Goal: Task Accomplishment & Management: Use online tool/utility

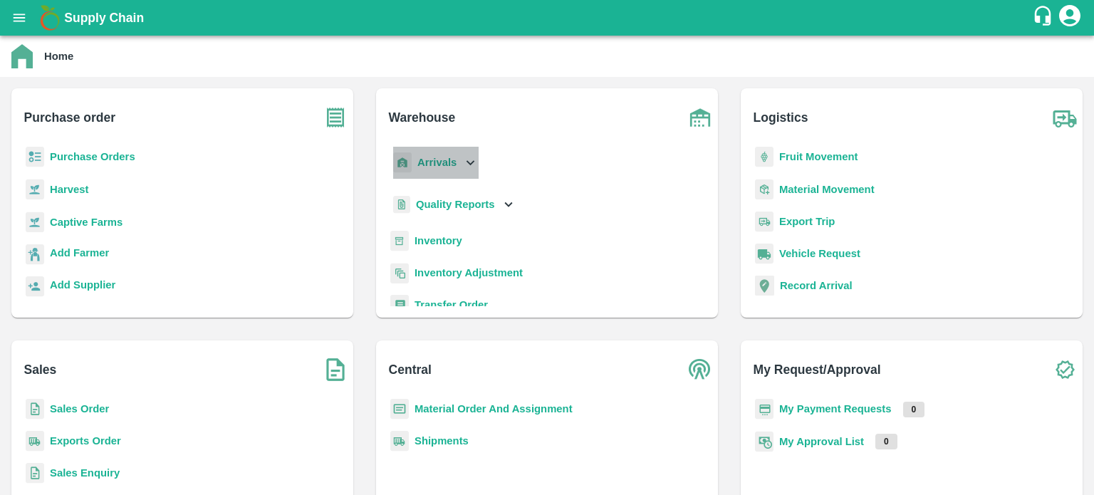
click at [463, 156] on icon at bounding box center [470, 162] width 16 height 16
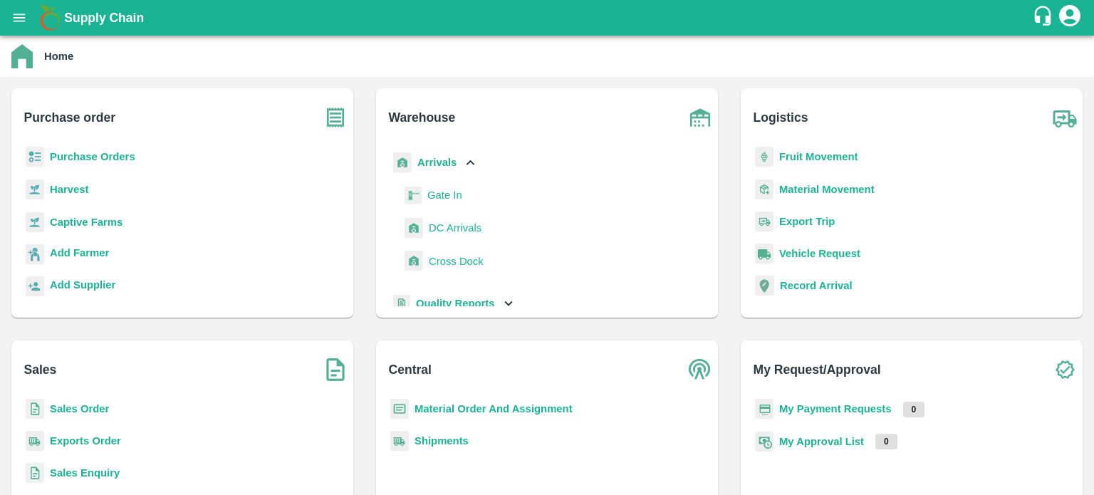
click at [463, 230] on span "DC Arrivals" at bounding box center [455, 228] width 53 height 16
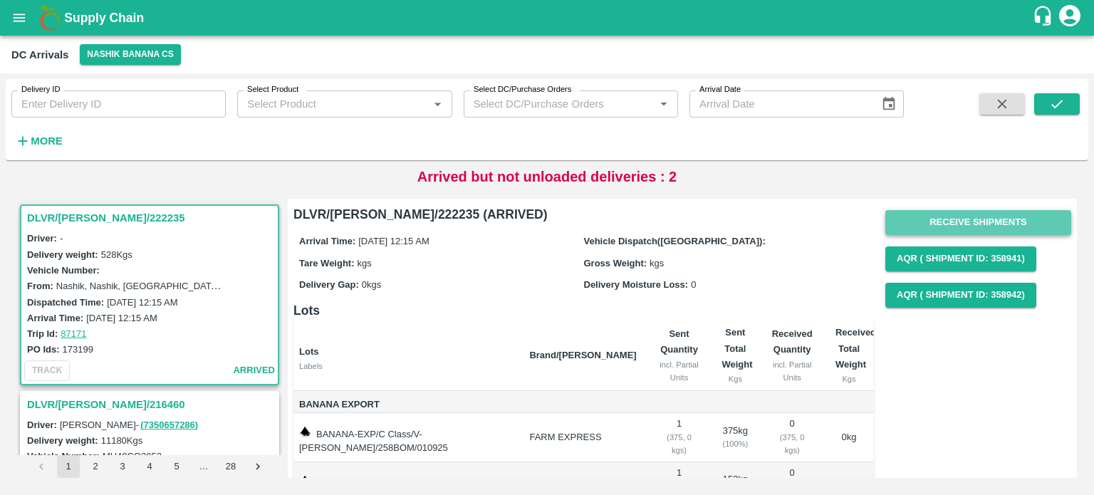
click at [958, 221] on button "Receive Shipments" at bounding box center [978, 222] width 186 height 25
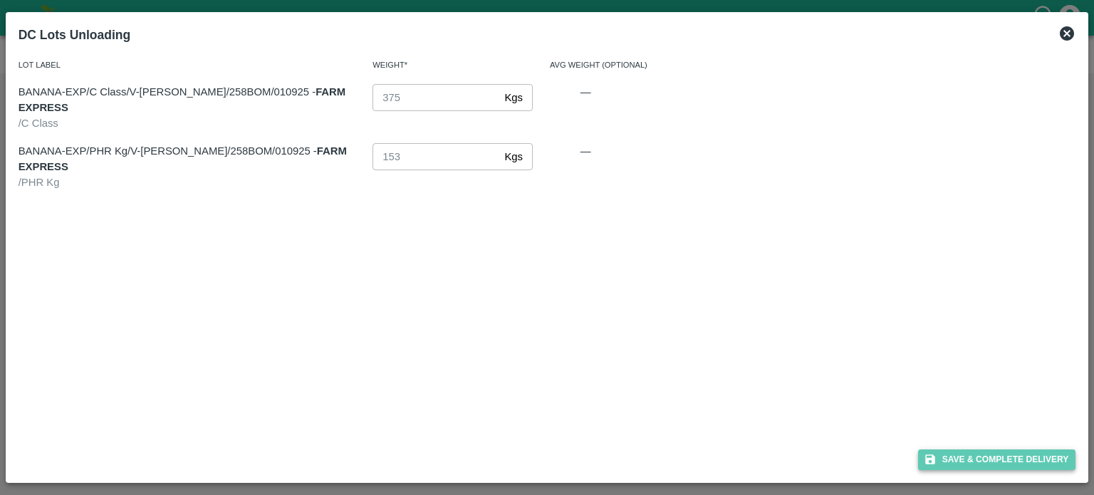
click at [983, 460] on button "Save & Complete Delivery" at bounding box center [997, 459] width 158 height 21
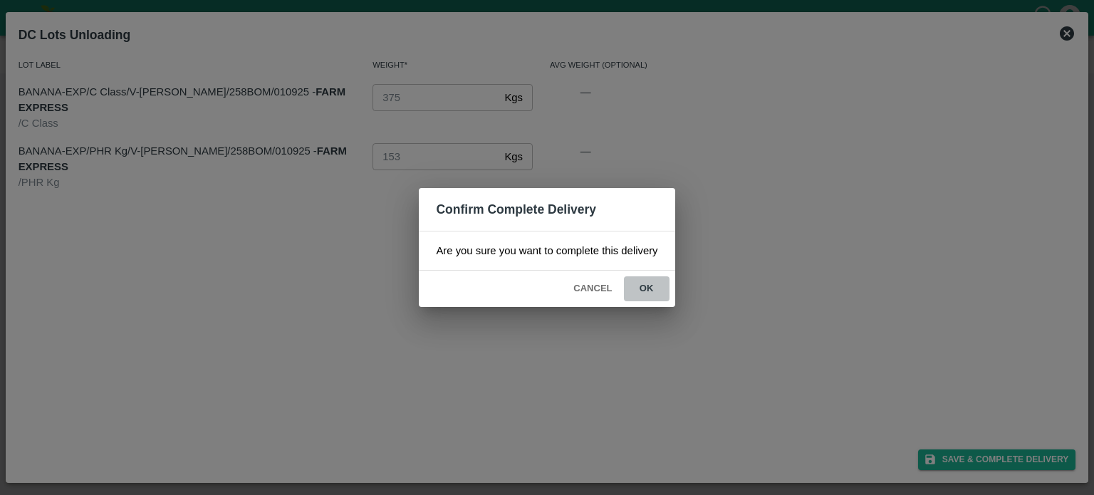
click at [644, 287] on button "ok" at bounding box center [647, 288] width 46 height 25
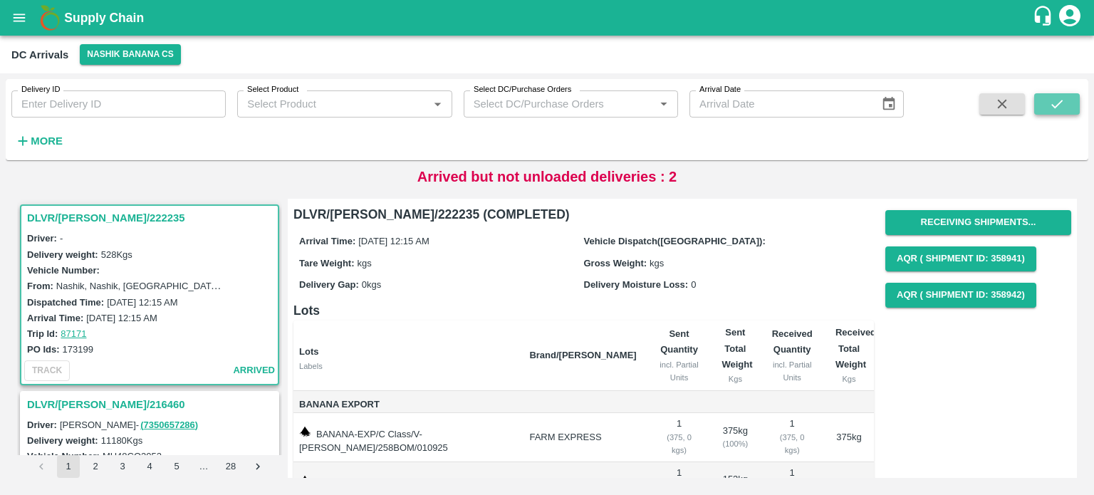
click at [1049, 104] on icon "submit" at bounding box center [1057, 104] width 16 height 16
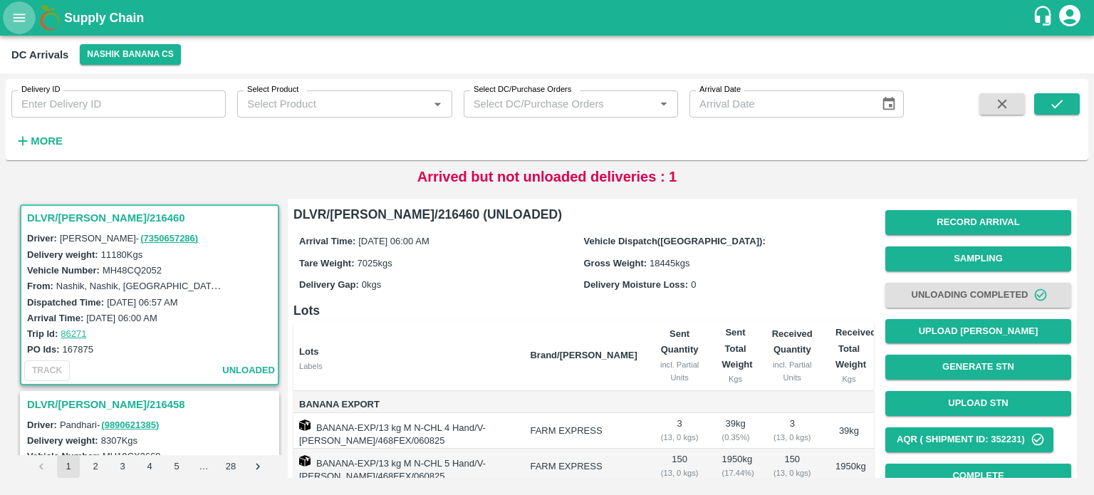
click at [20, 22] on icon "open drawer" at bounding box center [19, 18] width 16 height 16
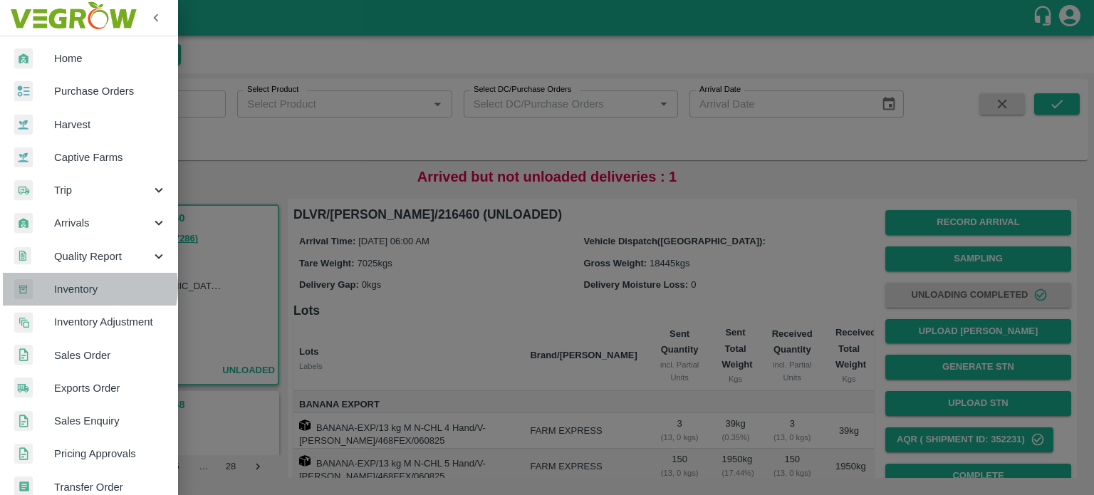
click at [85, 287] on span "Inventory" at bounding box center [110, 289] width 112 height 16
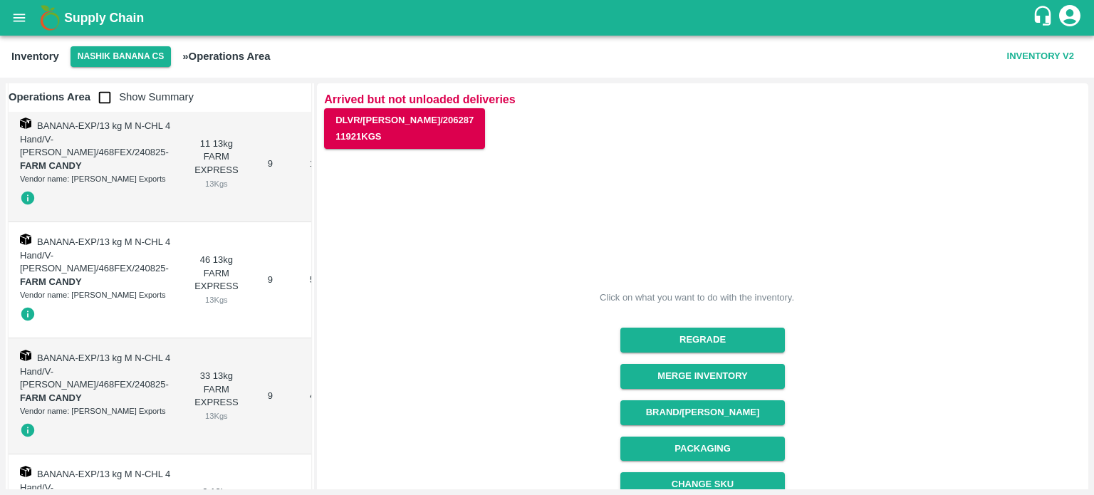
scroll to position [11357, 0]
click at [693, 377] on button "Merge Inventory" at bounding box center [702, 376] width 164 height 25
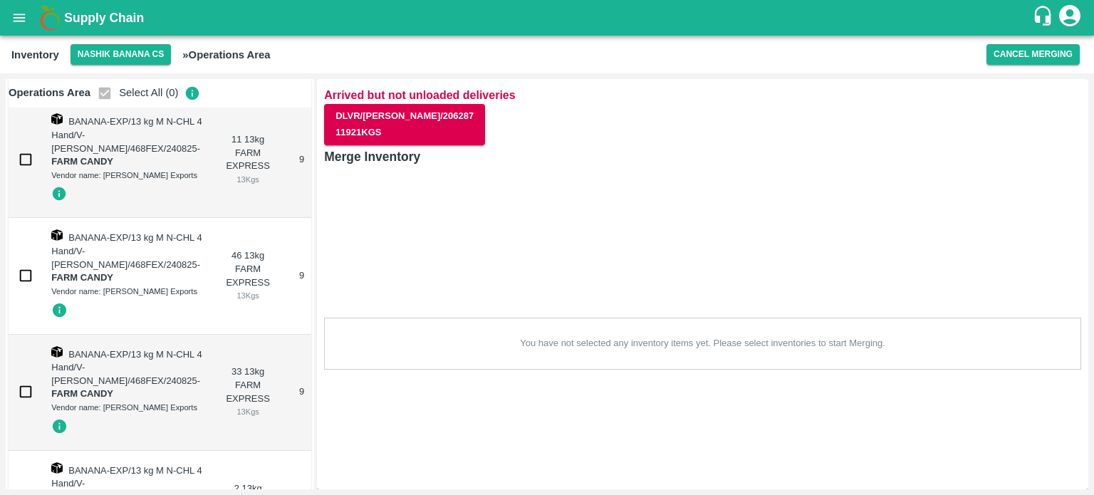
checkbox input "true"
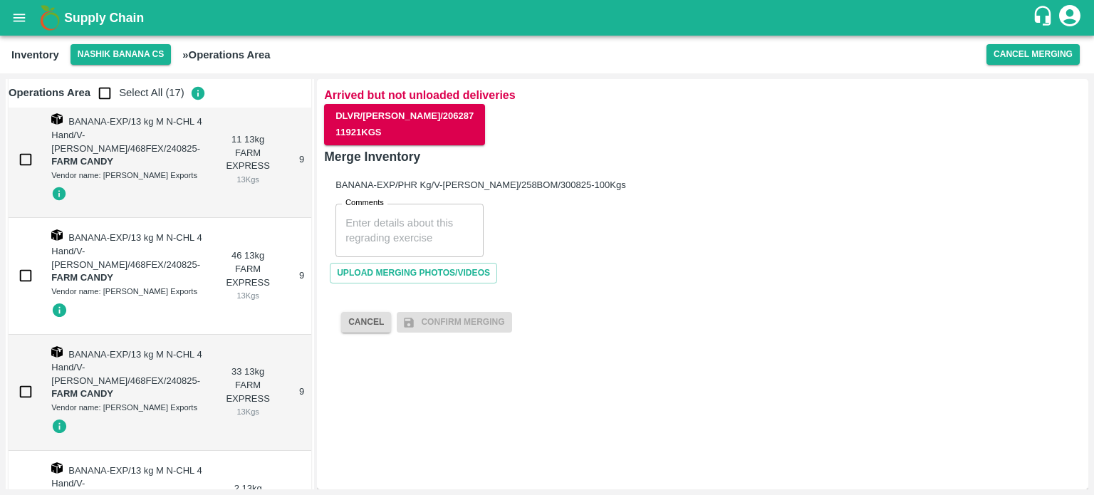
click at [100, 93] on input "checkbox" at bounding box center [104, 93] width 28 height 28
checkbox input "true"
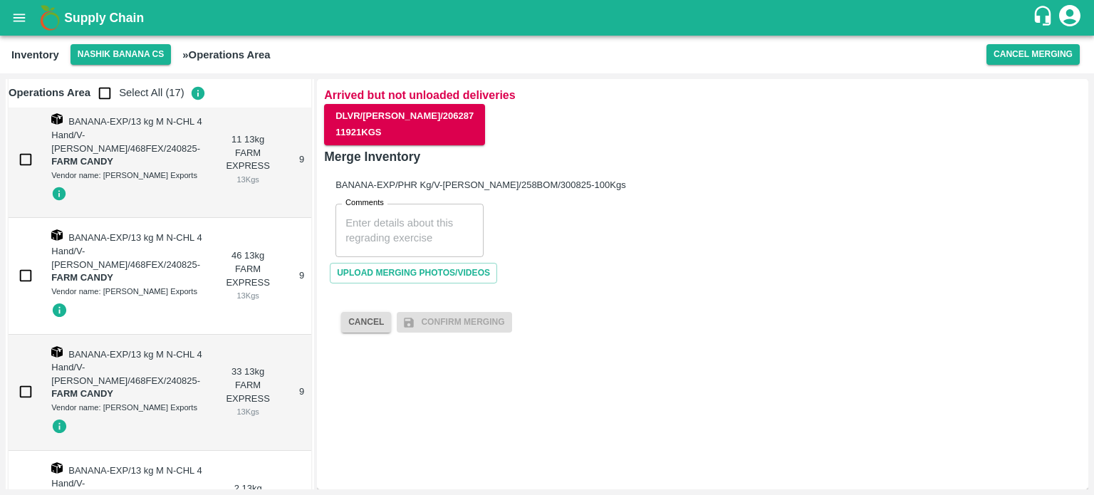
checkbox input "true"
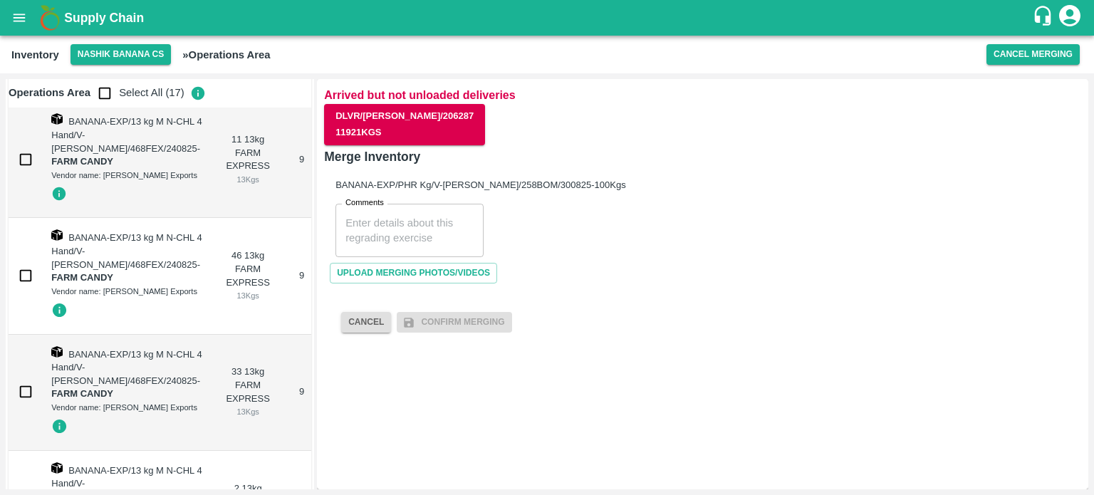
checkbox input "true"
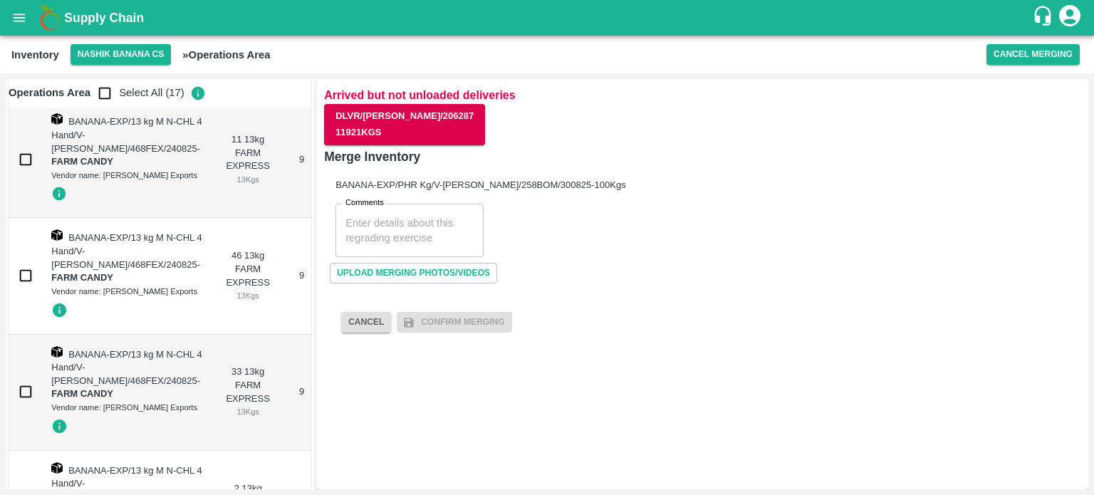
checkbox input "true"
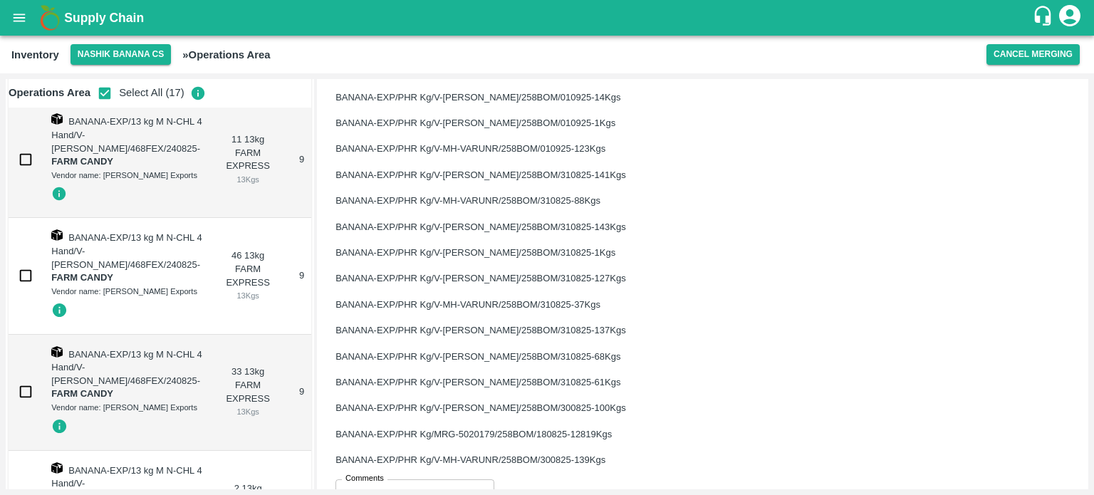
scroll to position [276, 0]
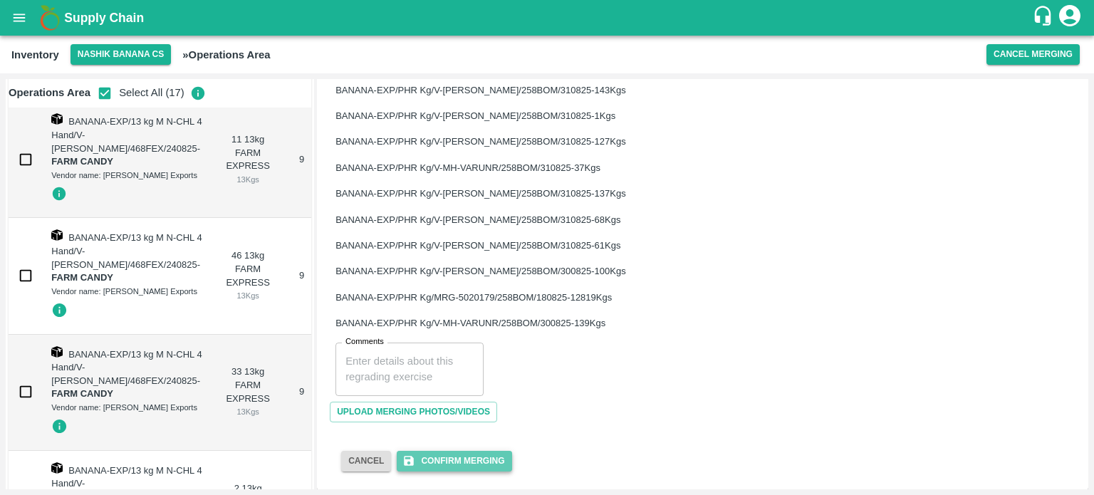
click at [461, 455] on button "Confirm Merging" at bounding box center [454, 461] width 115 height 21
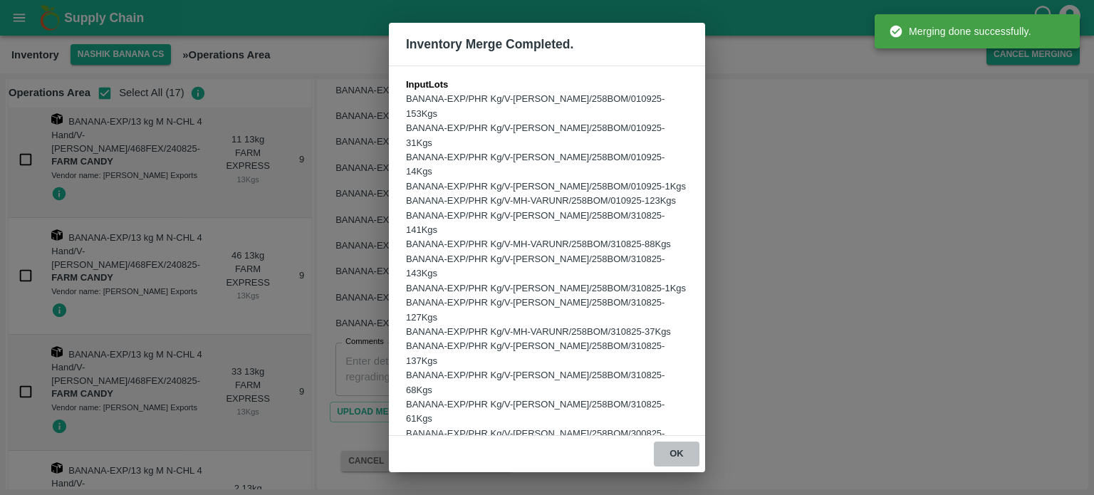
click at [672, 457] on button "ok" at bounding box center [677, 453] width 46 height 25
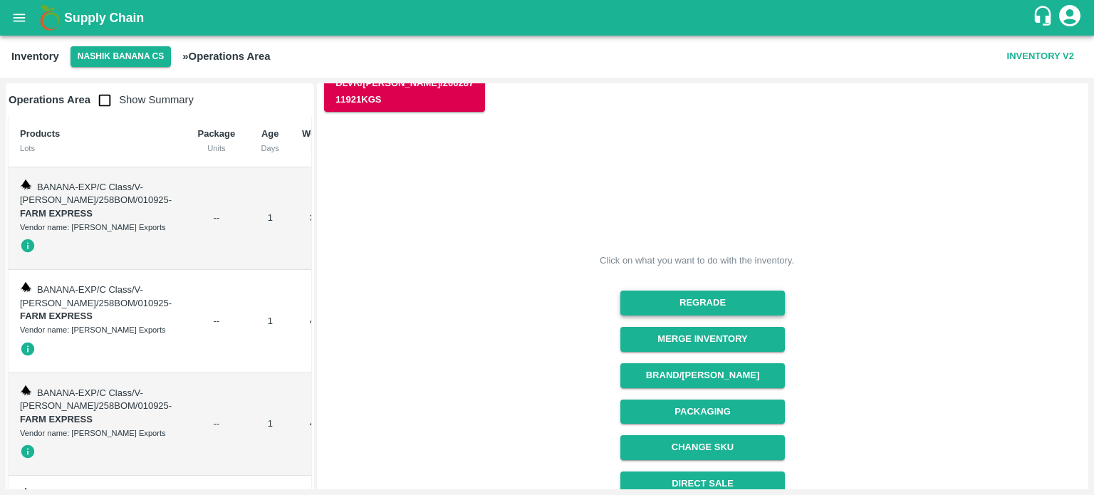
scroll to position [0, 0]
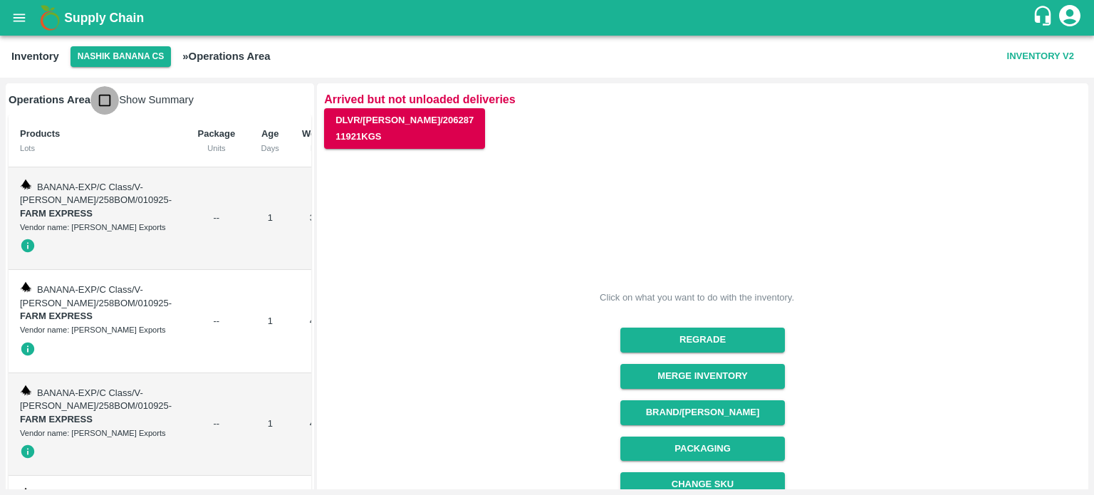
click at [108, 94] on input "checkbox" at bounding box center [104, 100] width 28 height 28
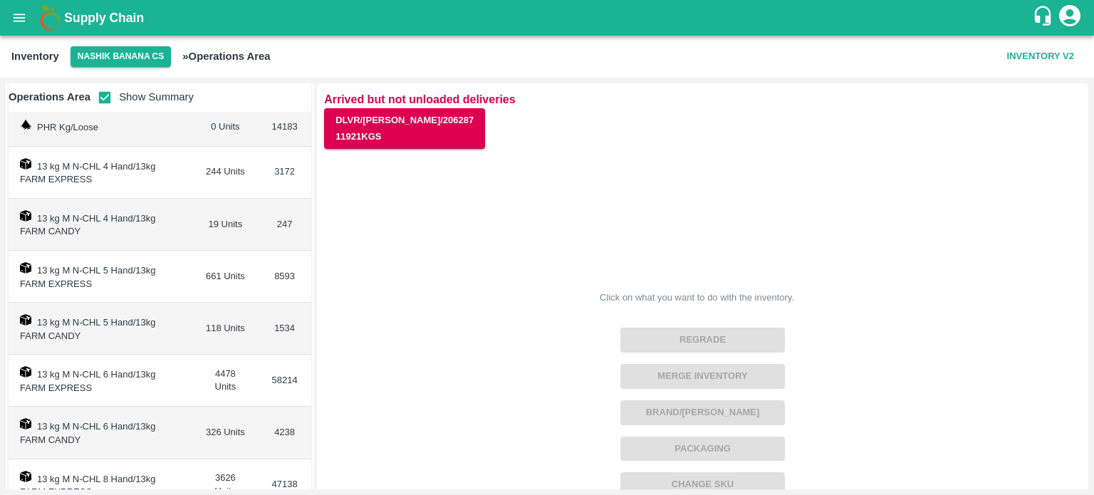
scroll to position [139, 0]
click at [105, 93] on input "checkbox" at bounding box center [104, 97] width 28 height 28
checkbox input "false"
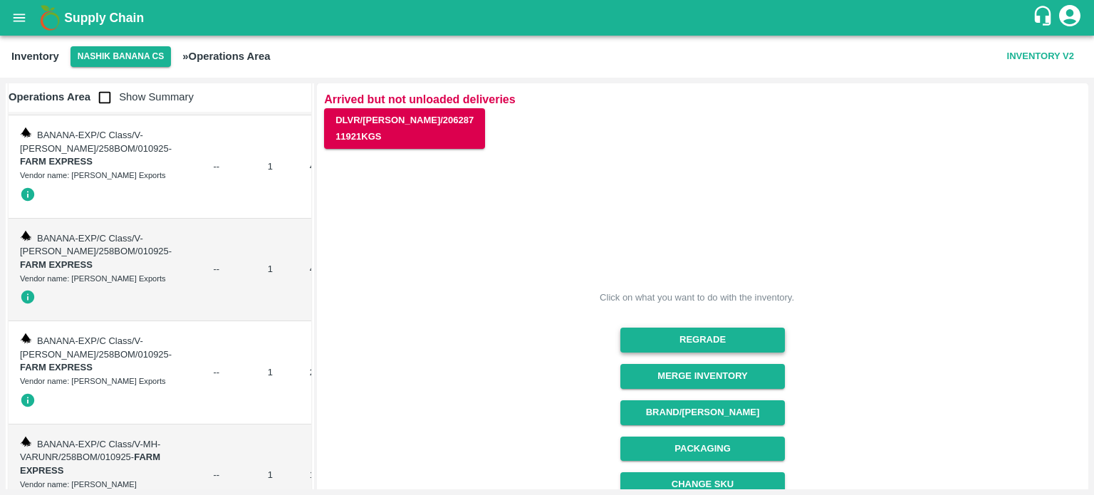
scroll to position [196, 0]
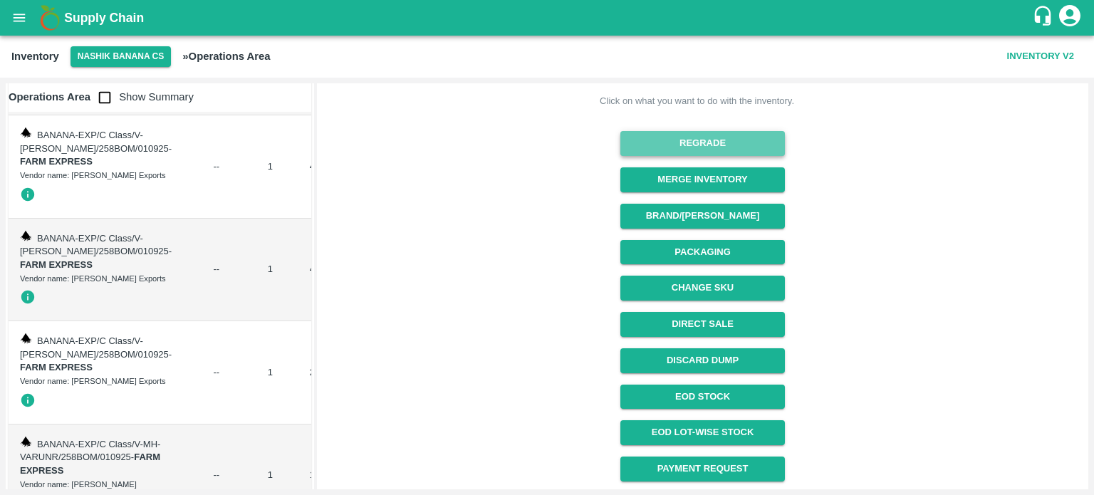
click at [706, 148] on button "Regrade" at bounding box center [702, 143] width 164 height 25
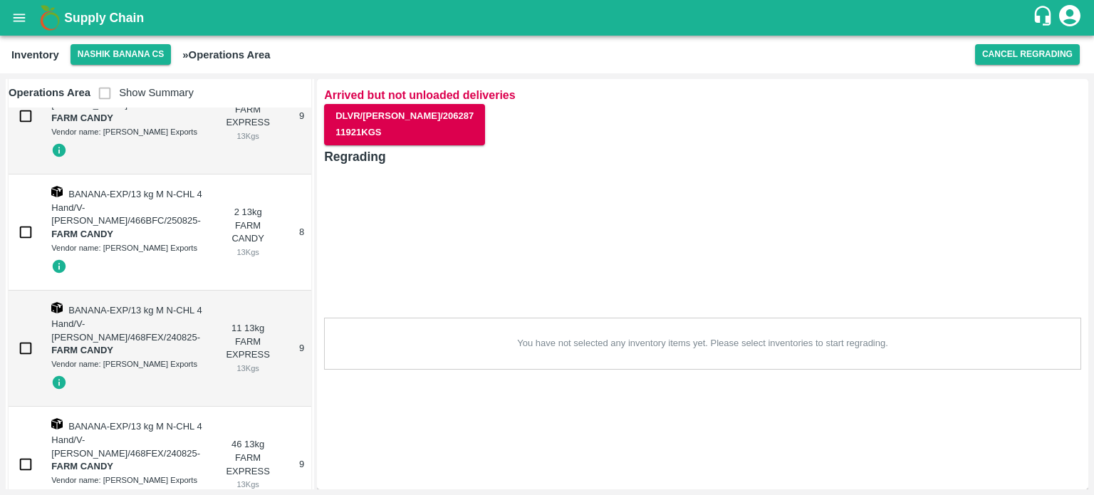
scroll to position [9522, 0]
checkbox input "true"
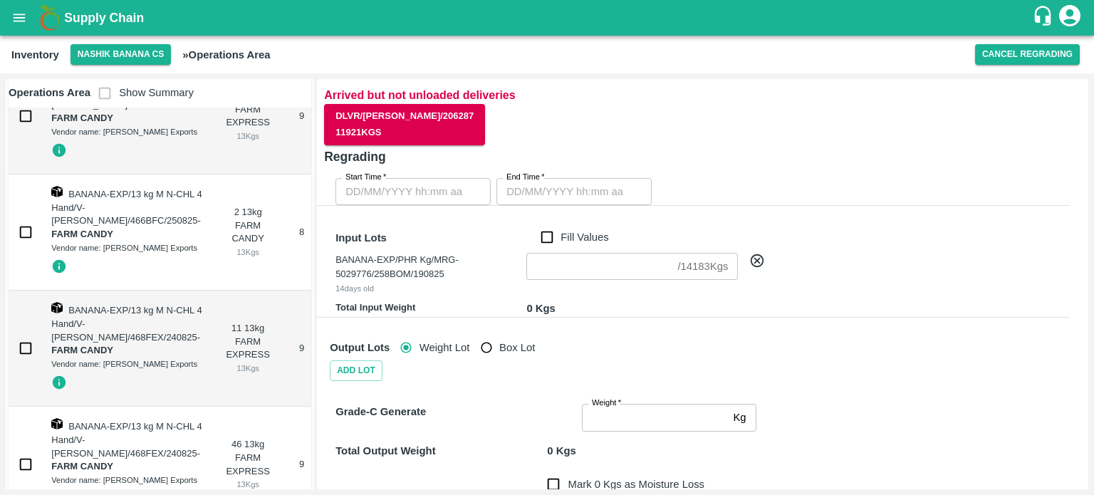
type input "DD/MM/YYYY hh:mm aa"
click at [447, 189] on input "DD/MM/YYYY hh:mm aa" at bounding box center [407, 191] width 145 height 27
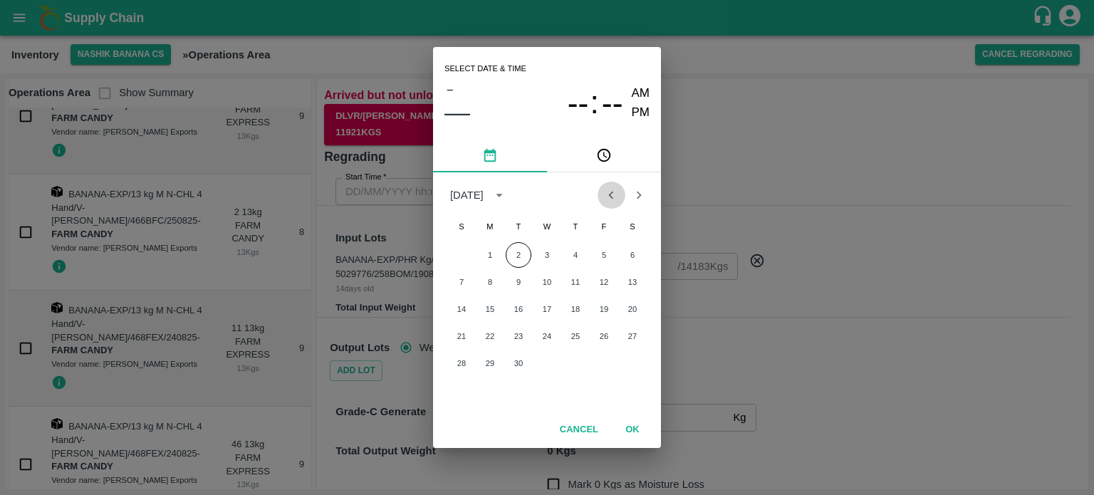
click at [607, 195] on icon "Previous month" at bounding box center [611, 195] width 16 height 16
click at [638, 199] on icon "Next month" at bounding box center [639, 195] width 16 height 16
click at [484, 254] on button "1" at bounding box center [490, 255] width 26 height 26
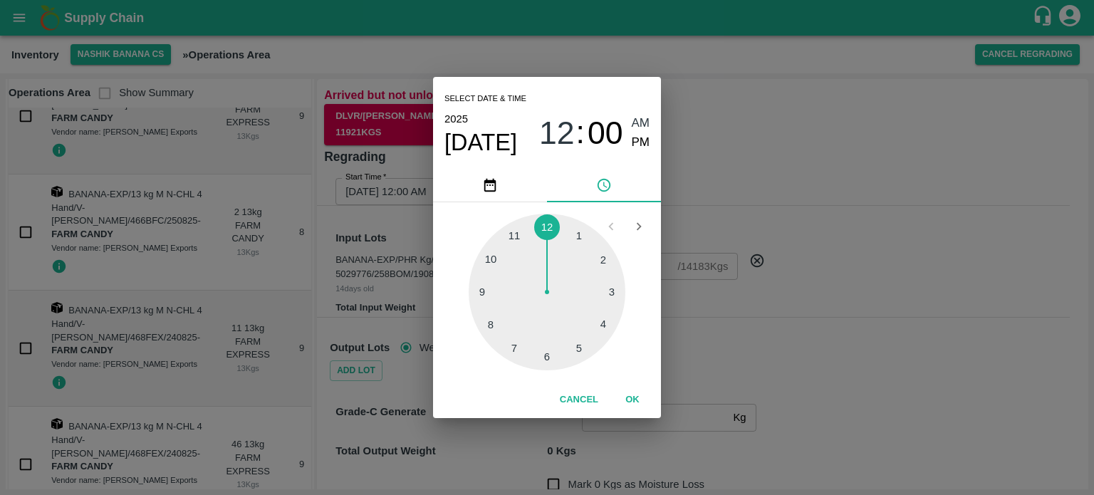
click at [545, 356] on div at bounding box center [546, 292] width 157 height 157
type input "01/09/2025 06:00 AM"
click at [832, 304] on div "Select date & time 2025 Sep 1 06 : 00 AM PM 05 10 15 20 25 30 35 40 45 50 55 00…" at bounding box center [547, 247] width 1094 height 495
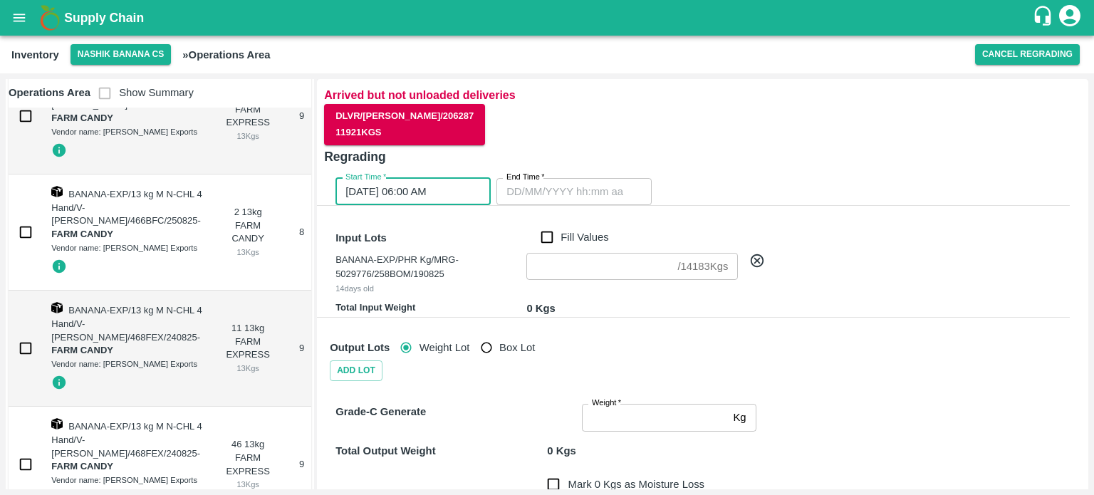
type input "DD/MM/YYYY hh:mm aa"
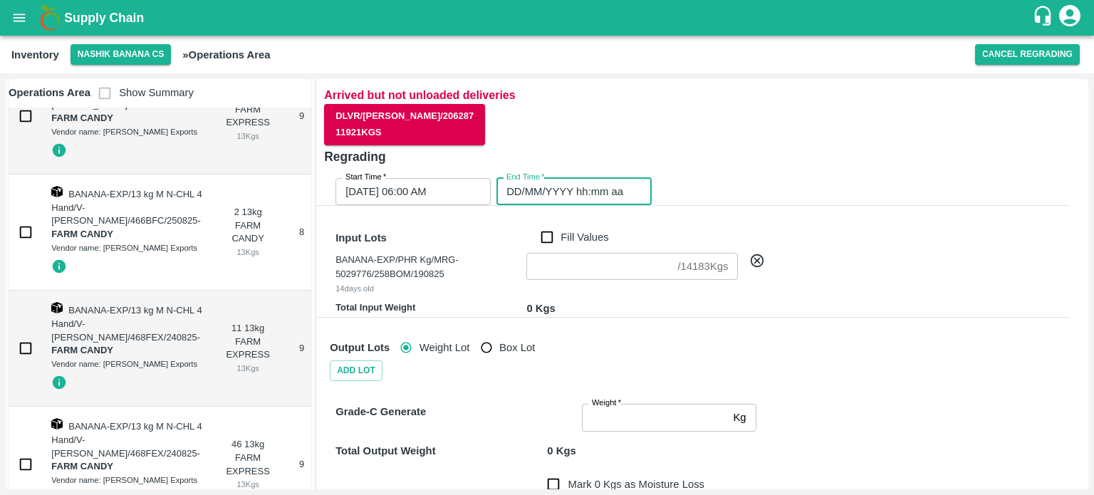
click at [580, 196] on input "DD/MM/YYYY hh:mm aa" at bounding box center [568, 191] width 145 height 27
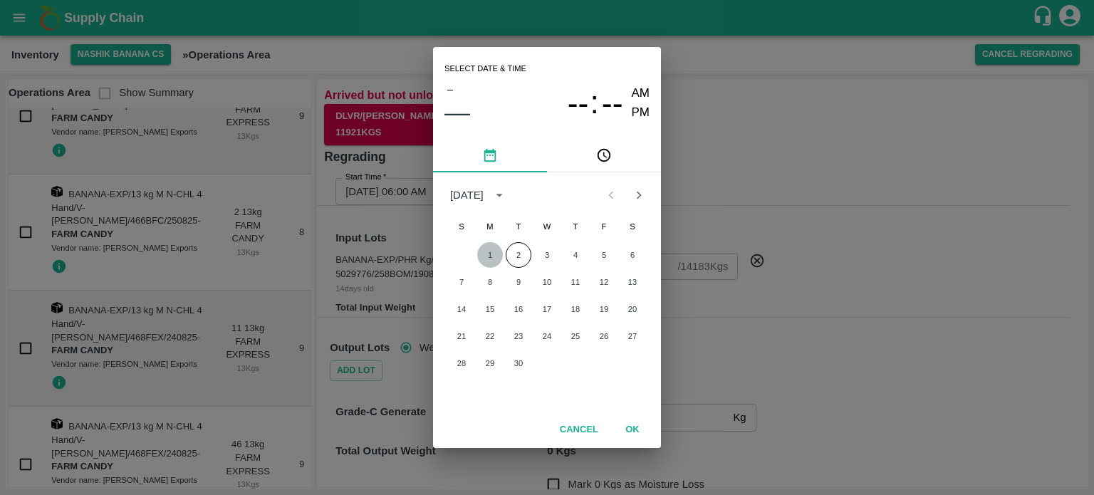
click at [496, 251] on button "1" at bounding box center [490, 255] width 26 height 26
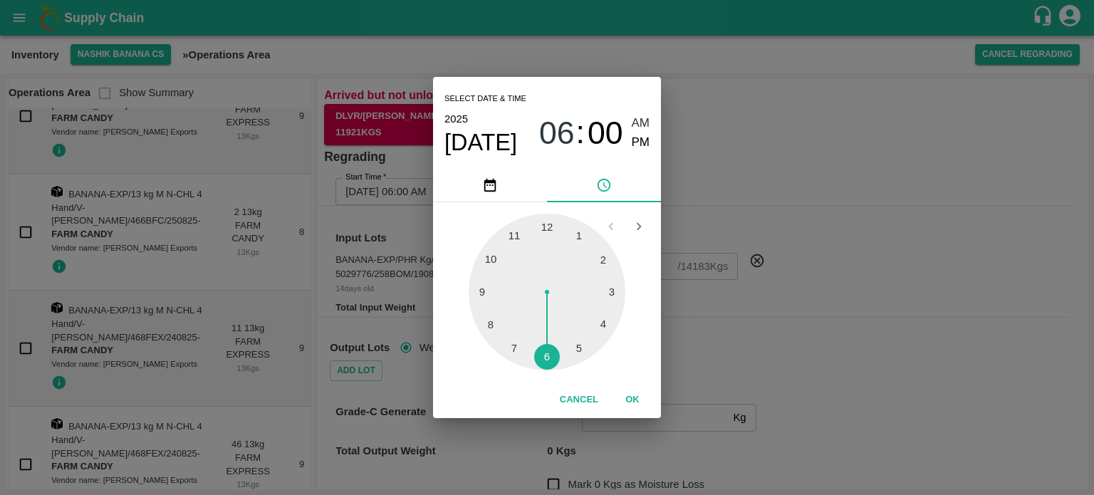
click at [510, 344] on div at bounding box center [546, 292] width 157 height 157
type input "01/09/2025 07:00 AM"
click at [766, 290] on div "Select date & time 2025 Sep 1 07 : 00 AM PM 05 10 15 20 25 30 35 40 45 50 55 00…" at bounding box center [547, 247] width 1094 height 495
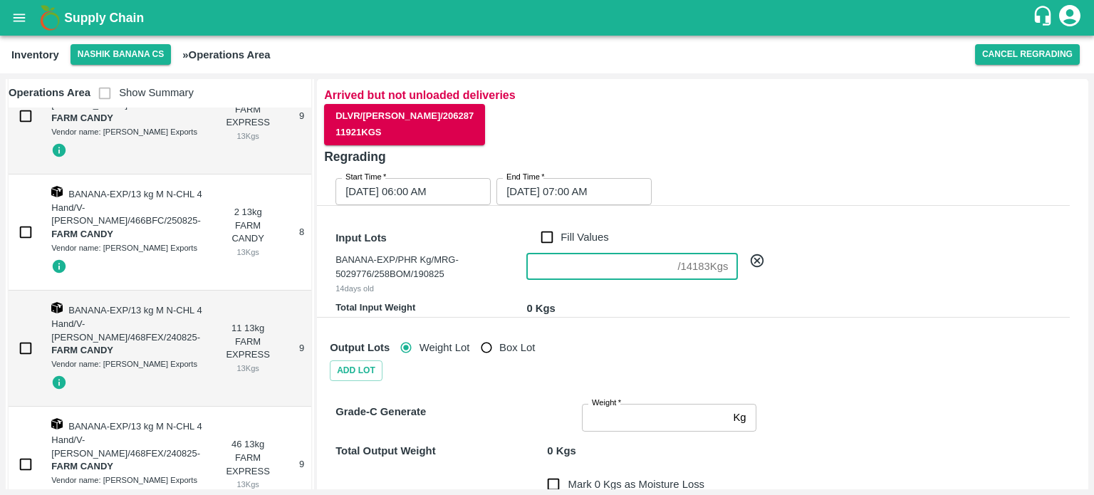
click at [555, 267] on input "number" at bounding box center [598, 266] width 145 height 27
type input "12180"
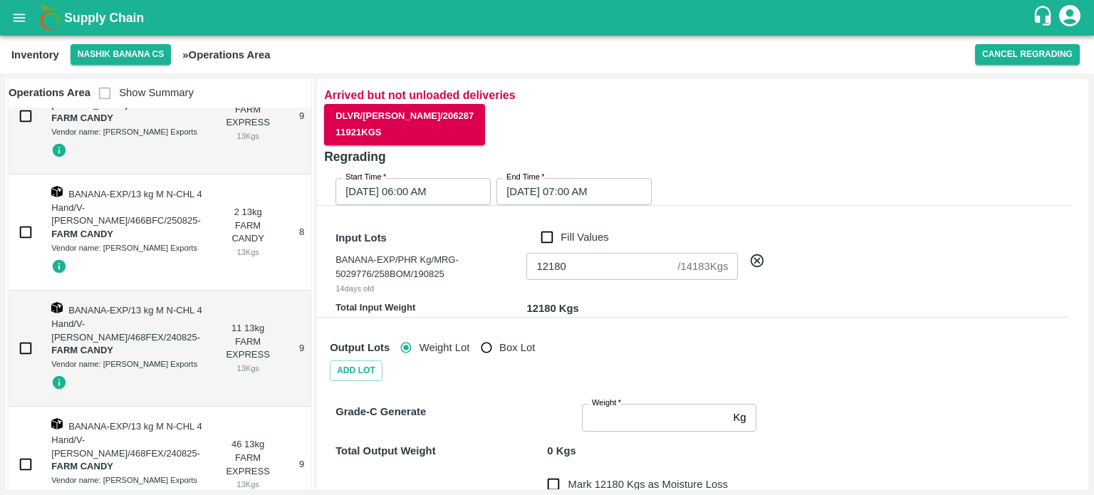
click at [945, 364] on div "Add Lot" at bounding box center [696, 370] width 745 height 21
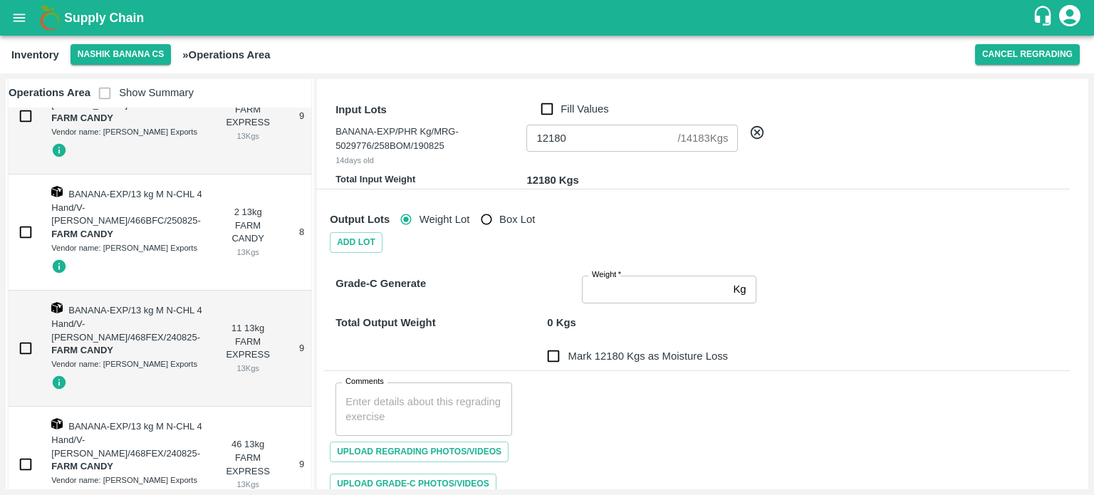
scroll to position [128, 0]
click at [615, 298] on input "Weight   *" at bounding box center [654, 289] width 145 height 27
type input "0"
click at [813, 320] on div "Total Output Weight 0 Kgs" at bounding box center [693, 314] width 751 height 33
click at [607, 284] on input "0" at bounding box center [654, 289] width 145 height 27
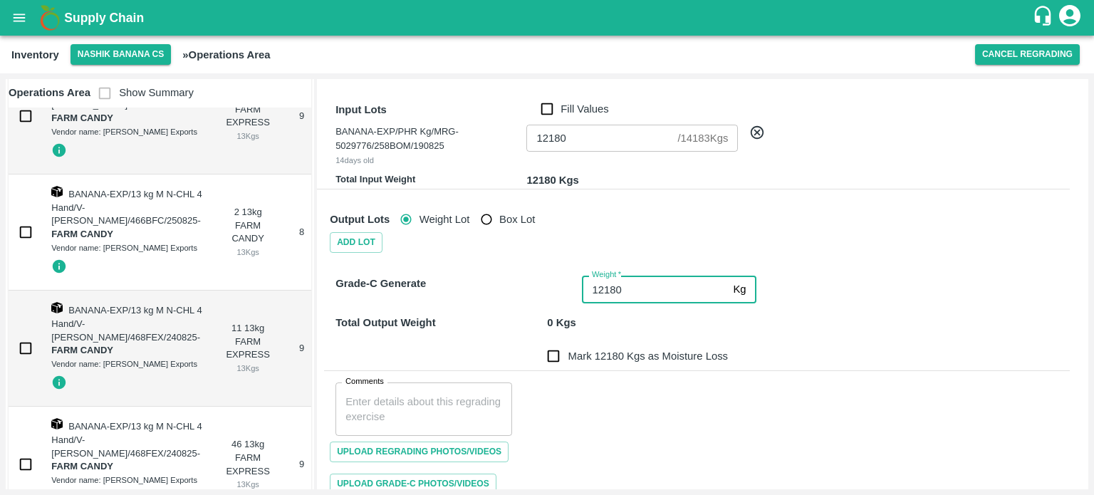
type input "12180"
click at [834, 318] on div "Total Output Weight 12180 Kgs" at bounding box center [693, 314] width 751 height 33
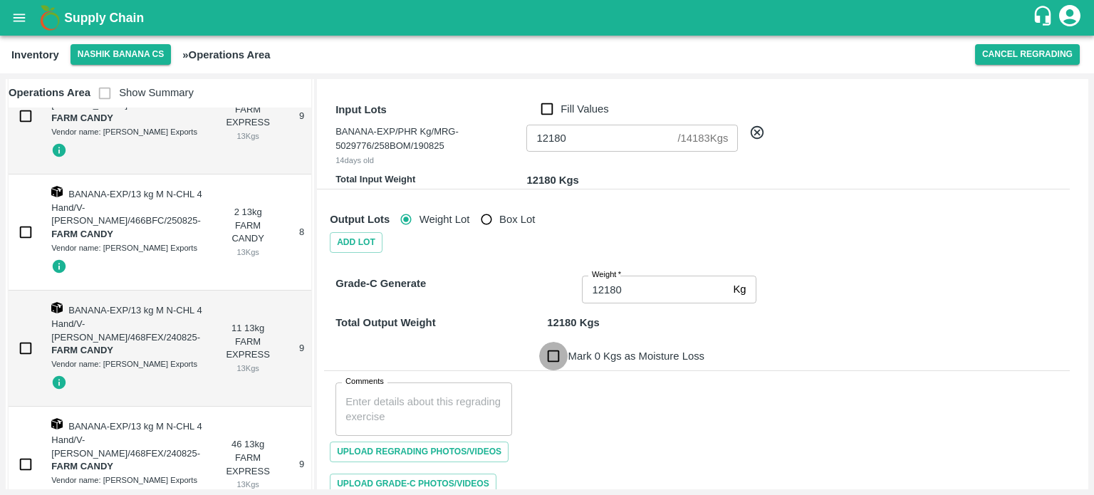
click at [545, 354] on input "Mark 0 Kgs as Moisture Loss" at bounding box center [553, 356] width 28 height 28
checkbox input "true"
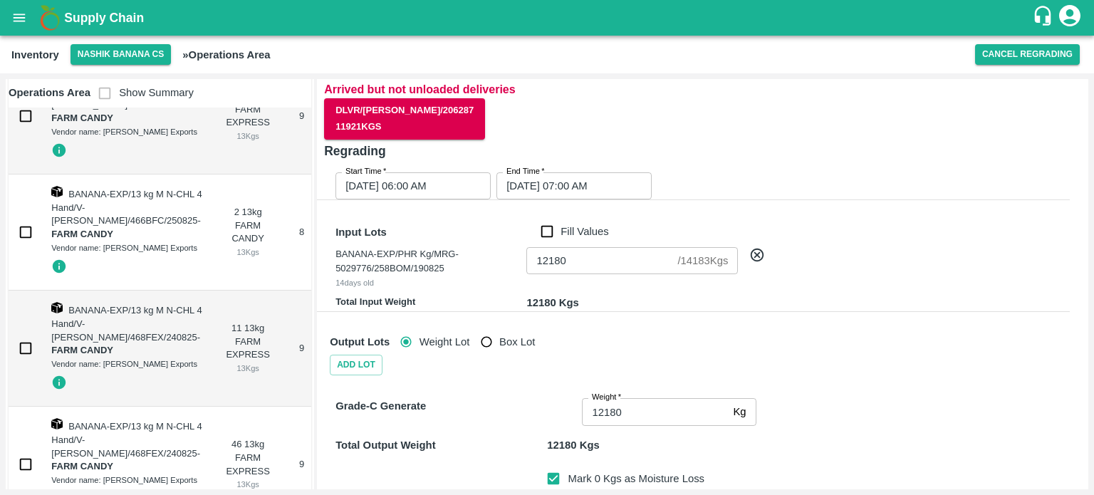
scroll to position [0, 0]
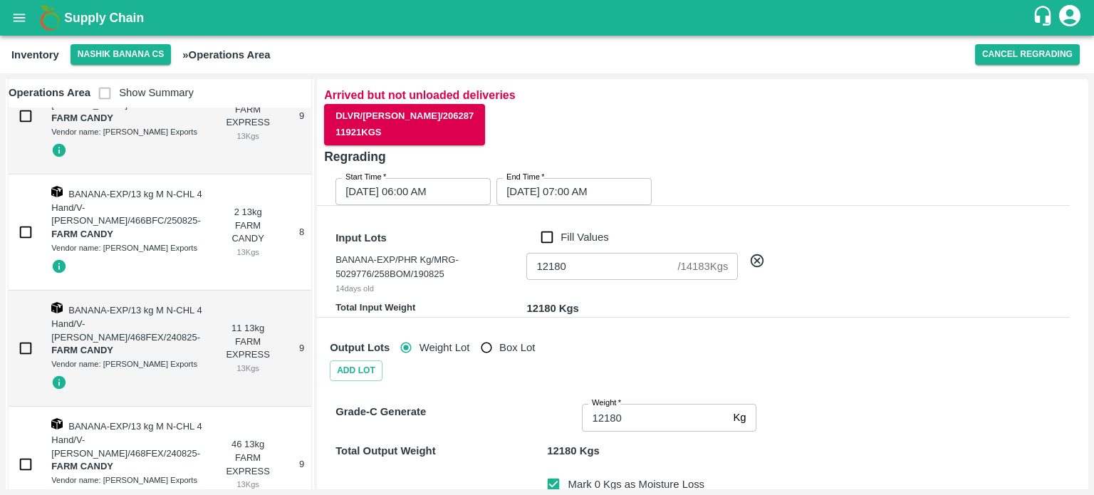
click at [823, 372] on div "Grade-C Generate Weight   * 12180 Kg Weight Total Output Weight 12180 Kgs Mark …" at bounding box center [685, 498] width 768 height 258
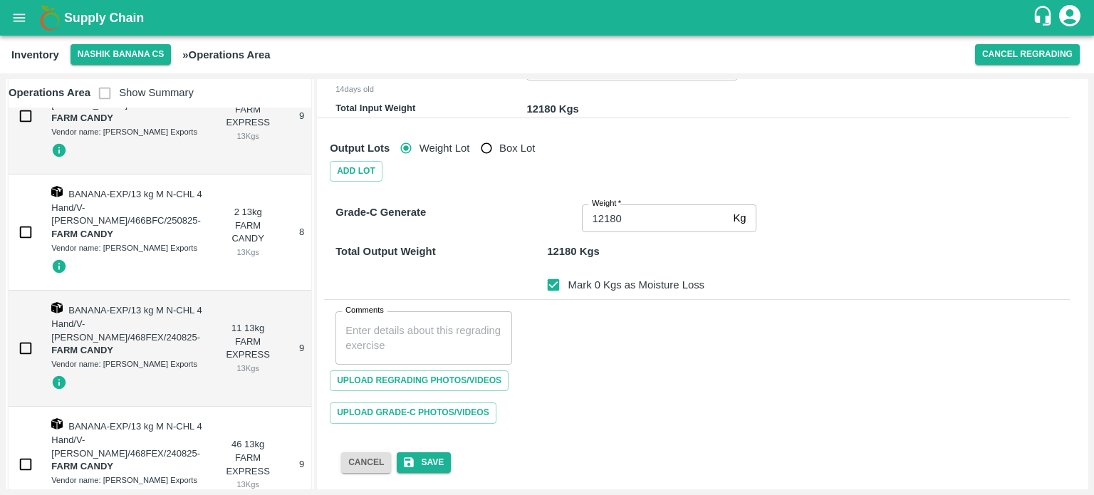
scroll to position [199, 0]
click at [388, 343] on textarea "Comments" at bounding box center [423, 338] width 157 height 30
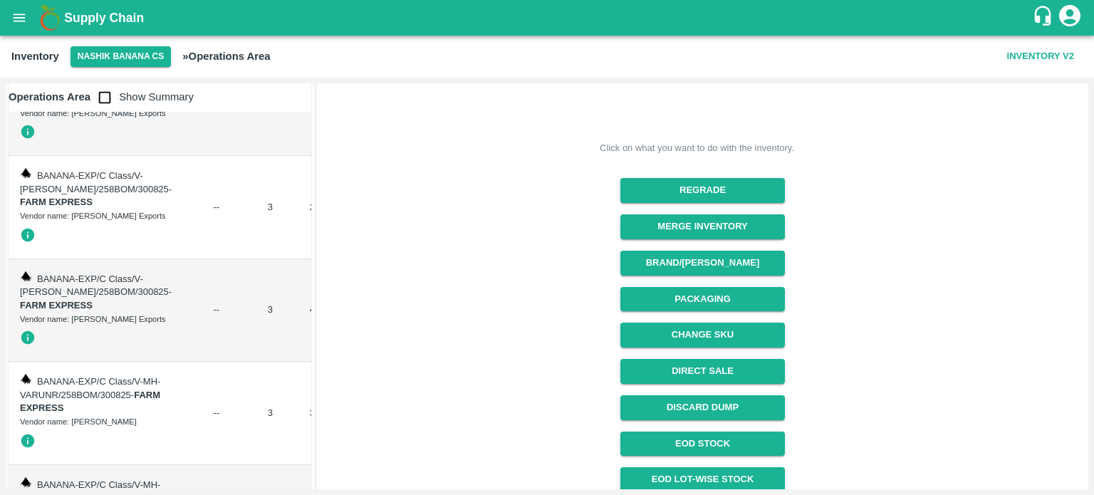
scroll to position [1754, 0]
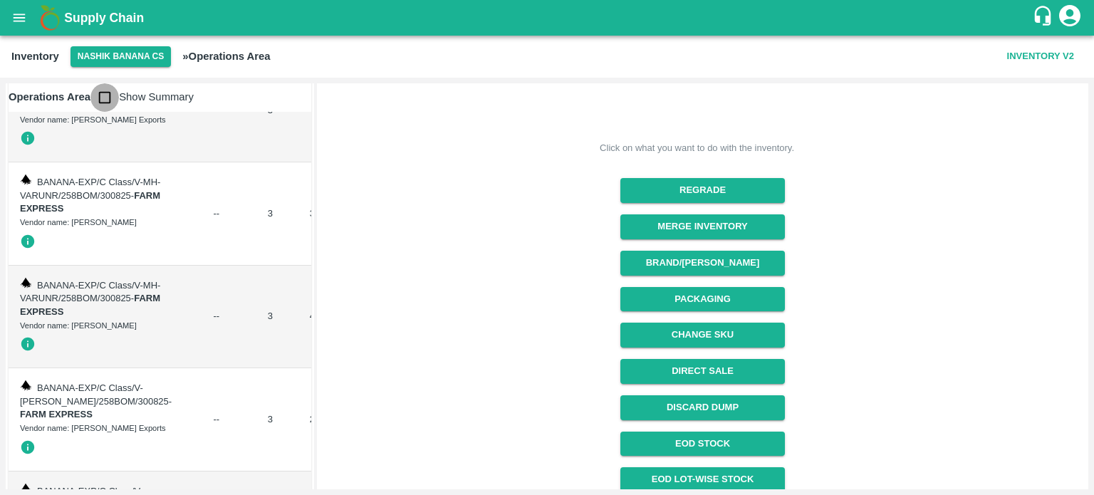
click at [104, 99] on input "checkbox" at bounding box center [104, 97] width 28 height 28
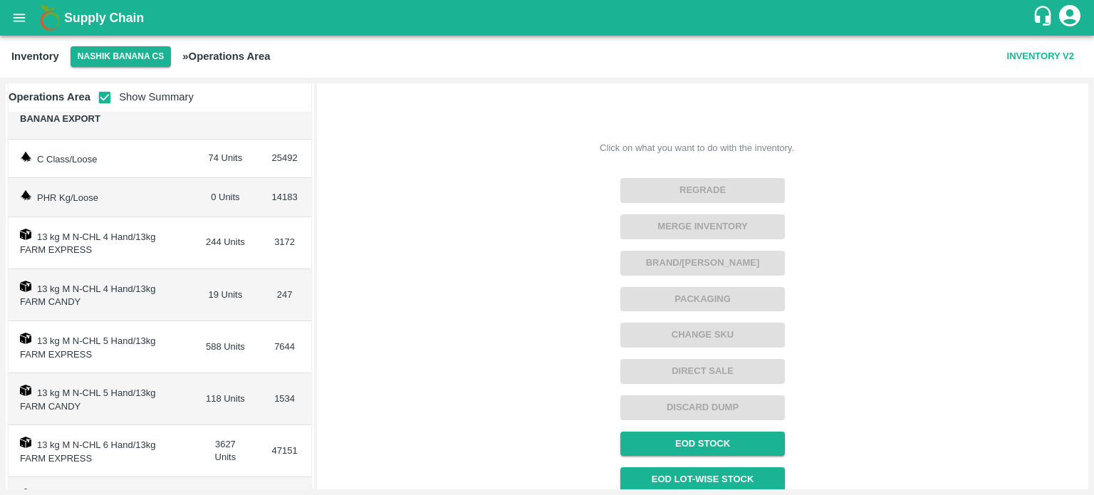
scroll to position [0, 0]
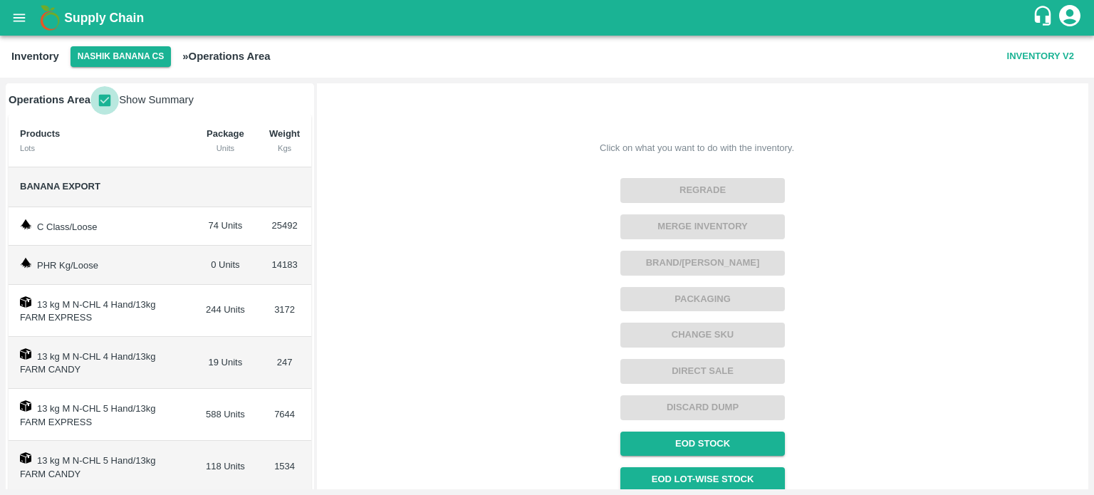
click at [97, 103] on input "checkbox" at bounding box center [104, 100] width 28 height 28
checkbox input "false"
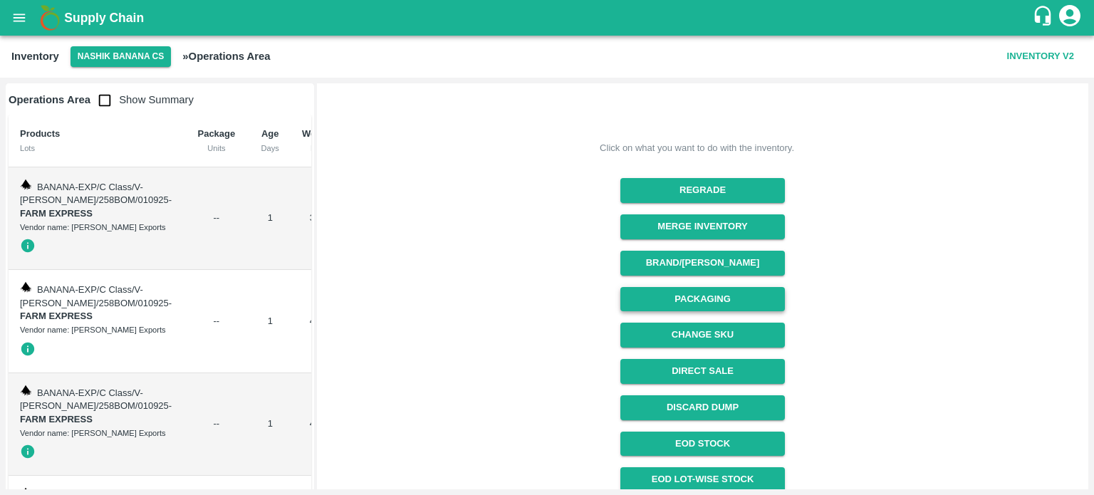
scroll to position [231, 0]
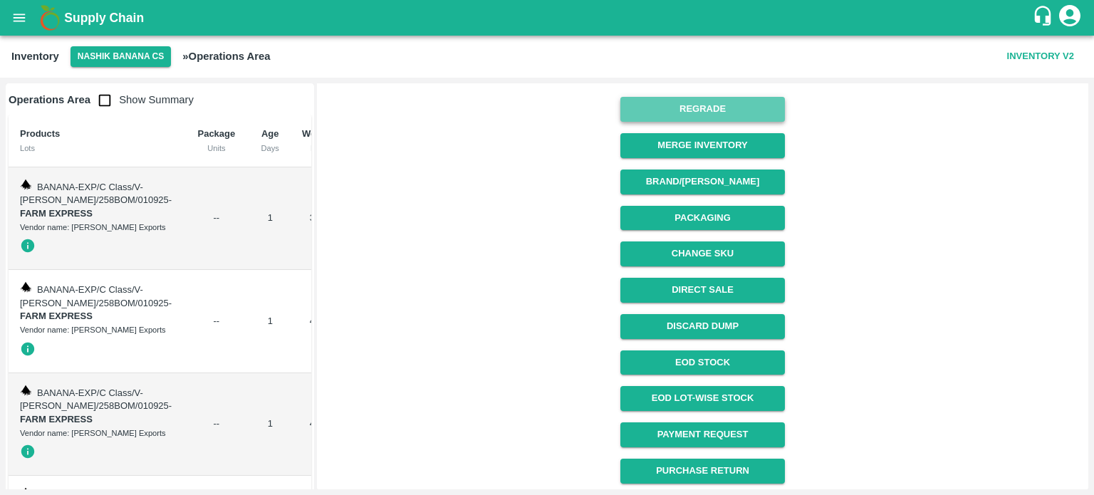
click at [713, 112] on button "Regrade" at bounding box center [702, 109] width 164 height 25
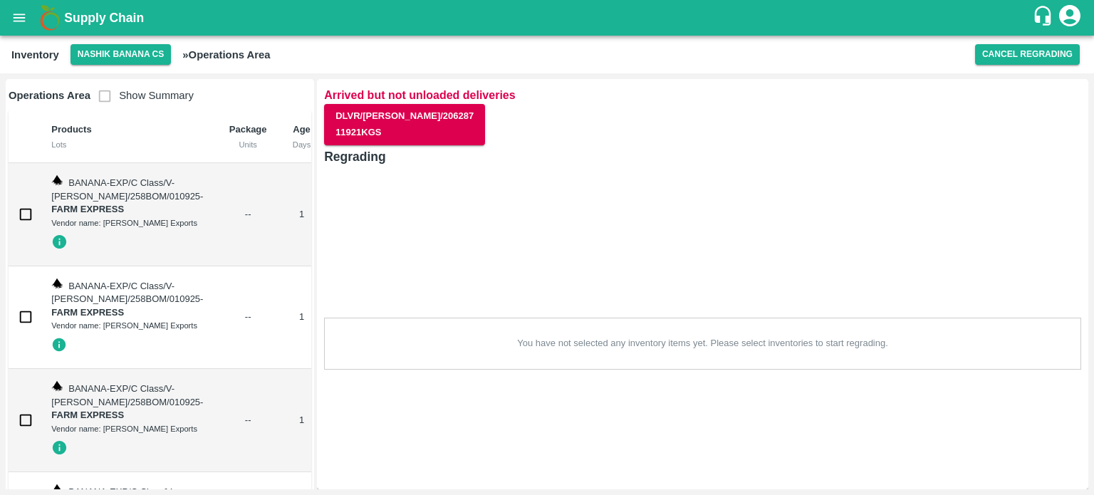
scroll to position [0, 0]
click at [100, 98] on span "Show Summary" at bounding box center [141, 95] width 103 height 11
click at [834, 167] on div "Regrading You have not selected any inventory items yet. Please select inventor…" at bounding box center [702, 258] width 757 height 223
click at [105, 96] on span "Show Summary" at bounding box center [141, 95] width 103 height 11
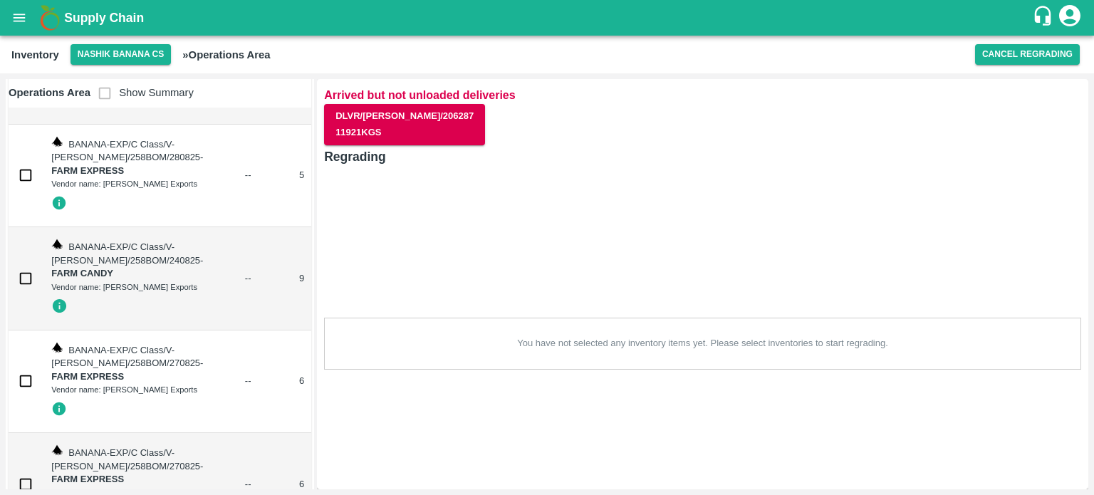
scroll to position [3592, 0]
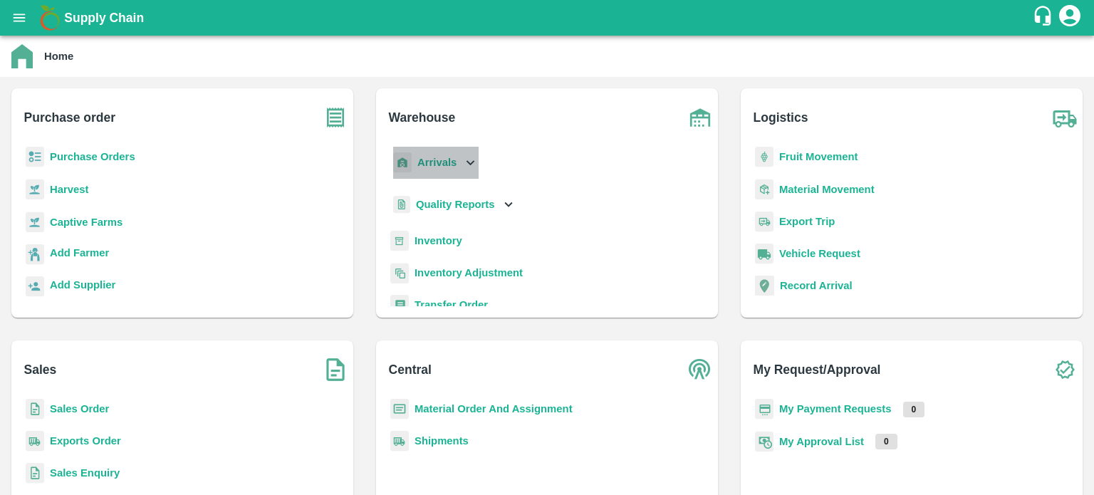
click at [461, 158] on div "Arrivals" at bounding box center [434, 163] width 88 height 32
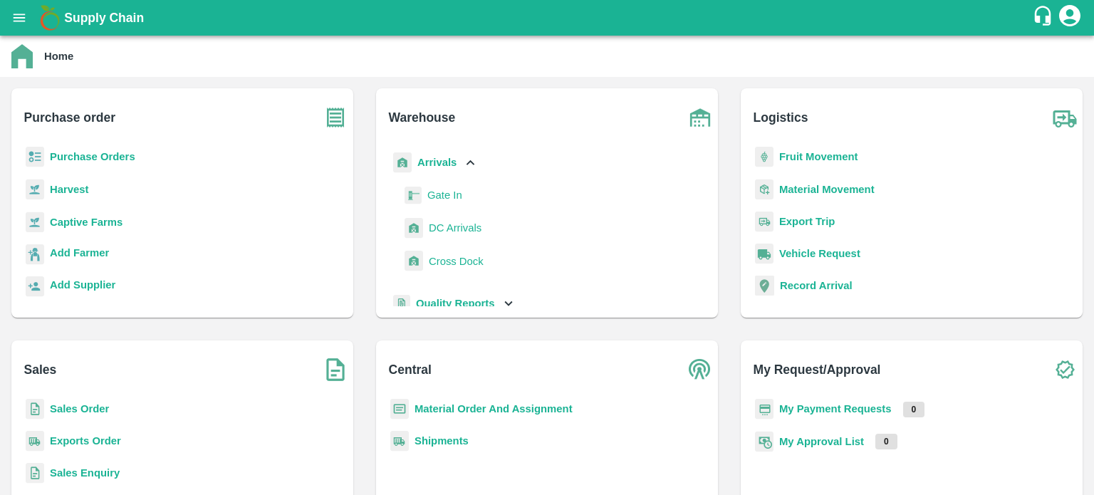
click at [461, 158] on div "Arrivals" at bounding box center [436, 163] width 93 height 32
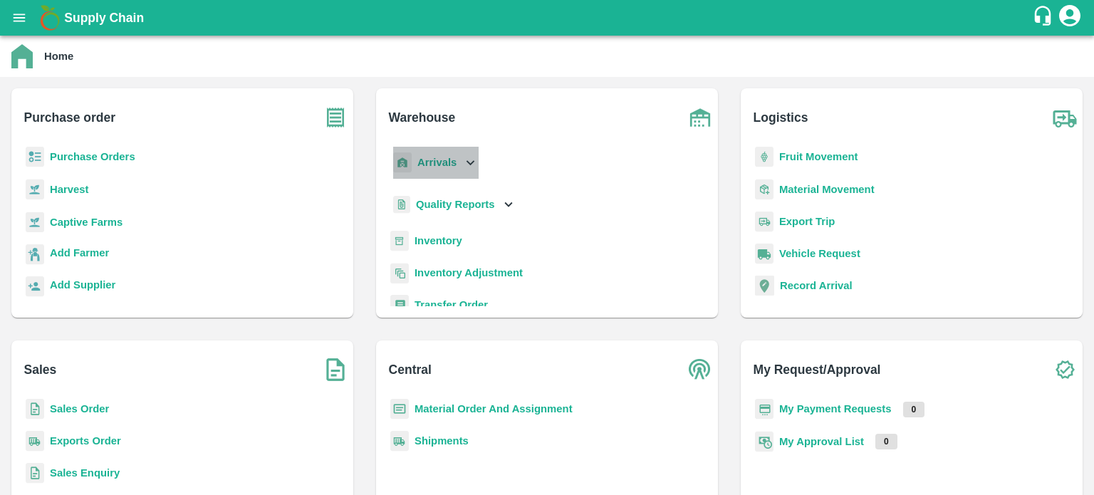
click at [461, 158] on div "Arrivals" at bounding box center [434, 163] width 88 height 32
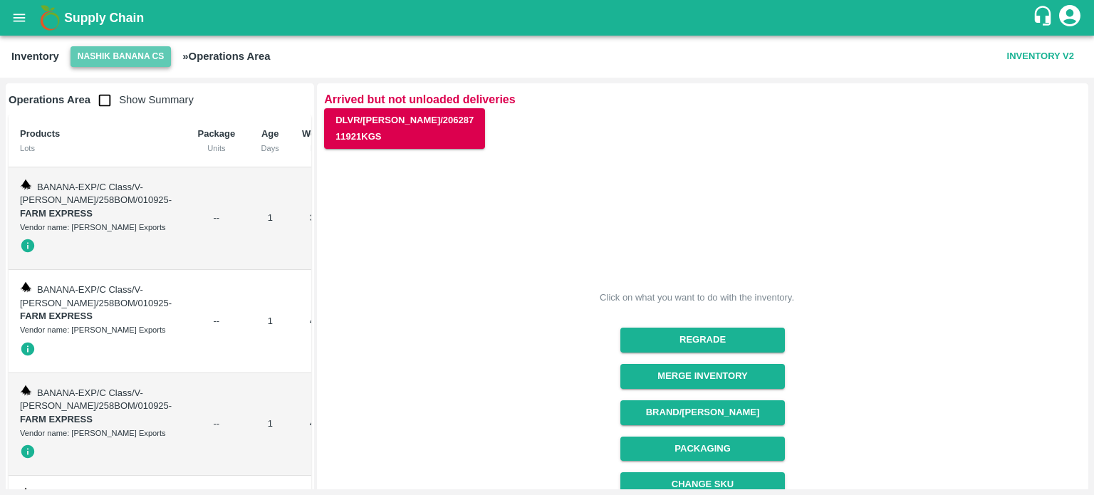
click at [108, 56] on button "Nashik Banana CS" at bounding box center [120, 56] width 101 height 21
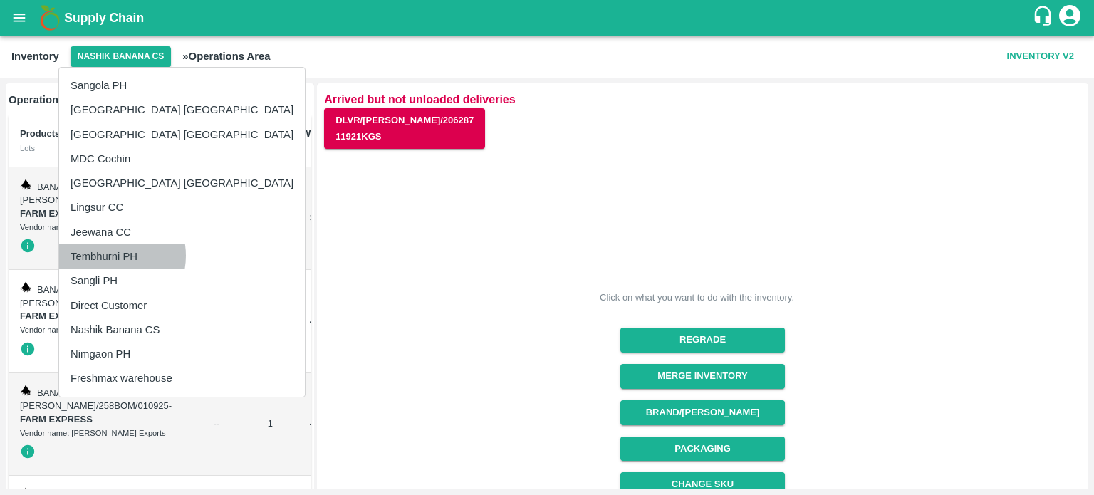
click at [110, 256] on li "Tembhurni PH" at bounding box center [182, 256] width 246 height 24
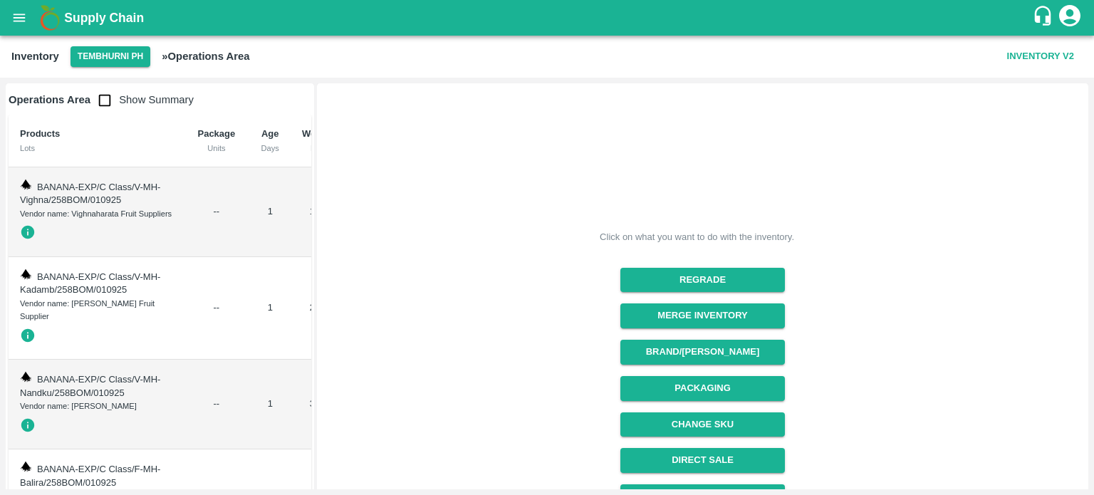
click at [101, 105] on input "checkbox" at bounding box center [104, 100] width 28 height 28
checkbox input "true"
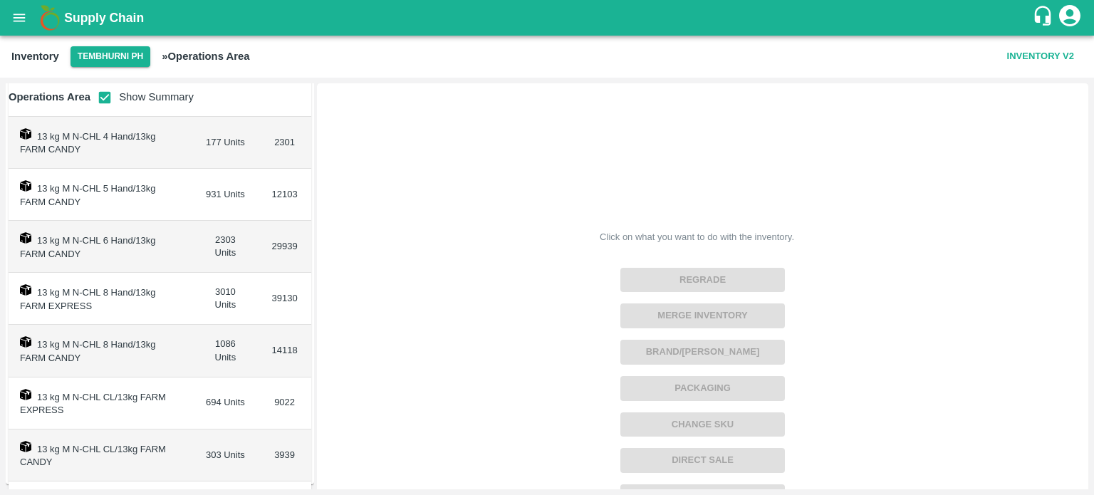
scroll to position [234, 0]
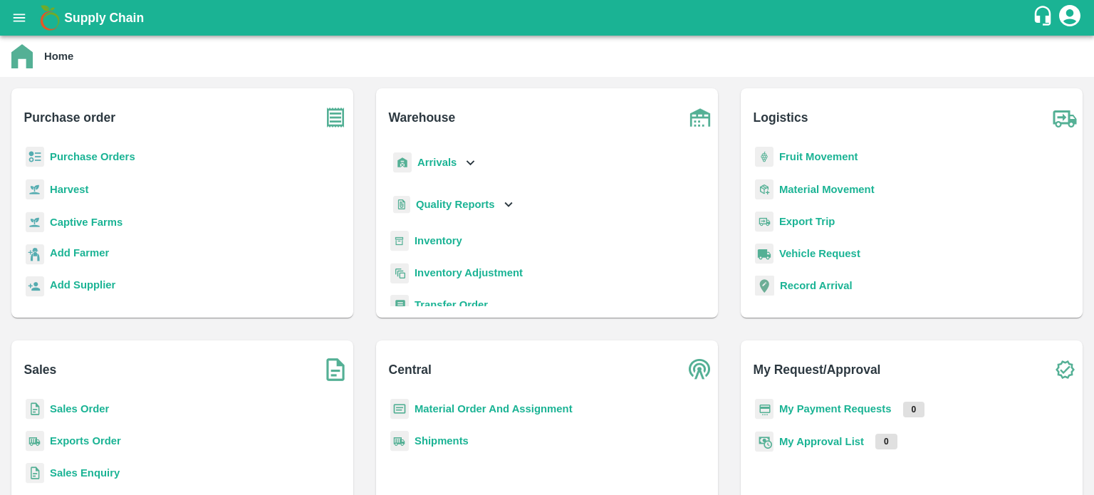
click at [429, 238] on b "Inventory" at bounding box center [438, 240] width 48 height 11
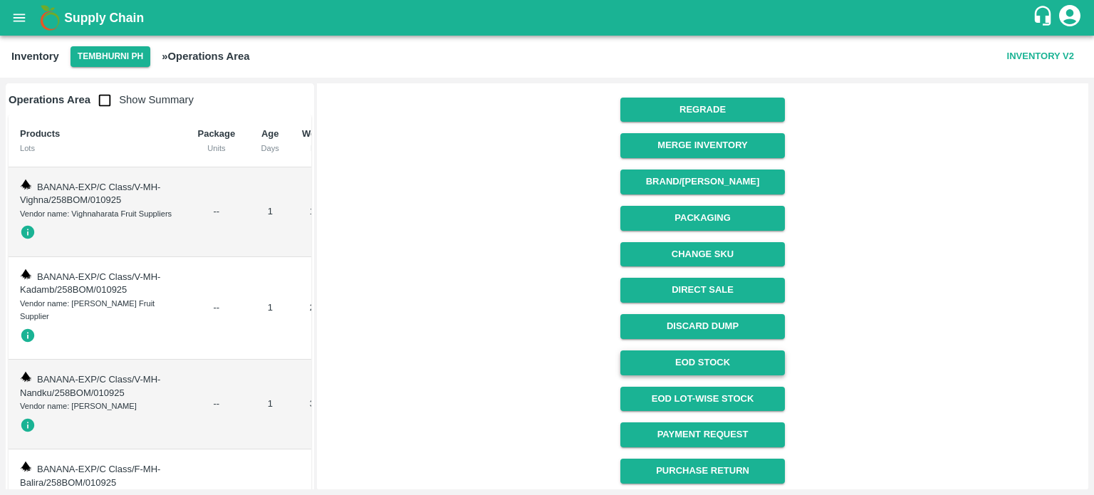
scroll to position [171, 0]
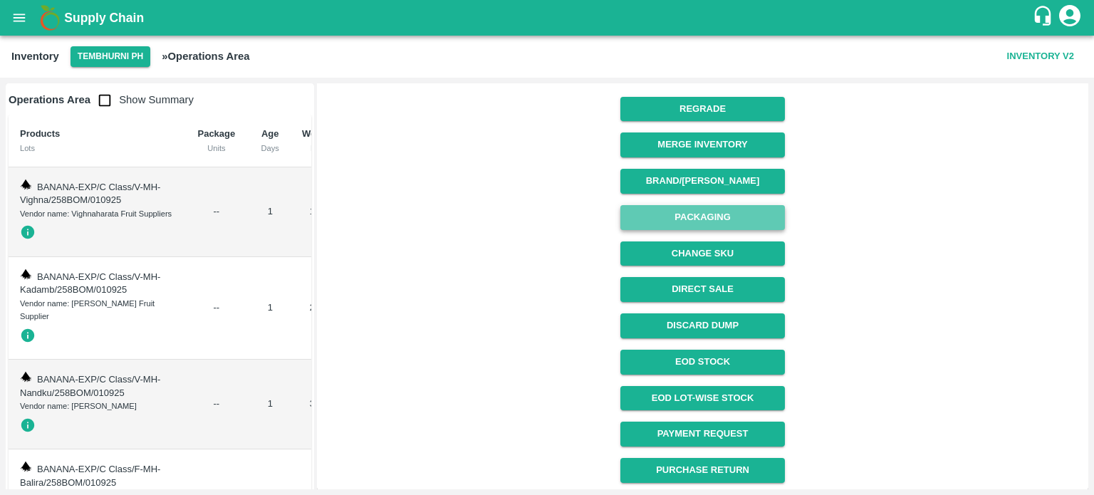
click at [695, 223] on button "Packaging" at bounding box center [702, 217] width 164 height 25
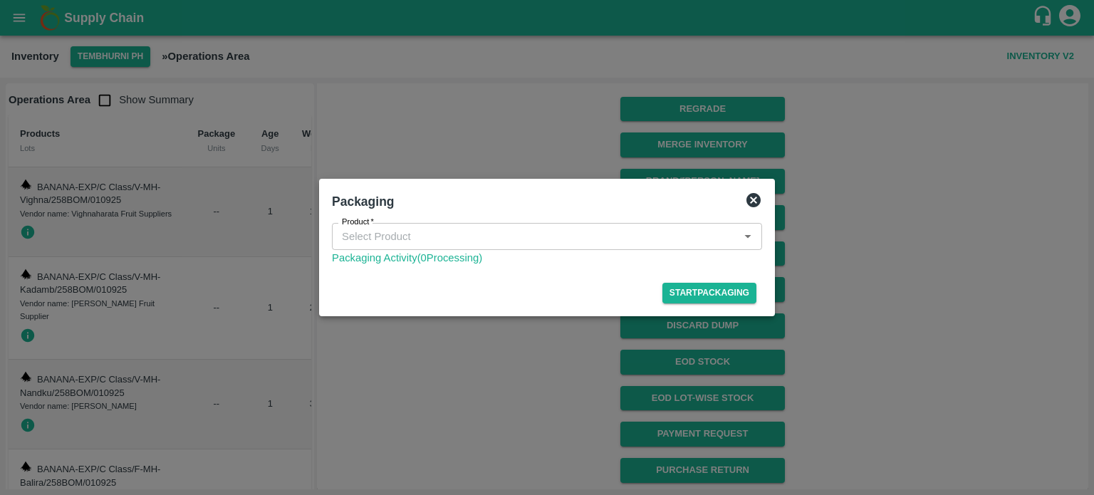
click at [431, 236] on input "Product   *" at bounding box center [535, 236] width 398 height 19
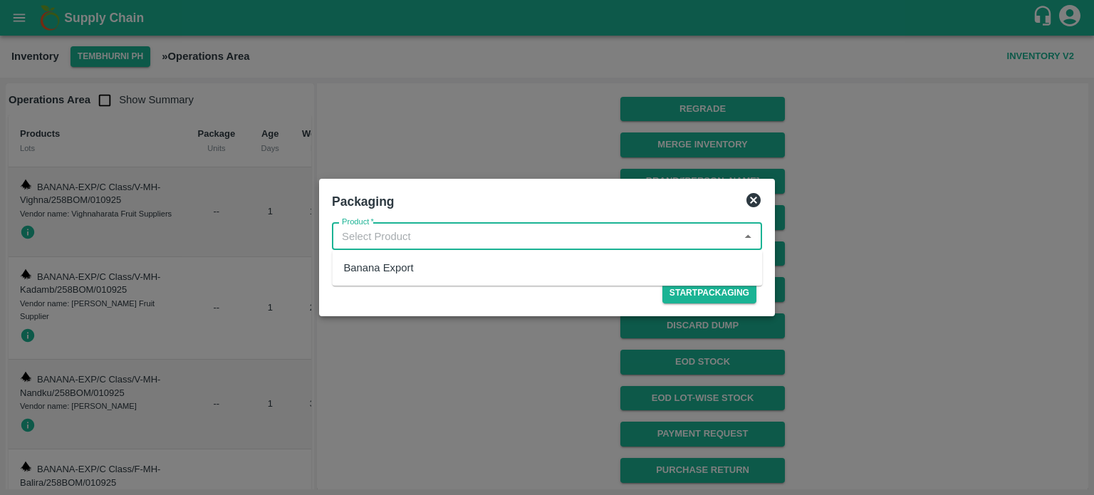
click at [411, 269] on div "Banana Export" at bounding box center [378, 268] width 70 height 16
type input "Banana Export"
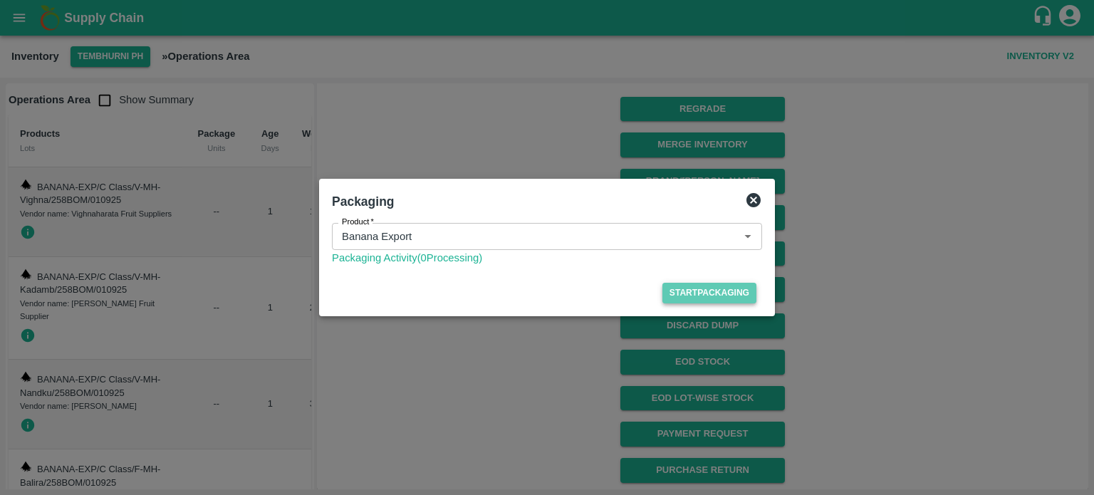
click at [703, 298] on button "Start Packaging" at bounding box center [709, 293] width 94 height 21
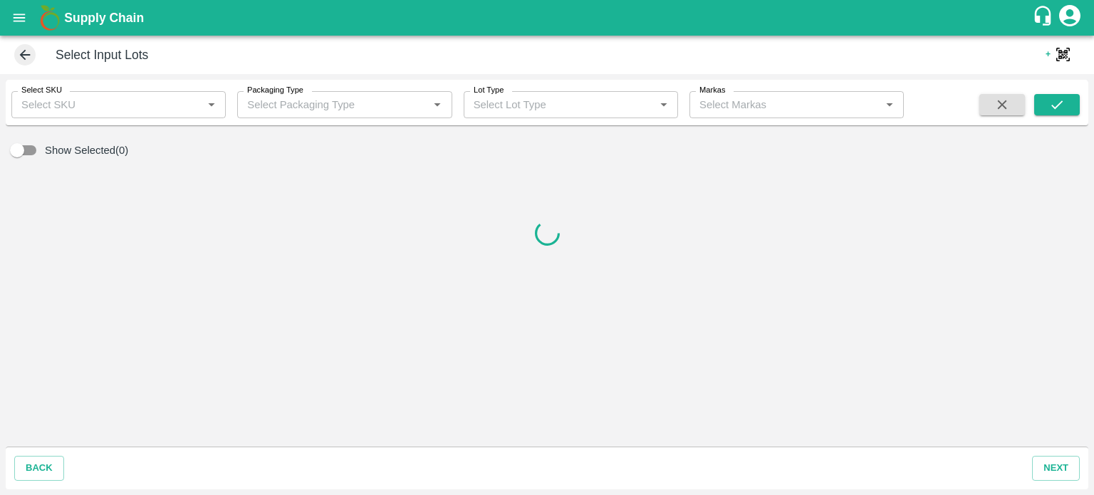
click at [137, 101] on input "Select SKU" at bounding box center [107, 104] width 182 height 19
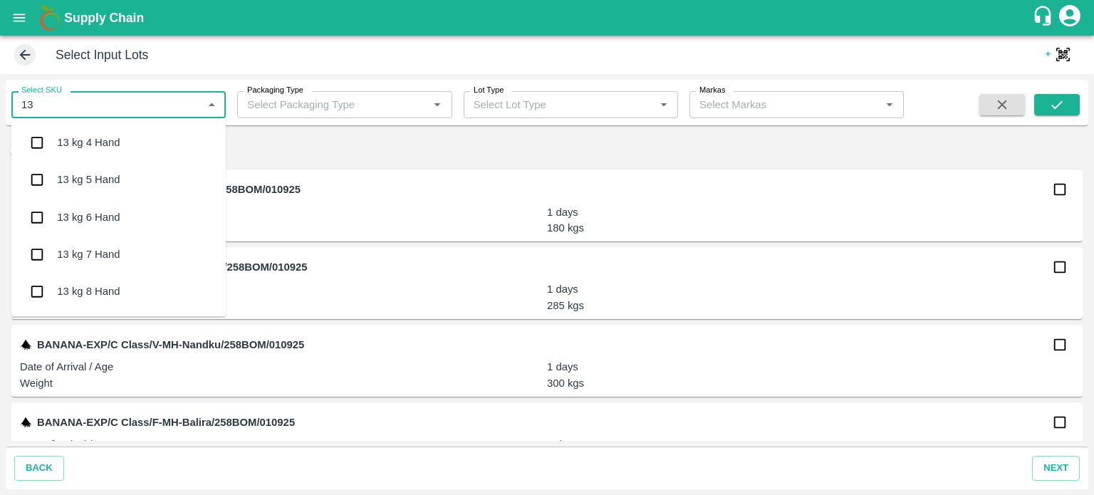
type input "13 k"
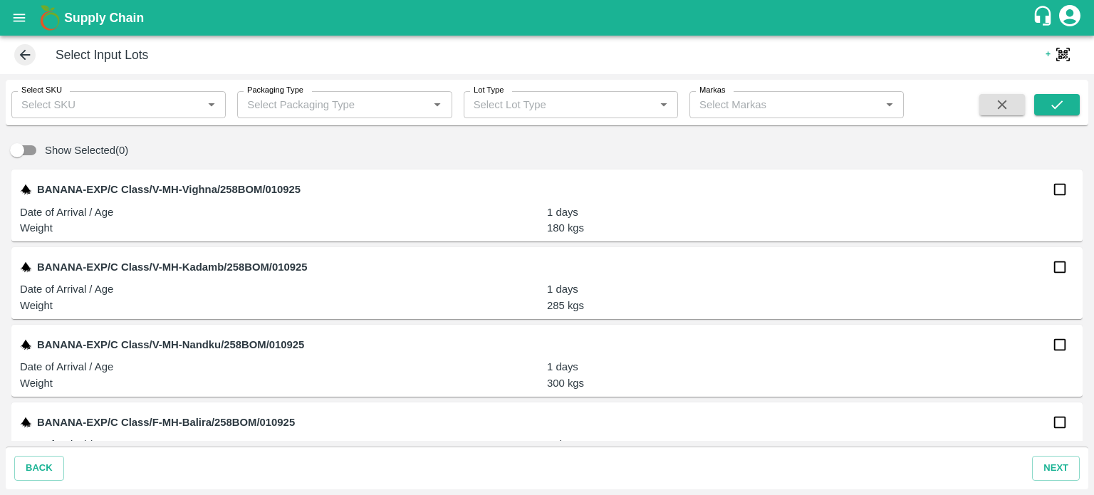
click at [21, 51] on icon at bounding box center [25, 55] width 16 height 16
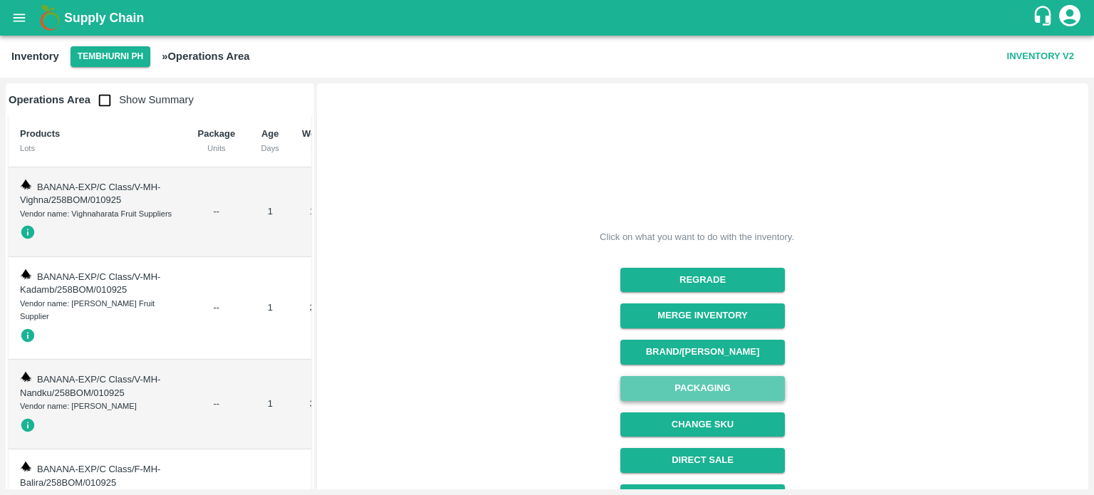
click at [688, 389] on button "Packaging" at bounding box center [702, 388] width 164 height 25
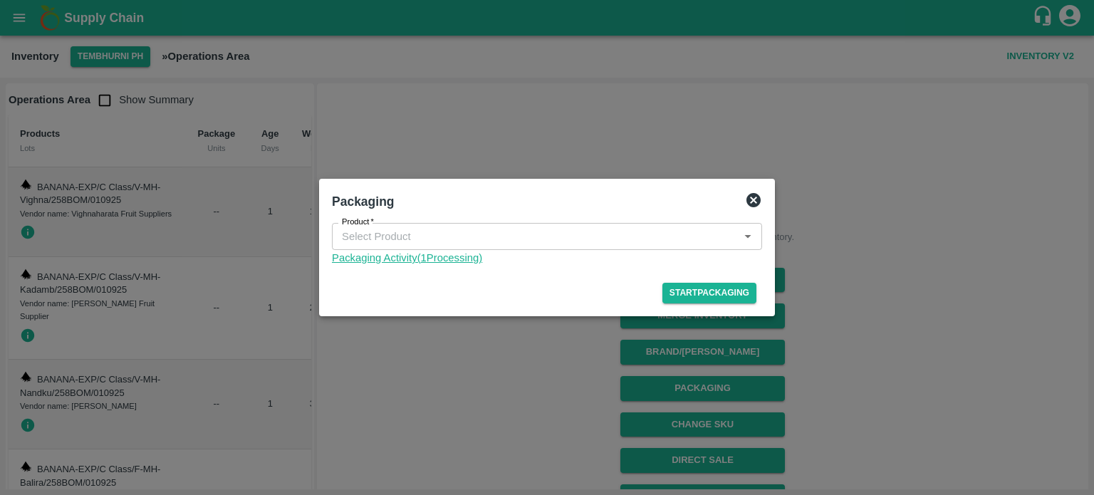
click at [416, 253] on link "Packaging Activity( 1 Processing)" at bounding box center [547, 258] width 430 height 16
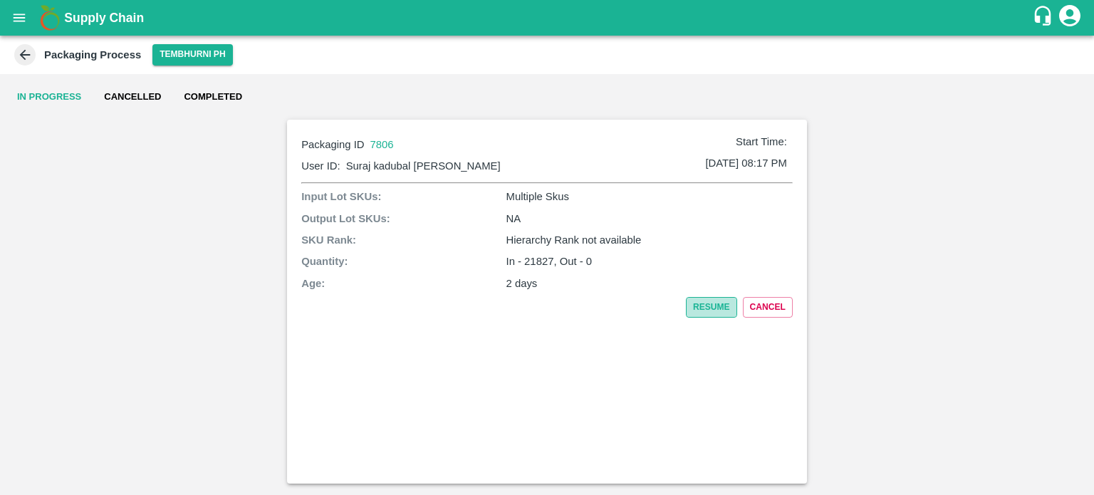
click at [703, 299] on button "Resume" at bounding box center [711, 307] width 51 height 21
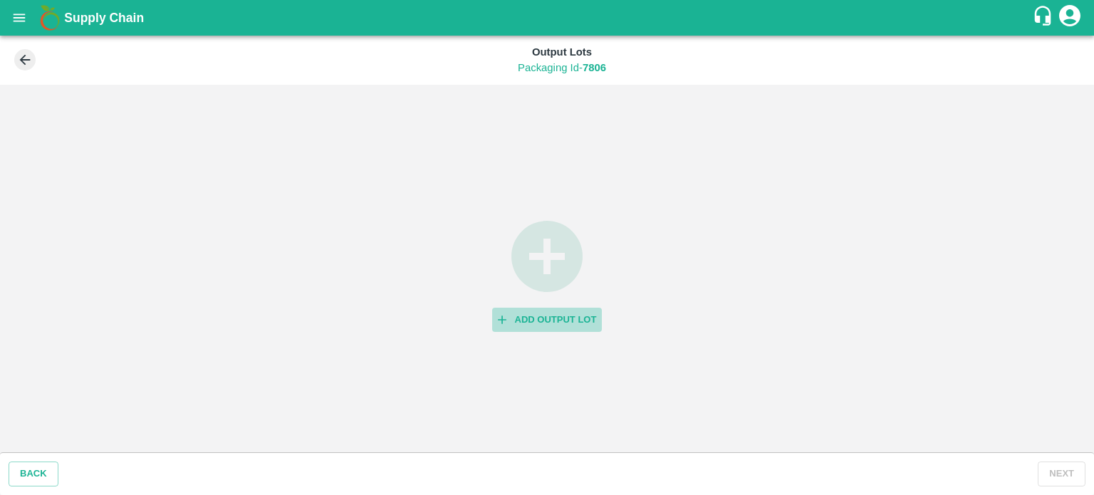
click at [550, 314] on button "Add Output Lot" at bounding box center [547, 320] width 110 height 25
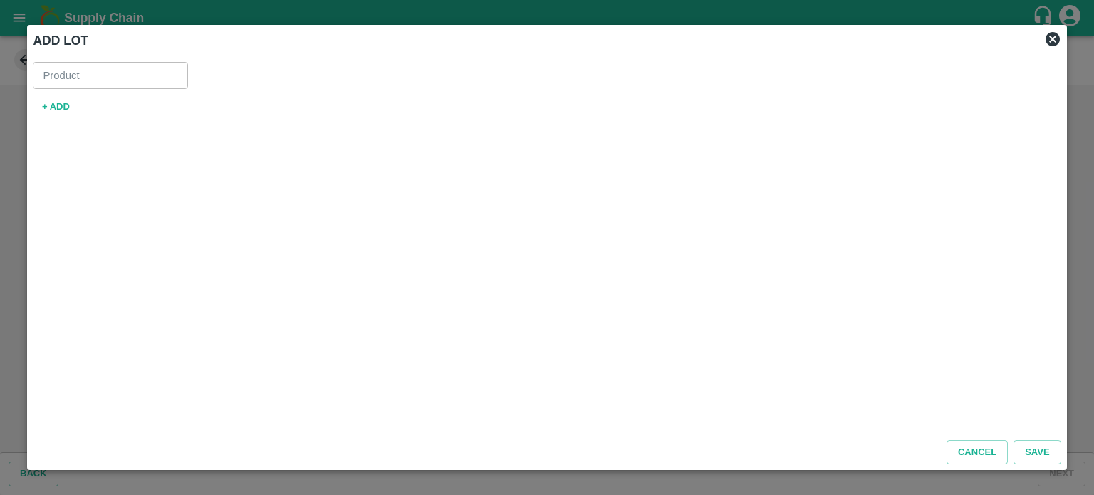
type input "Banana Export"
click at [48, 104] on button "+ ADD" at bounding box center [56, 107] width 46 height 25
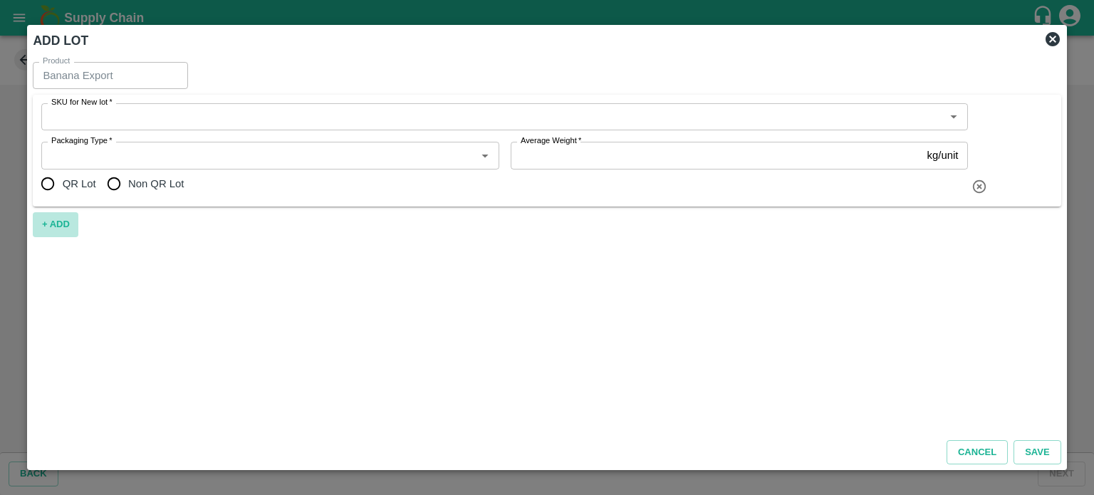
click at [59, 221] on button "+ ADD" at bounding box center [56, 224] width 46 height 25
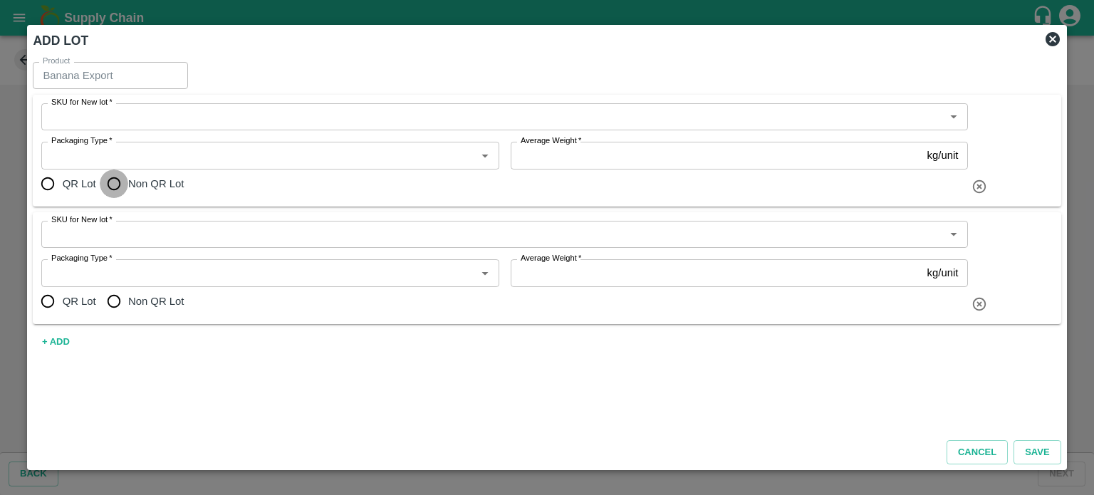
click at [108, 182] on input "Non QR Lot" at bounding box center [114, 183] width 28 height 28
radio input "true"
click at [110, 303] on input "Non QR Lot" at bounding box center [114, 301] width 28 height 28
radio input "true"
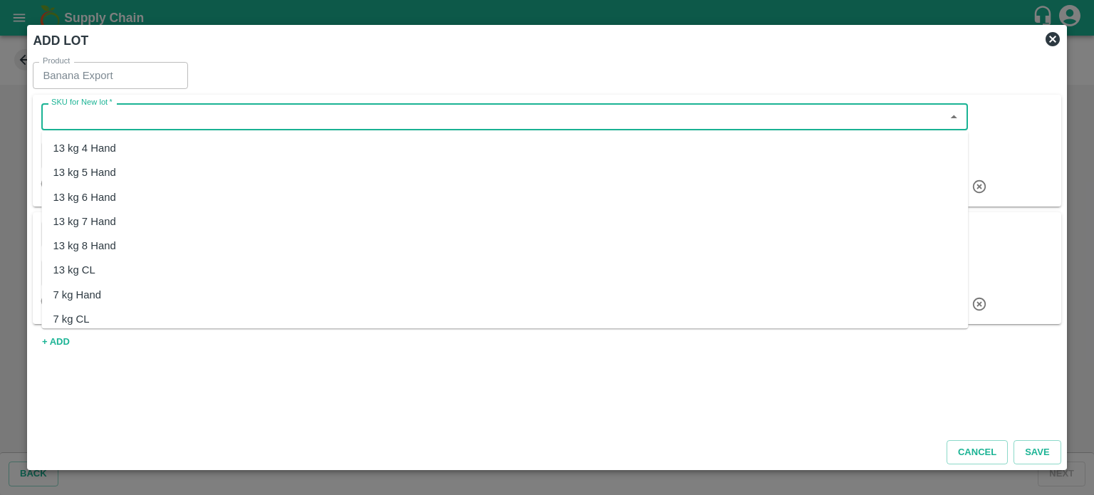
click at [178, 122] on input "SKU for New lot   *" at bounding box center [493, 117] width 894 height 19
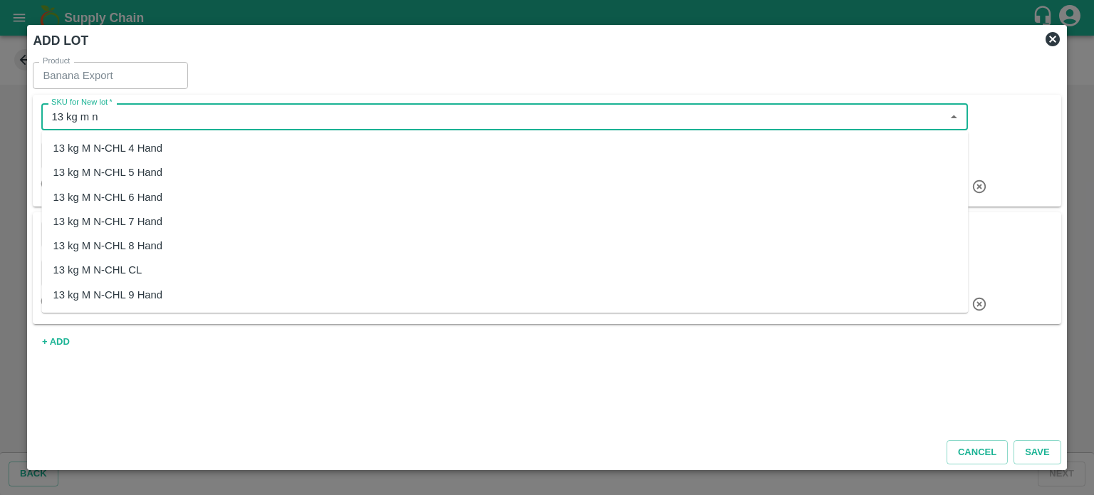
click at [122, 241] on div "13 kg M N-CHL 8 Hand" at bounding box center [108, 246] width 110 height 16
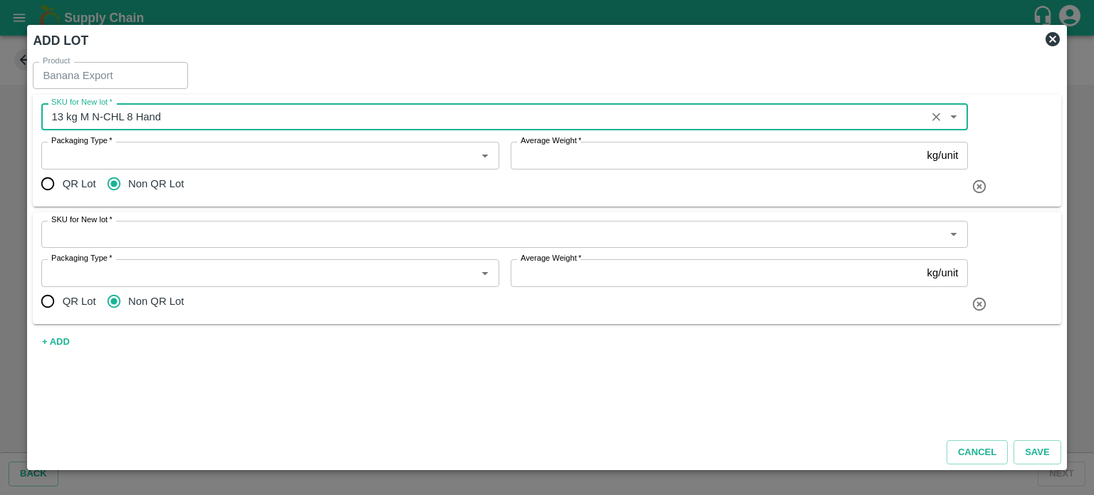
type input "13 kg M N-CHL 8 Hand"
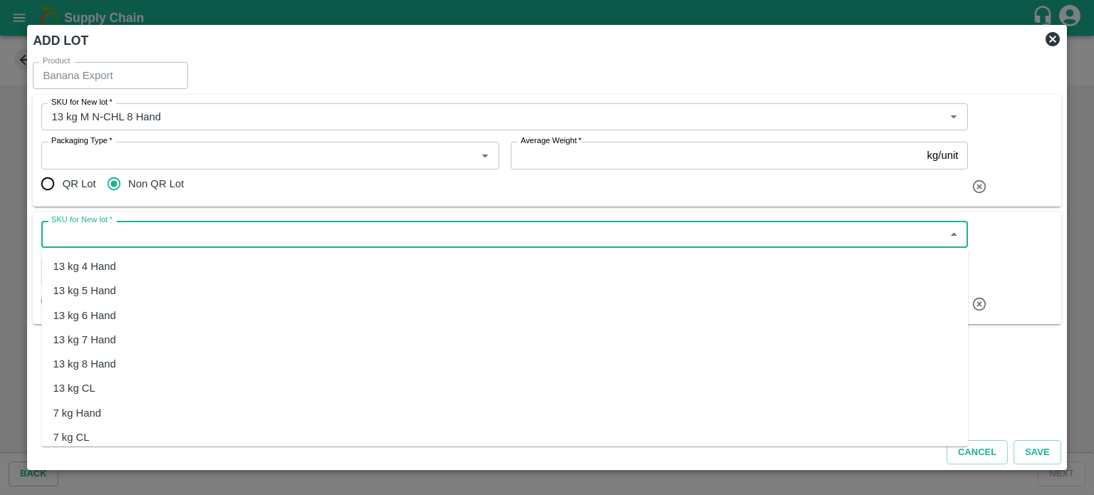
click at [122, 236] on input "SKU for New lot   *" at bounding box center [493, 234] width 894 height 19
click at [110, 386] on div "13 kg M N-CHL CL" at bounding box center [97, 388] width 89 height 16
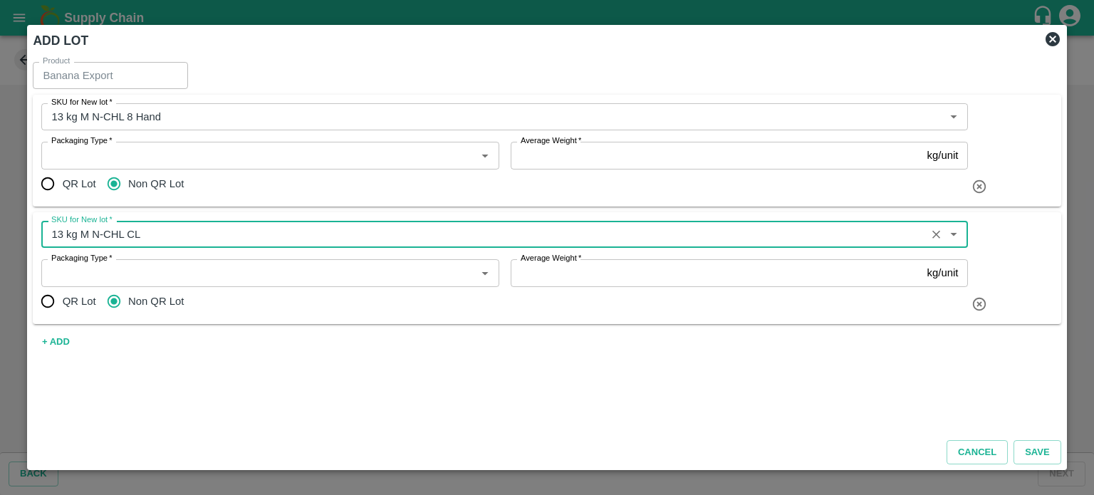
type input "13 kg M N-CHL CL"
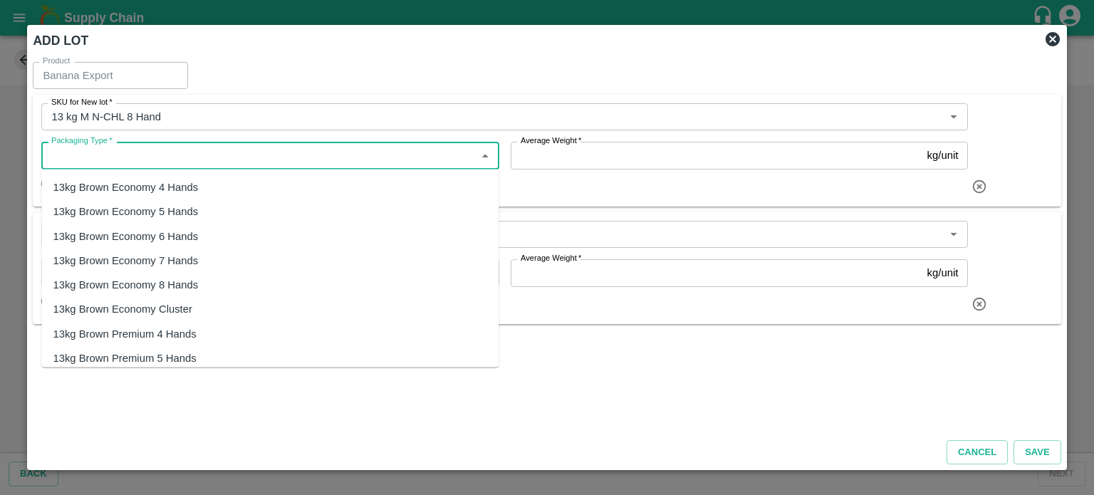
click at [174, 147] on input "Packaging Type   *" at bounding box center [258, 155] width 425 height 19
click at [132, 188] on div "13kg FARM CANDY" at bounding box center [100, 187] width 95 height 16
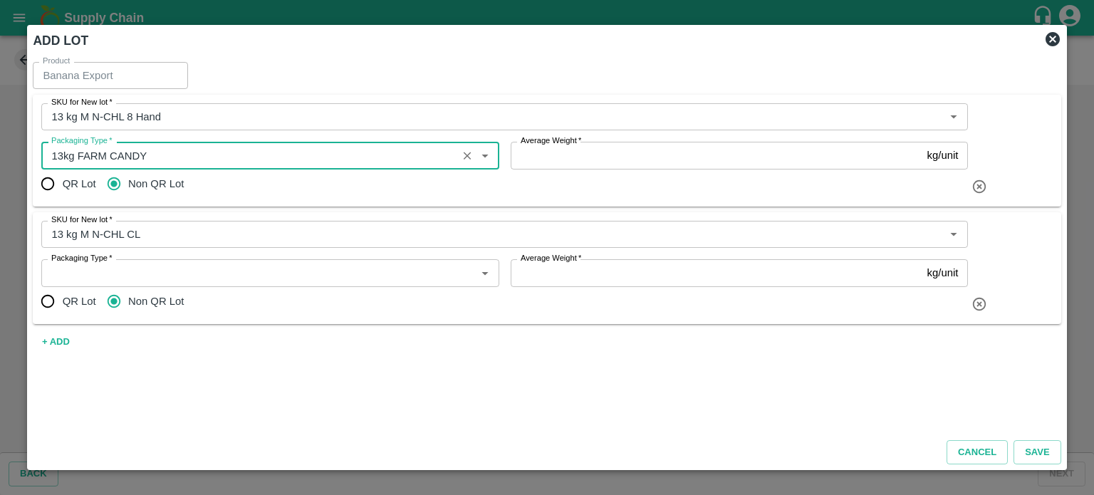
type input "13kg FARM CANDY"
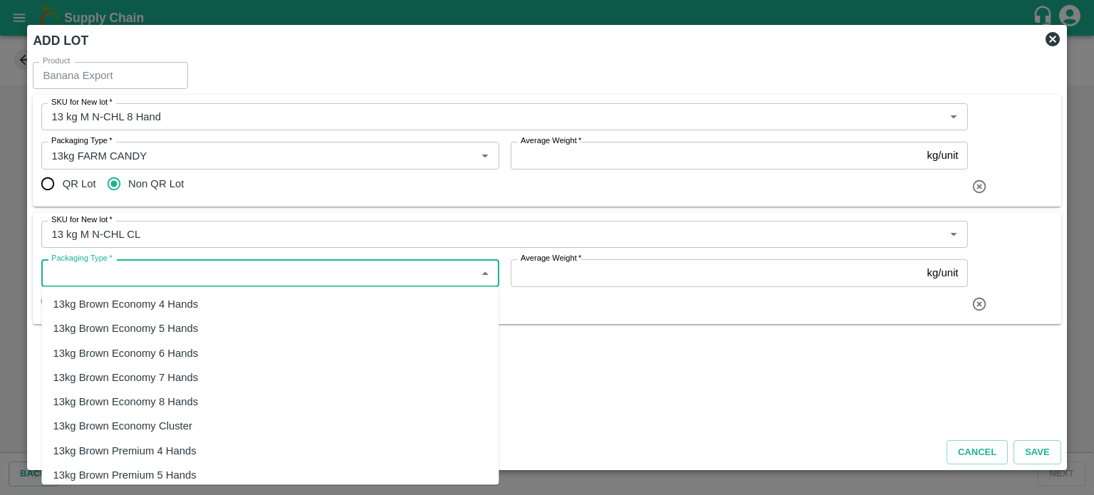
click at [151, 273] on input "Packaging Type   *" at bounding box center [258, 272] width 425 height 19
click at [151, 301] on div "13kg FARM CANDY" at bounding box center [269, 304] width 457 height 24
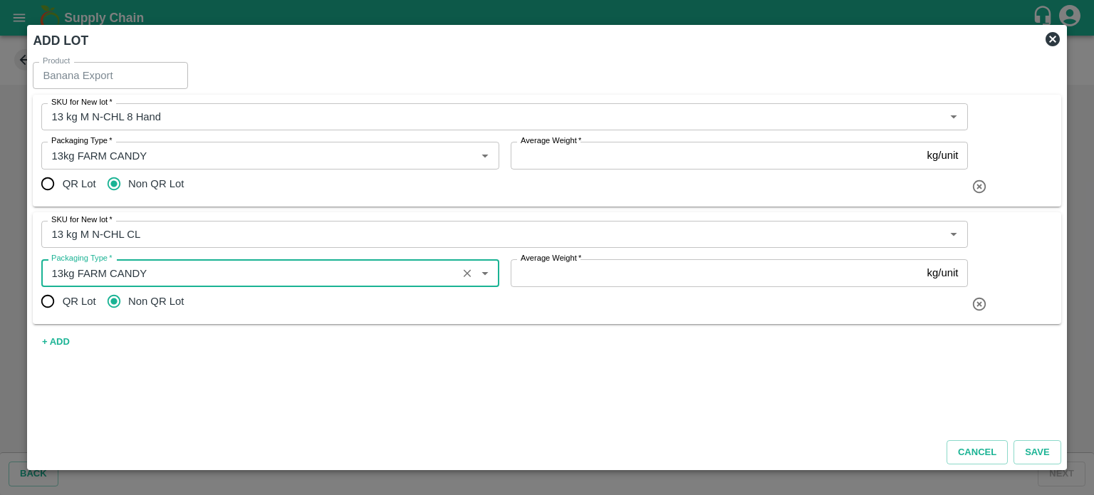
type input "13kg FARM CANDY"
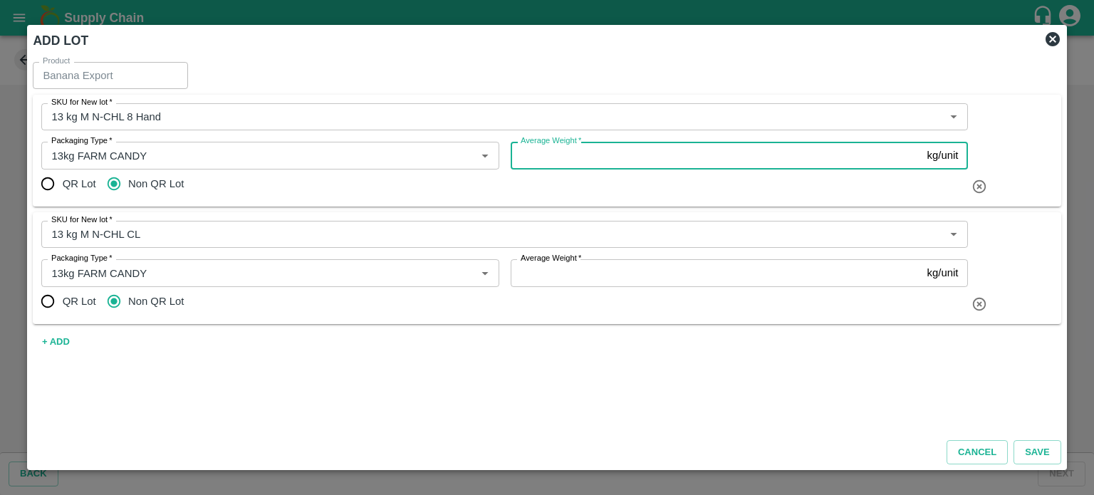
click at [547, 162] on input "Average Weight   *" at bounding box center [715, 155] width 411 height 27
type input "13"
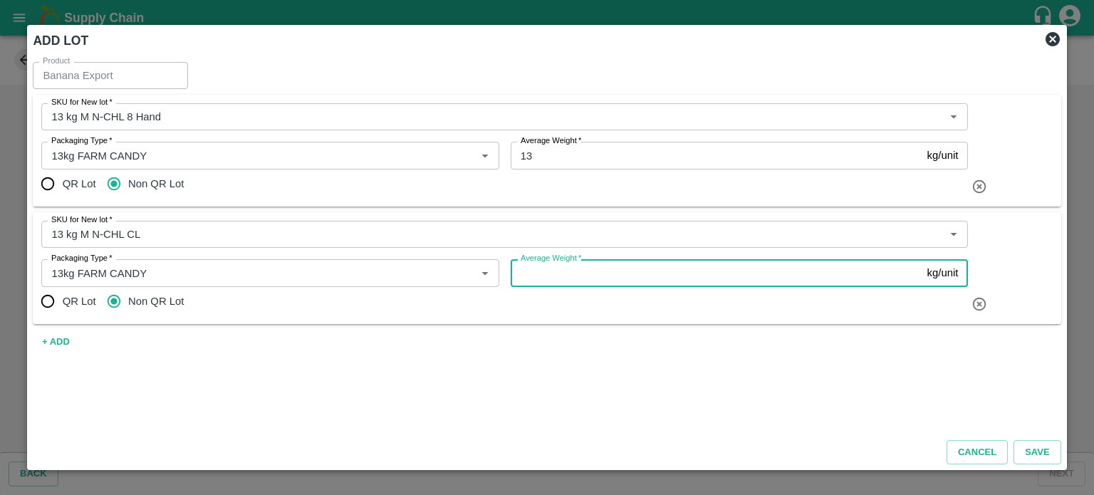
click at [546, 276] on input "Average Weight   *" at bounding box center [715, 272] width 411 height 27
type input "13"
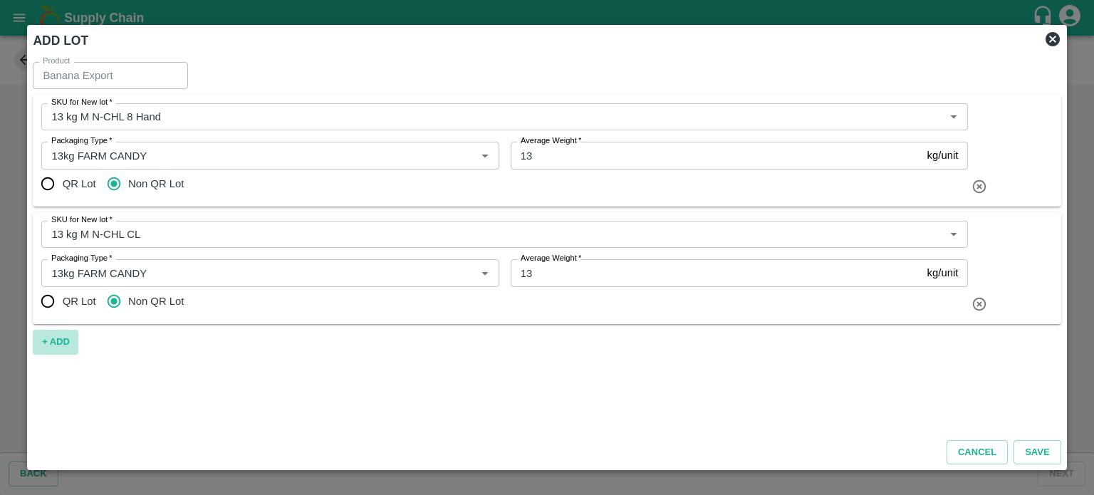
click at [53, 342] on button "+ ADD" at bounding box center [56, 342] width 46 height 25
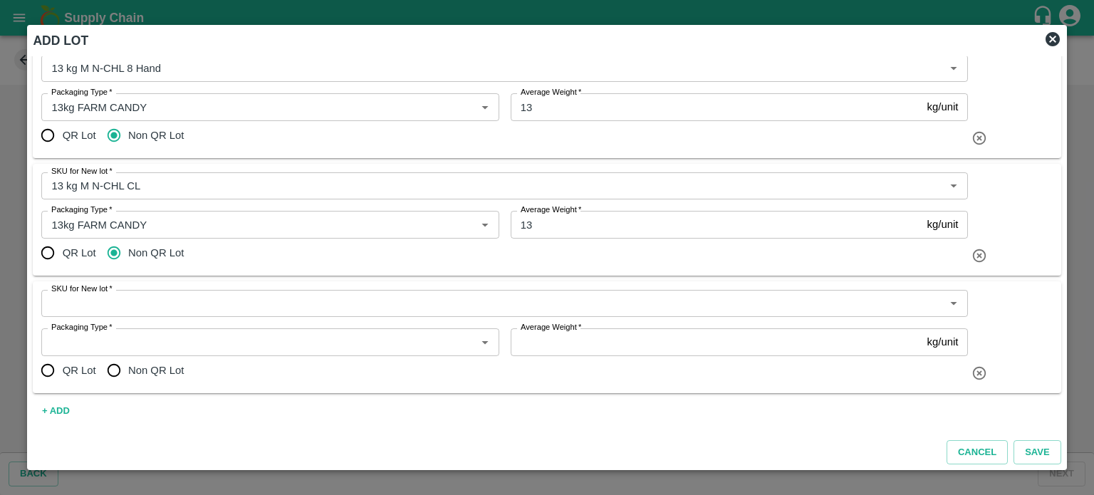
click at [51, 411] on button "+ ADD" at bounding box center [56, 411] width 46 height 25
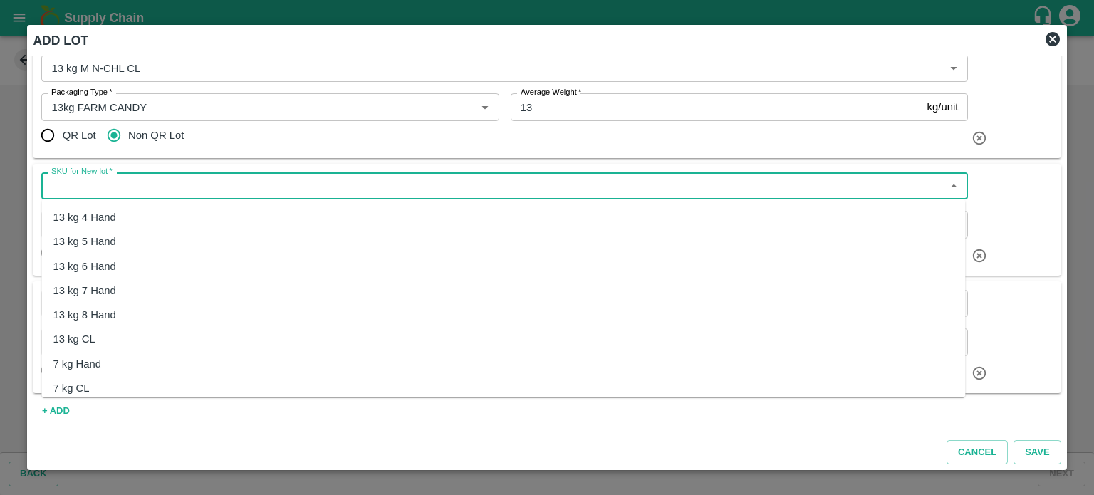
click at [179, 189] on input "SKU for New lot   *" at bounding box center [493, 186] width 894 height 19
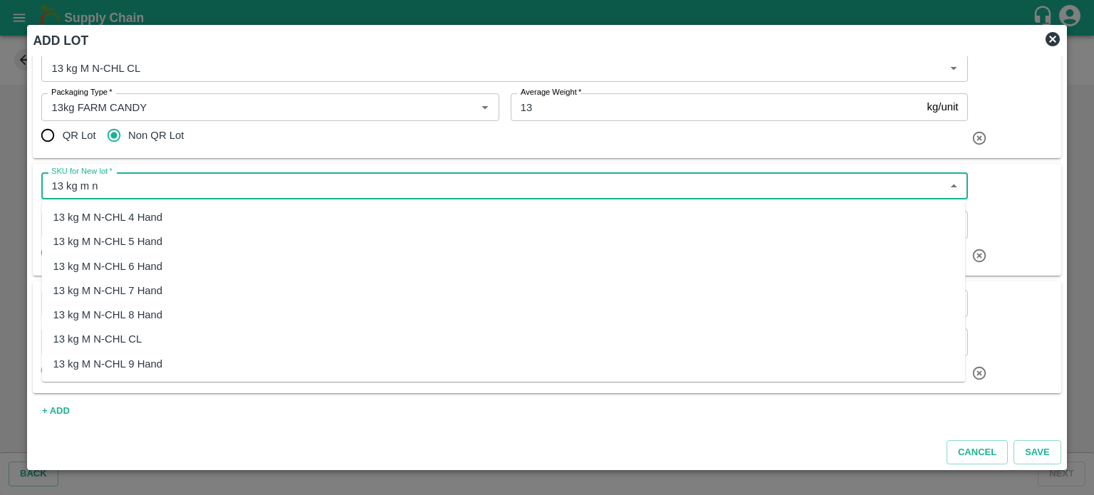
click at [168, 215] on div "13 kg M N-CHL 4 Hand" at bounding box center [502, 217] width 923 height 24
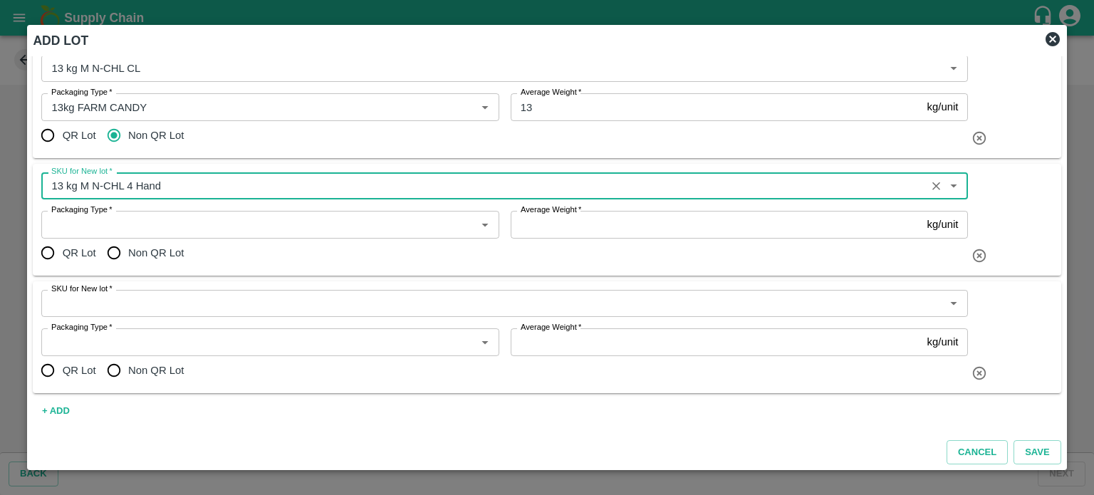
type input "13 kg M N-CHL 4 Hand"
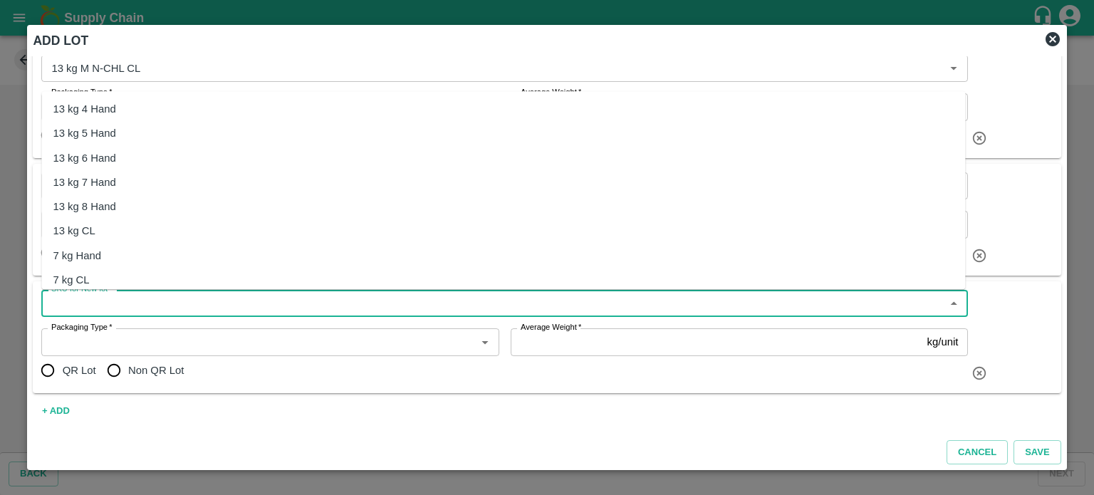
click at [154, 305] on input "SKU for New lot   *" at bounding box center [493, 303] width 894 height 19
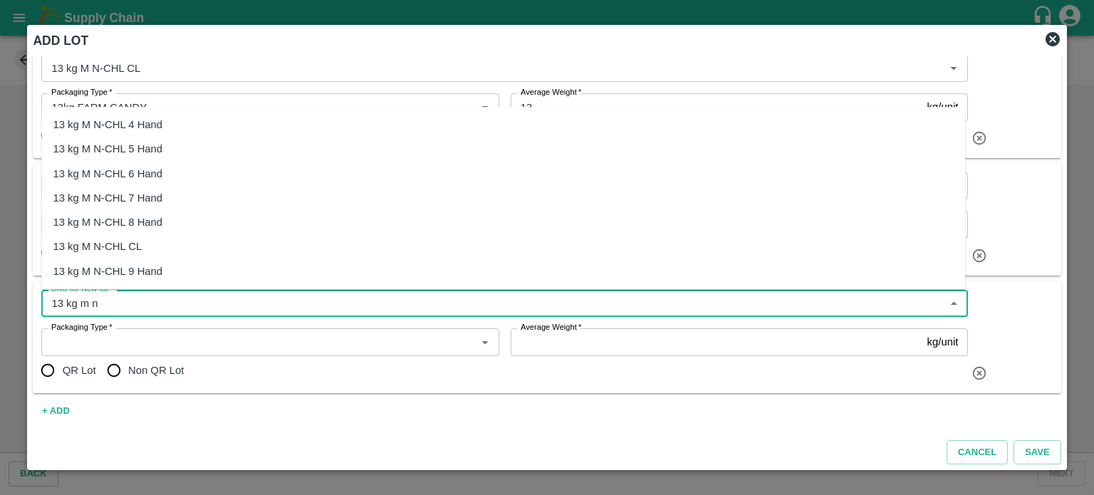
click at [134, 152] on div "13 kg M N-CHL 5 Hand" at bounding box center [108, 150] width 110 height 16
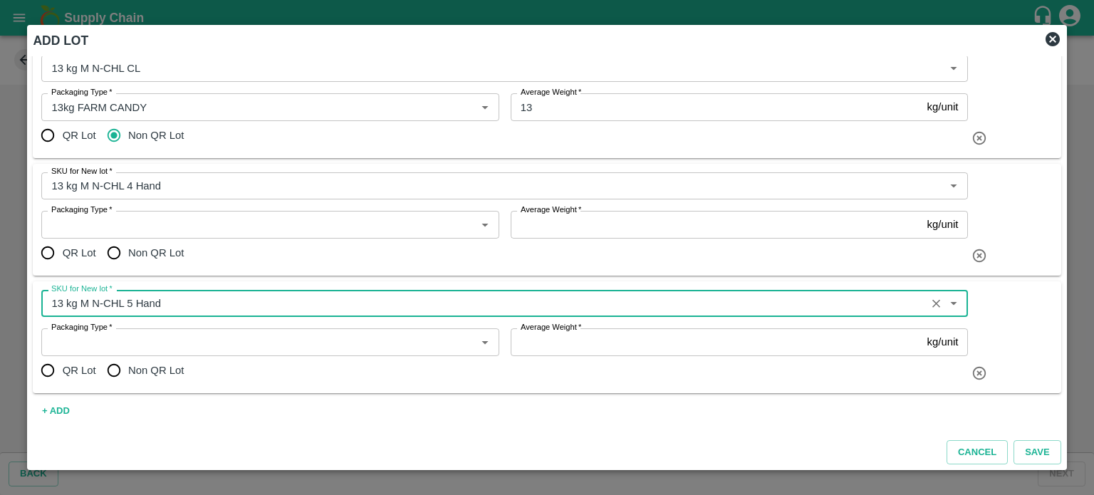
type input "13 kg M N-CHL 5 Hand"
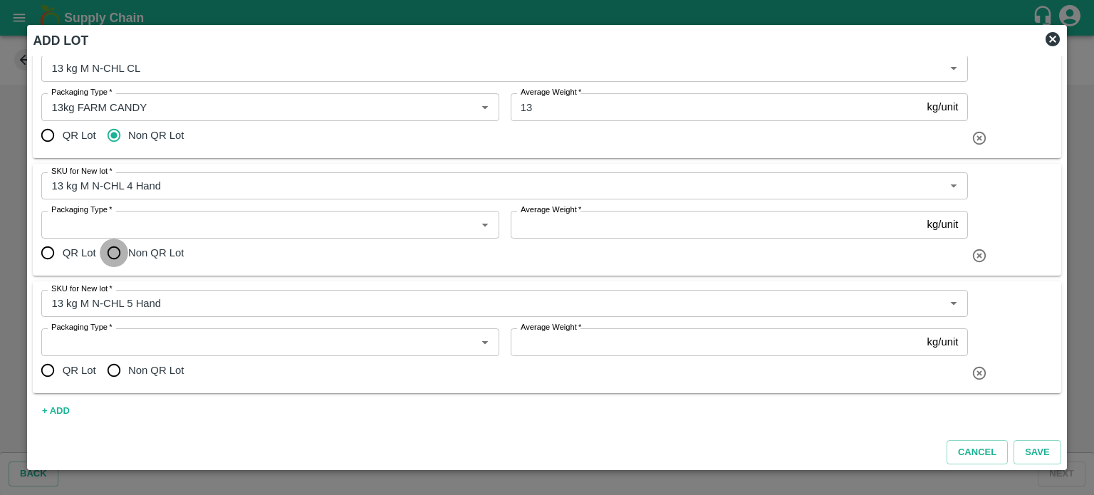
click at [114, 255] on input "Non QR Lot" at bounding box center [114, 253] width 28 height 28
radio input "true"
click at [110, 379] on input "Non QR Lot" at bounding box center [114, 370] width 28 height 28
radio input "true"
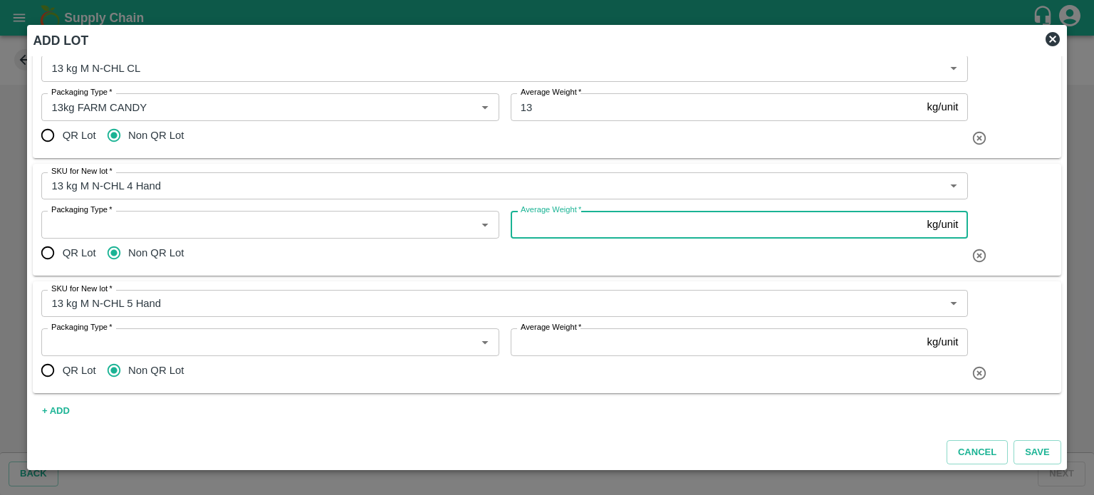
click at [547, 227] on input "Average Weight   *" at bounding box center [715, 224] width 411 height 27
type input "13"
click at [525, 344] on input "Average Weight   *" at bounding box center [715, 341] width 411 height 27
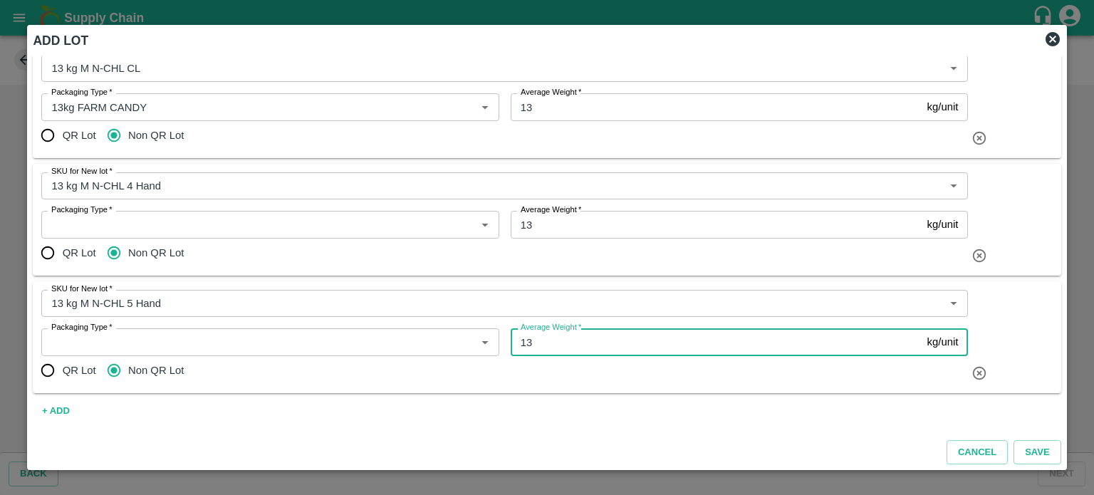
type input "13"
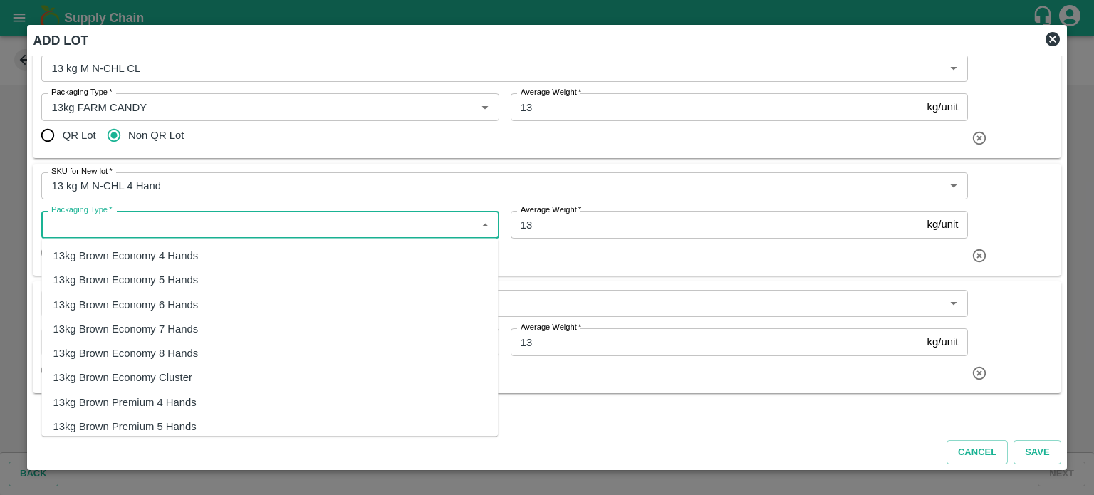
click at [255, 224] on input "Packaging Type   *" at bounding box center [258, 224] width 425 height 19
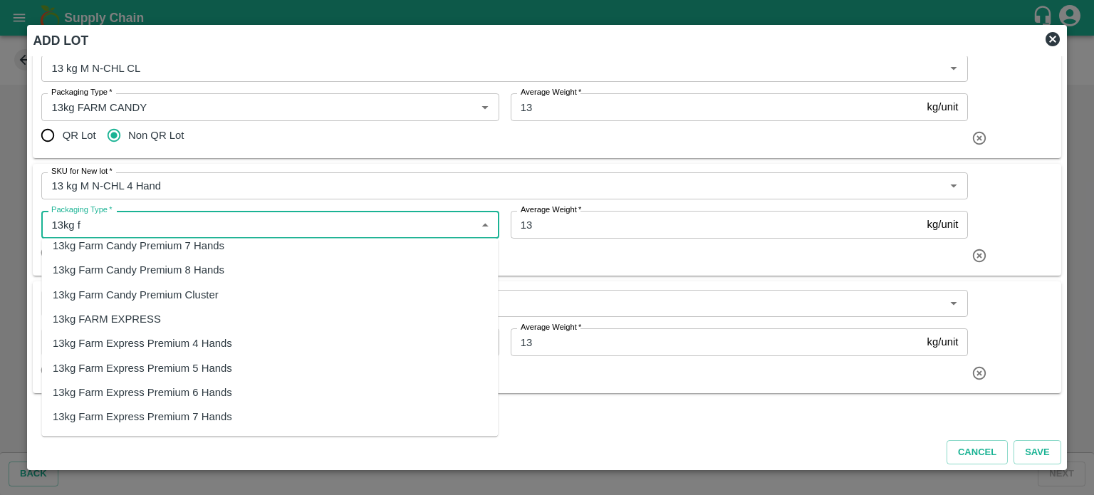
scroll to position [279, 0]
click at [123, 320] on div "13kg FARM EXPRESS" at bounding box center [107, 318] width 108 height 16
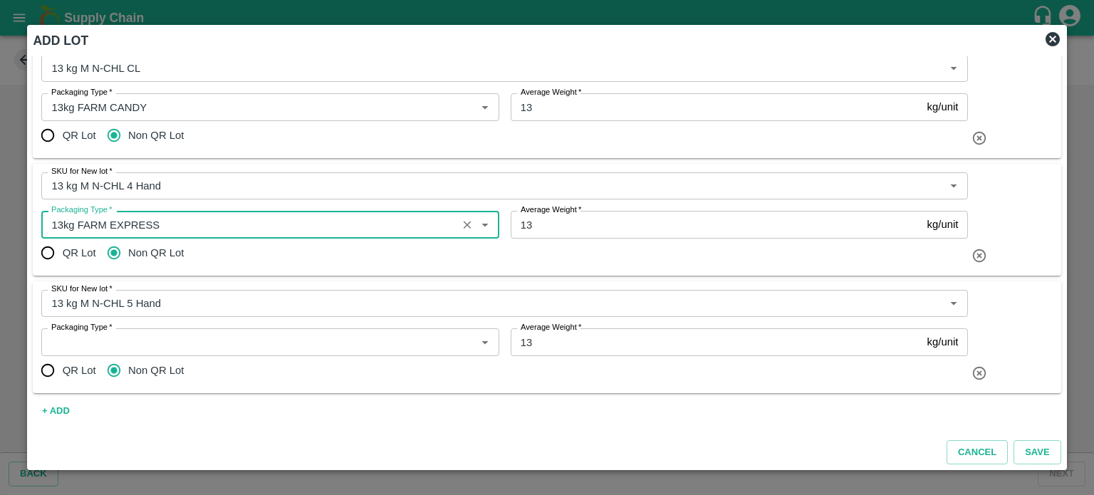
type input "13kg FARM EXPRESS"
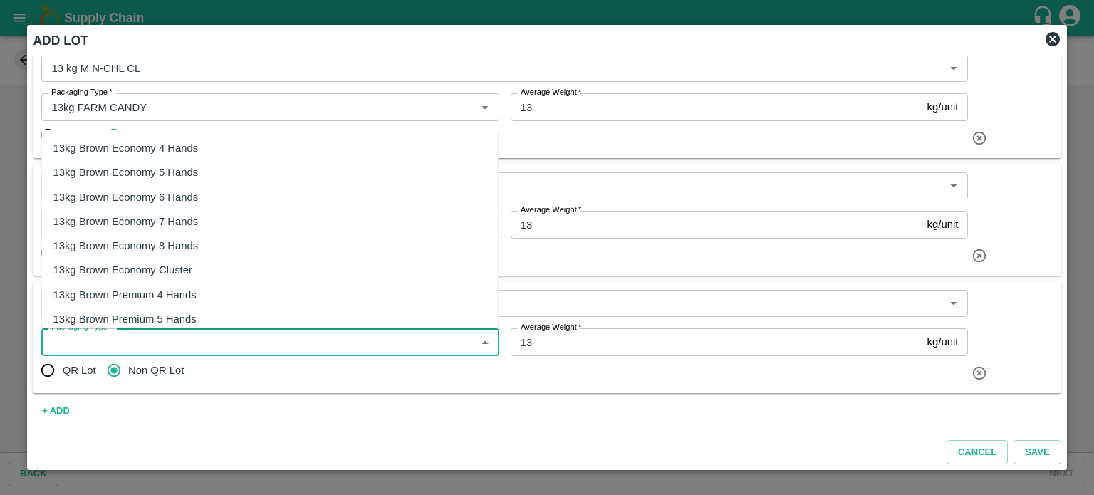
click at [99, 341] on input "Packaging Type   *" at bounding box center [258, 341] width 425 height 19
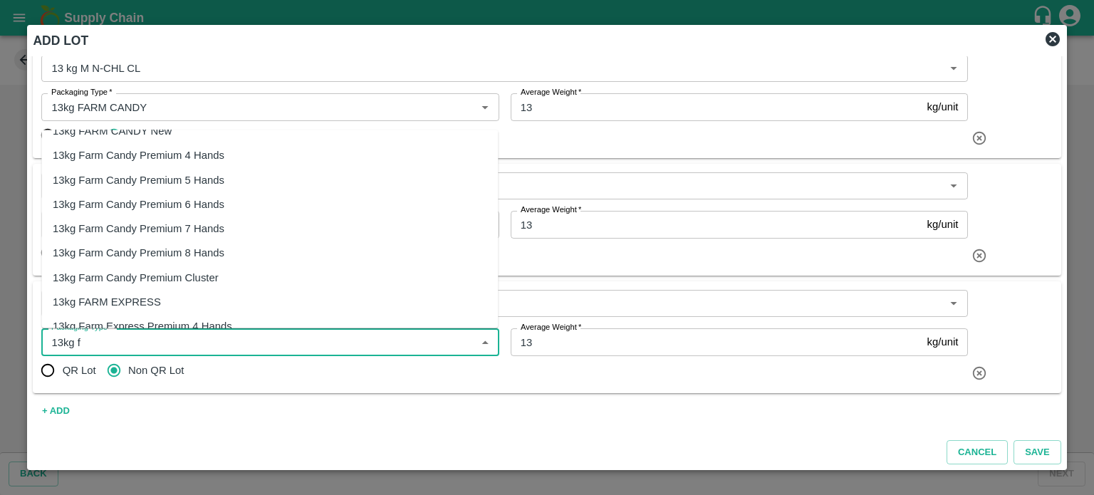
scroll to position [192, 0]
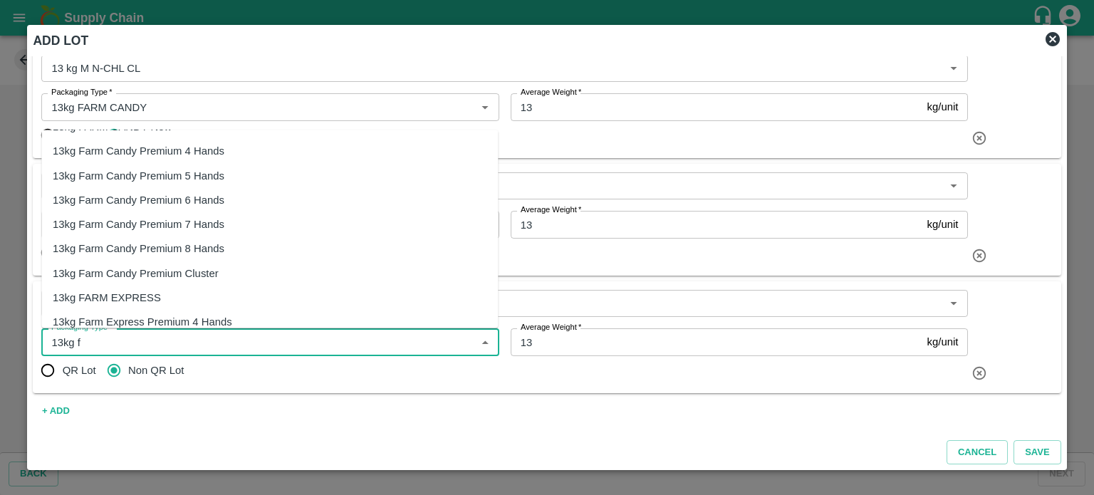
click at [135, 293] on div "13kg FARM EXPRESS" at bounding box center [107, 298] width 108 height 16
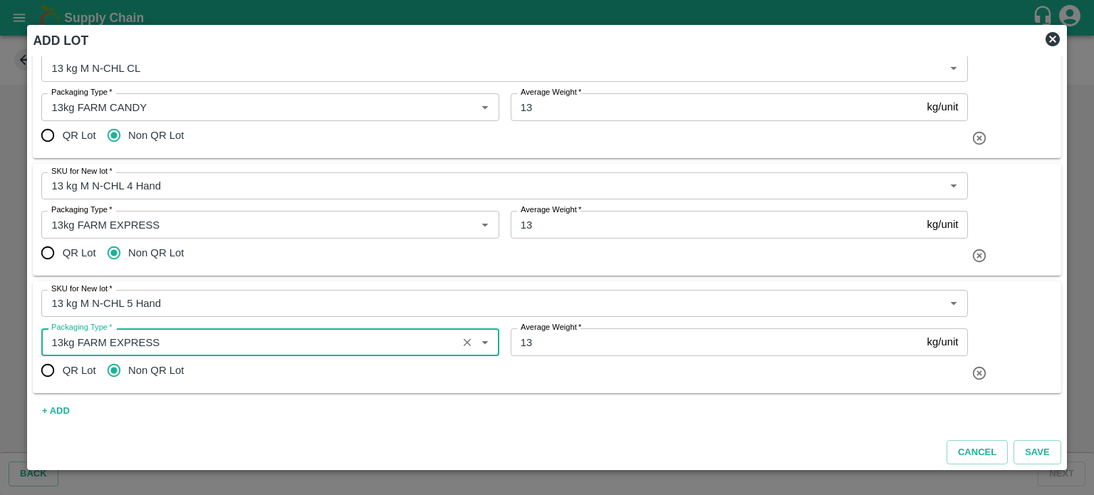
type input "13kg FARM EXPRESS"
click at [63, 409] on button "+ ADD" at bounding box center [56, 411] width 46 height 25
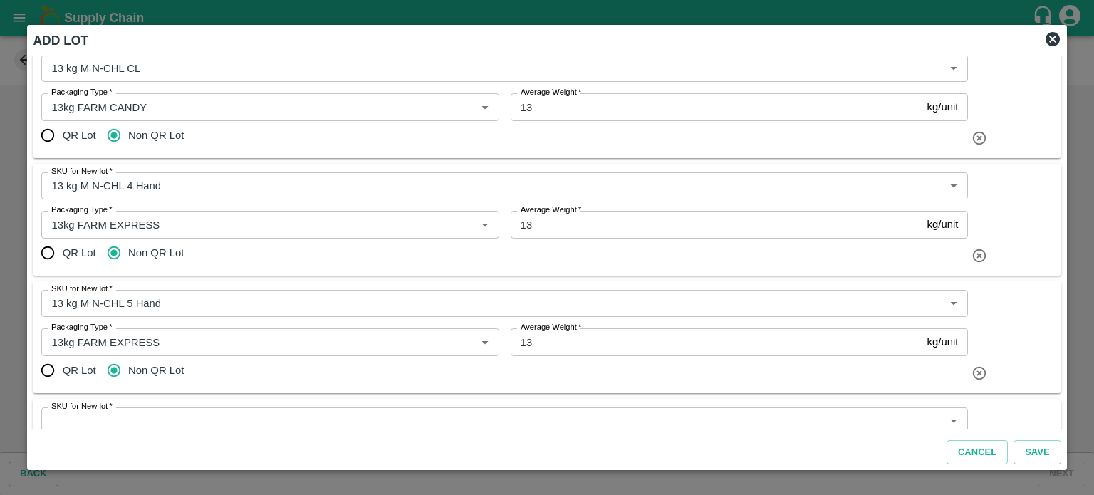
scroll to position [283, 0]
click at [57, 409] on button "+ ADD" at bounding box center [56, 411] width 46 height 25
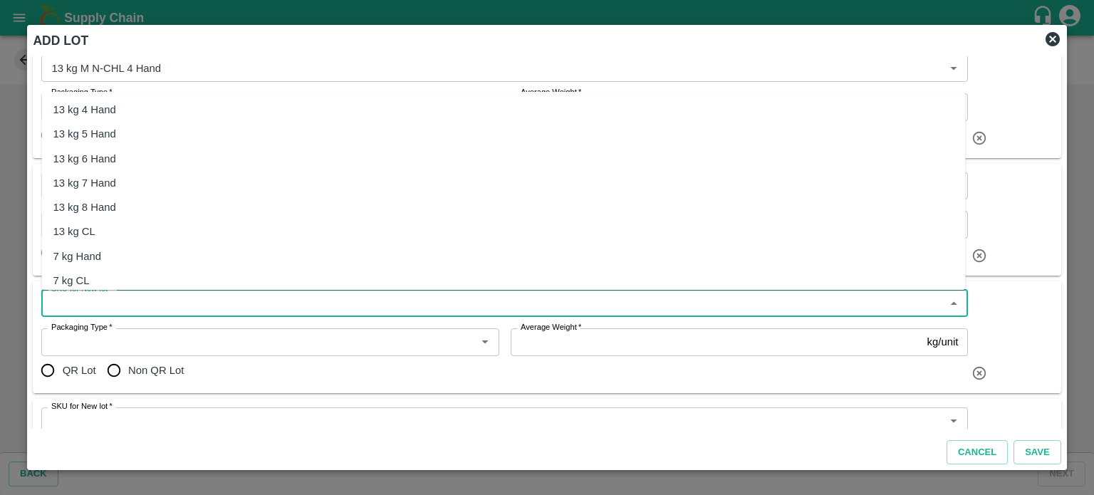
click at [129, 299] on input "SKU for New lot   *" at bounding box center [493, 303] width 894 height 19
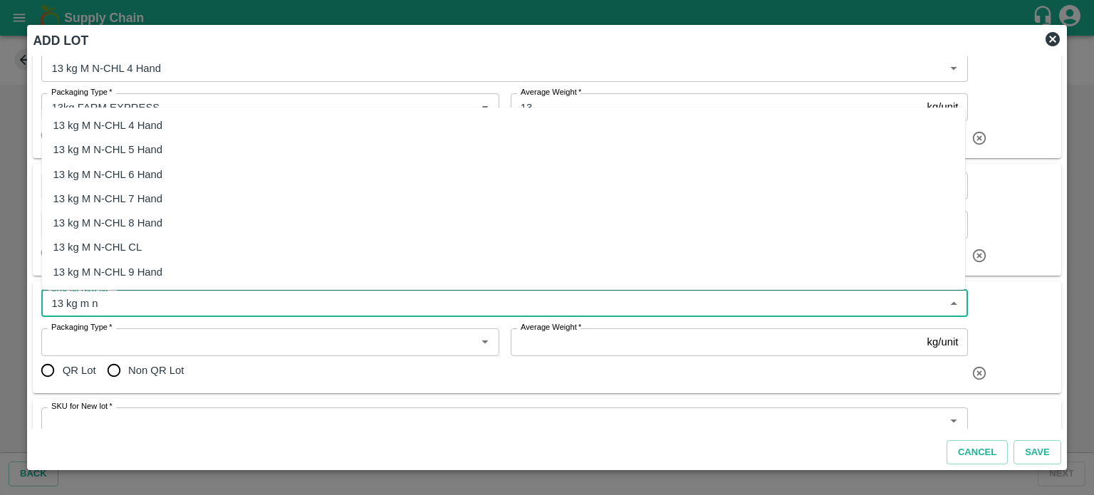
click at [141, 163] on div "13 kg M N-CHL 6 Hand" at bounding box center [502, 174] width 923 height 24
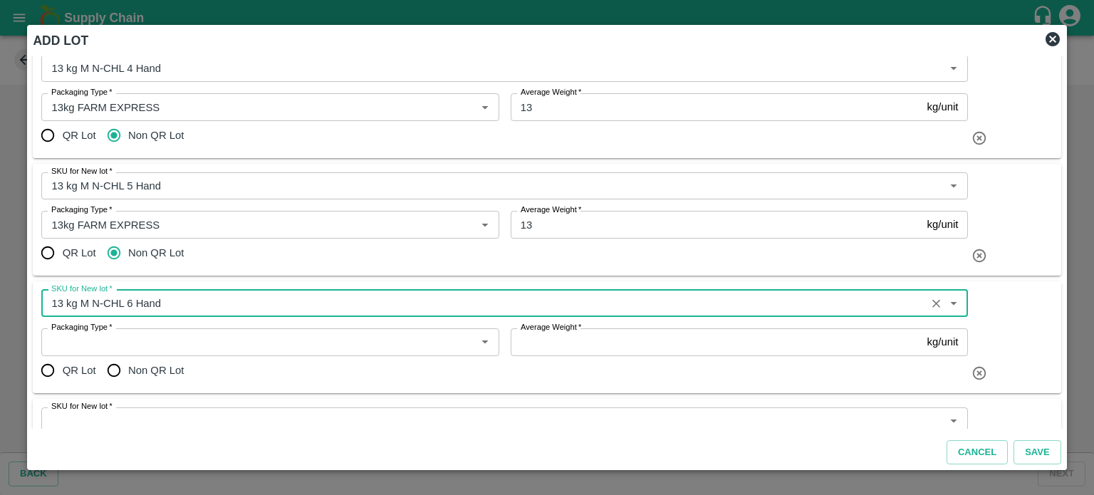
click at [225, 354] on div "Packaging Type   *" at bounding box center [269, 341] width 457 height 27
type input "13 kg M N-CHL 6 Hand"
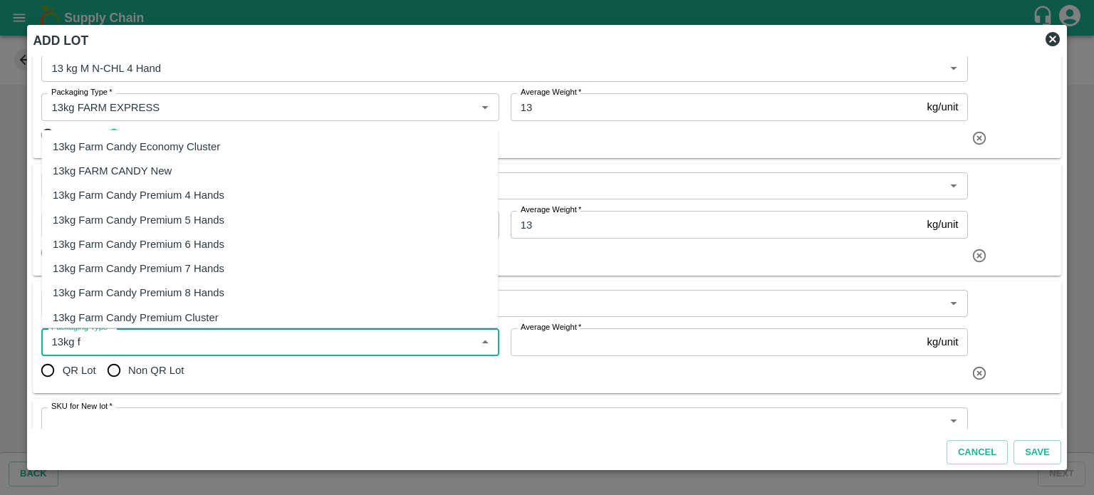
scroll to position [195, 0]
click at [135, 290] on div "13kg FARM EXPRESS" at bounding box center [107, 295] width 108 height 16
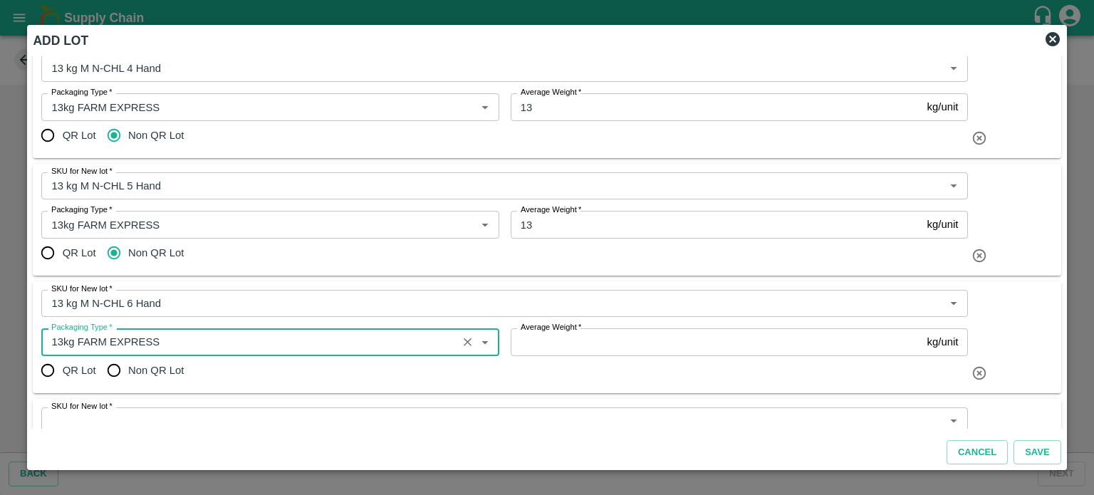
type input "13kg FARM EXPRESS"
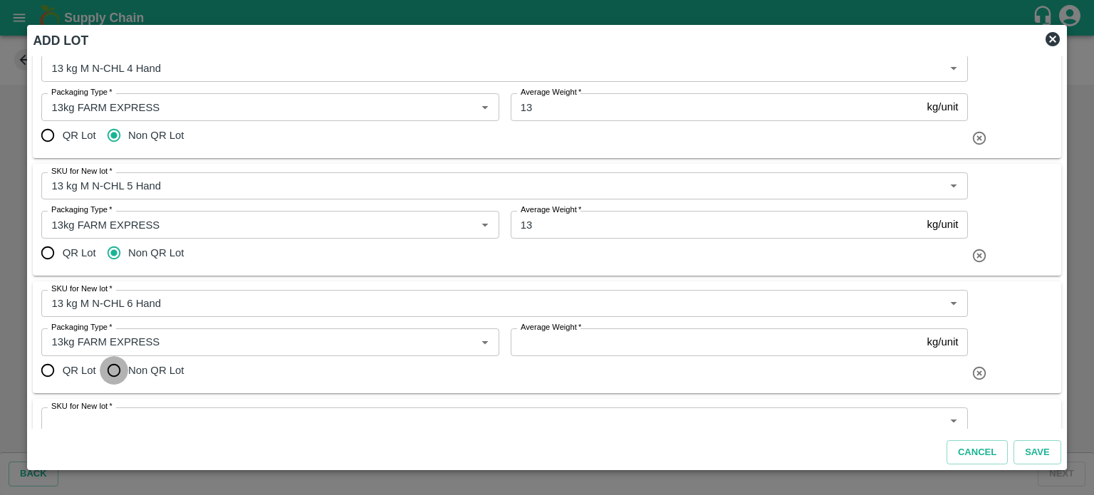
click at [112, 372] on input "Non QR Lot" at bounding box center [114, 370] width 28 height 28
radio input "true"
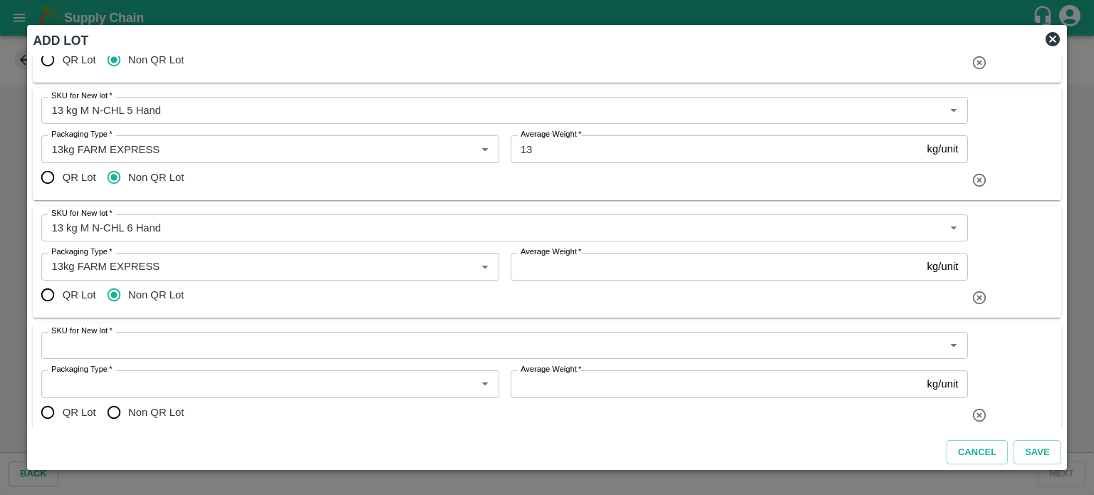
scroll to position [367, 0]
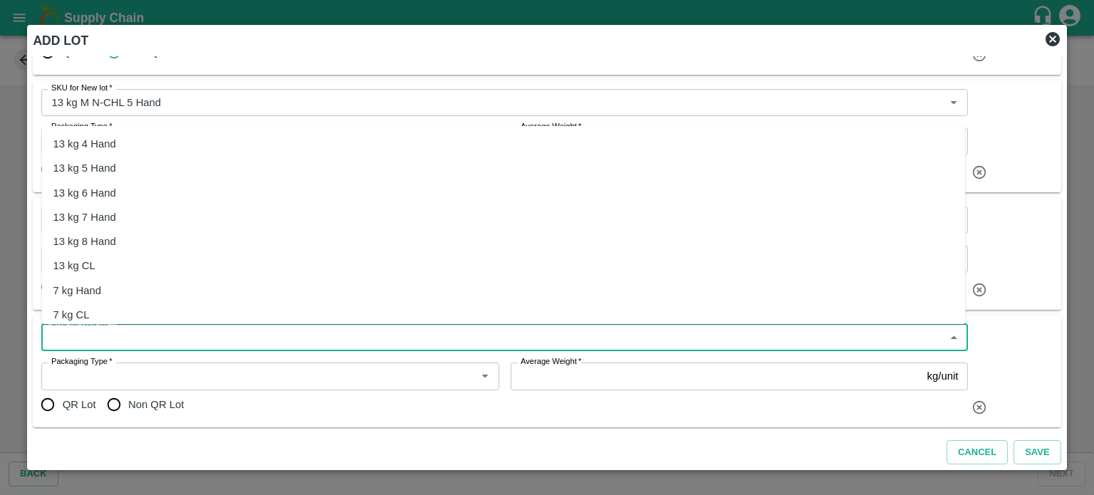
click at [169, 330] on input "SKU for New lot   *" at bounding box center [493, 337] width 894 height 19
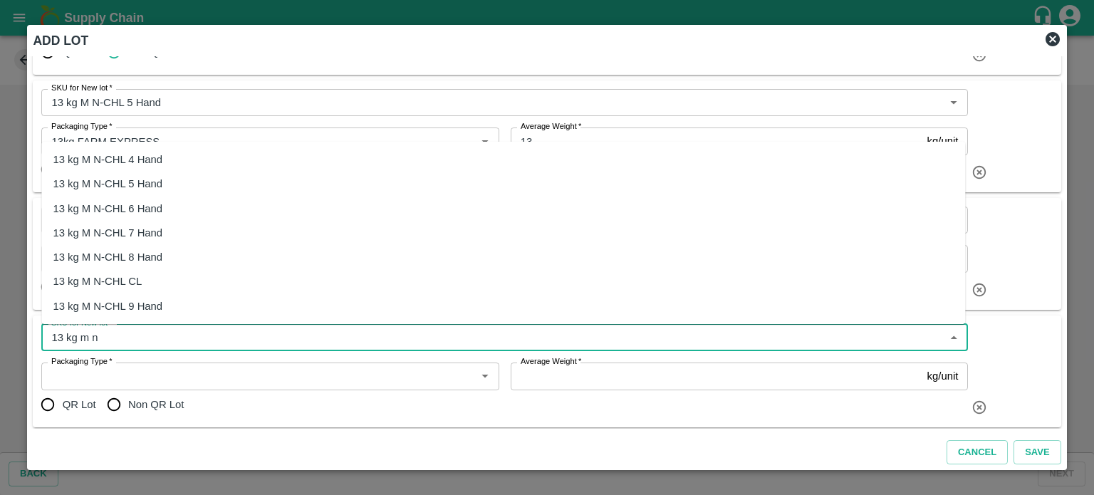
click at [135, 263] on div "13 kg M N-CHL 8 Hand" at bounding box center [108, 257] width 110 height 16
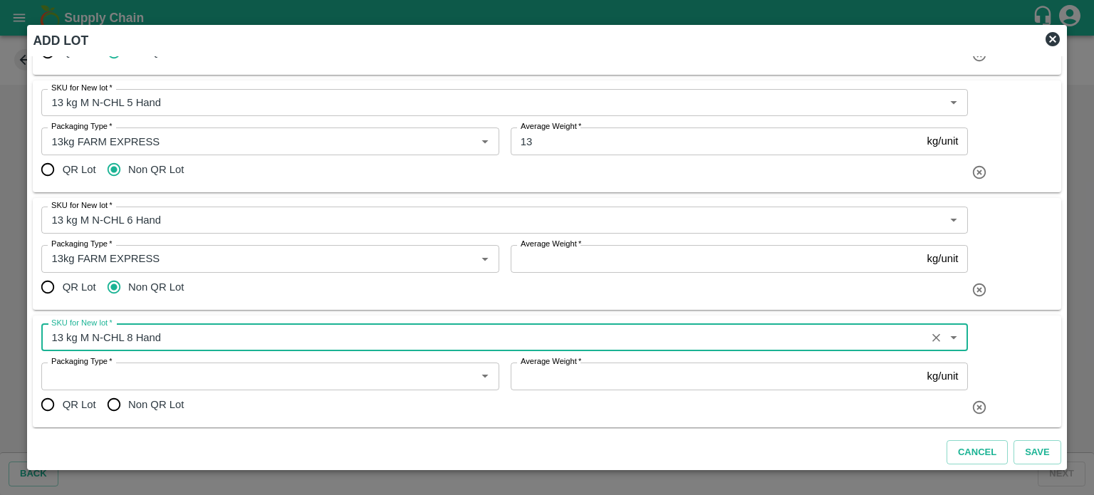
type input "13 kg M N-CHL 8 Hand"
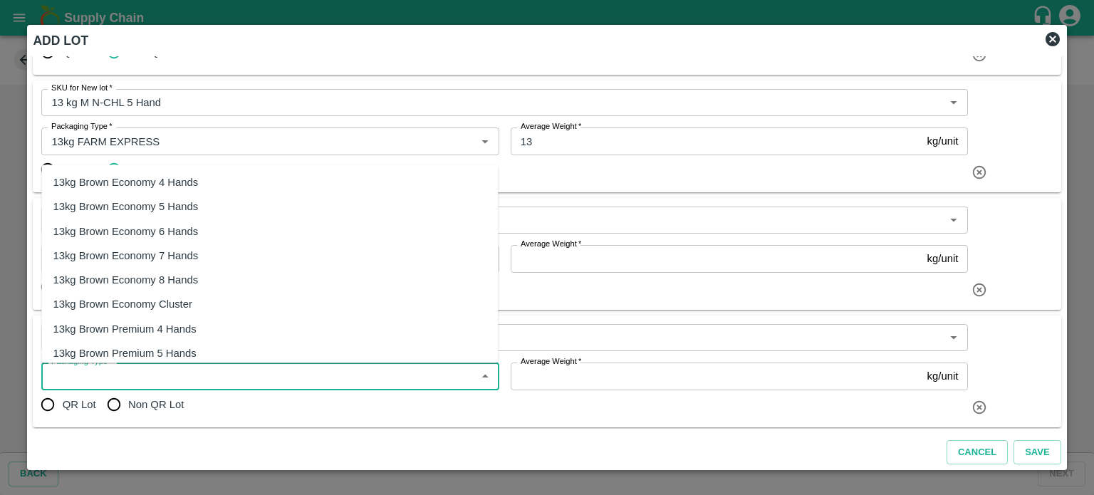
click at [117, 379] on input "Packaging Type   *" at bounding box center [258, 376] width 425 height 19
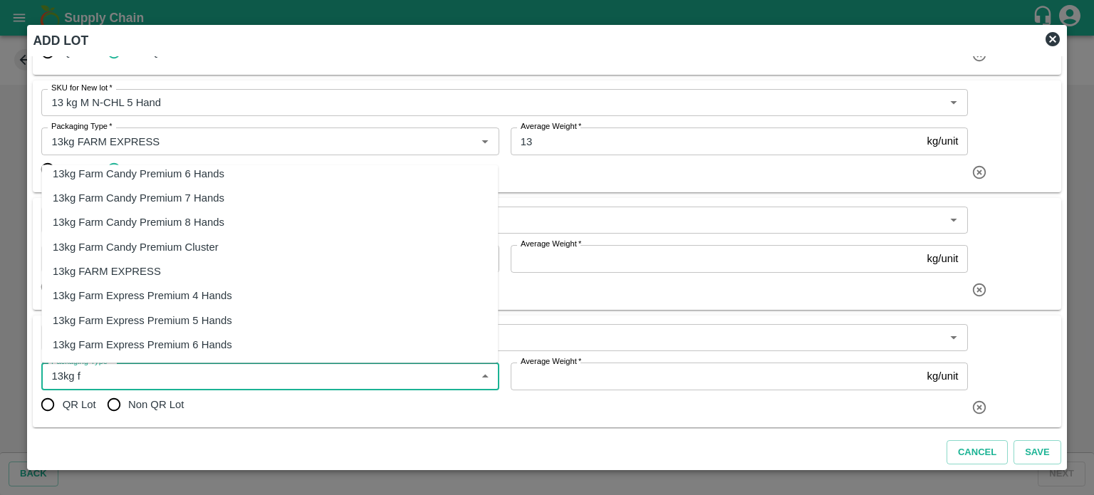
scroll to position [253, 0]
click at [138, 269] on div "13kg FARM EXPRESS" at bounding box center [107, 271] width 108 height 16
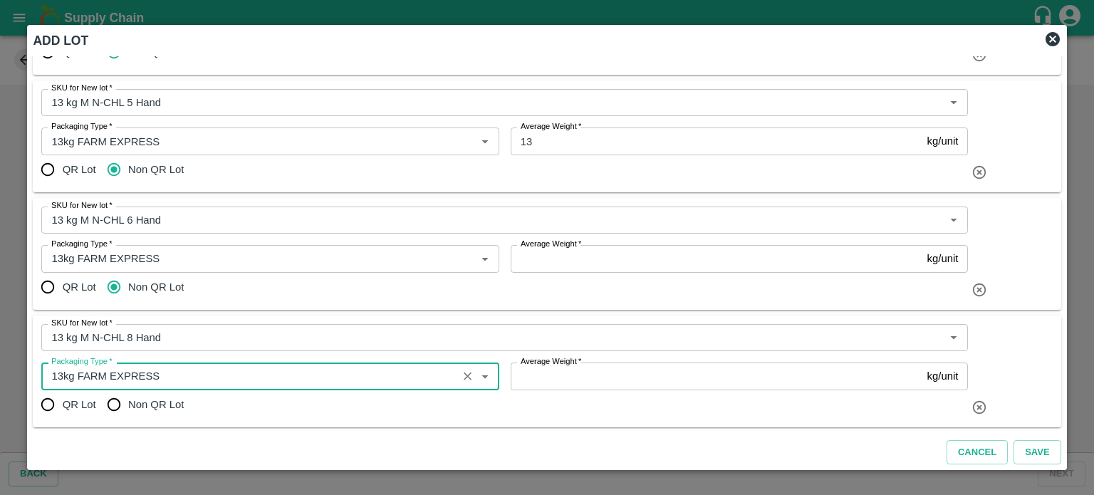
type input "13kg FARM EXPRESS"
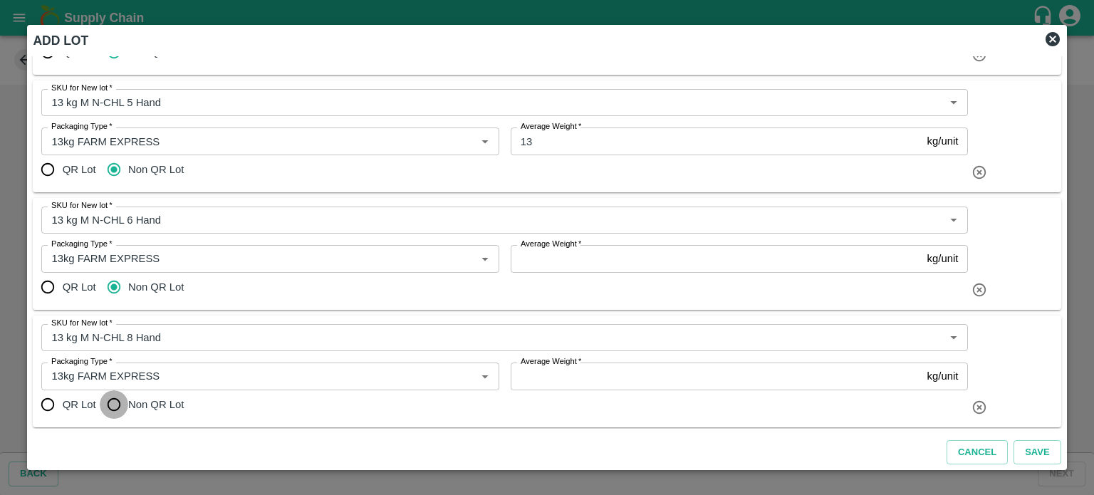
click at [110, 415] on input "Non QR Lot" at bounding box center [114, 404] width 28 height 28
radio input "true"
click at [533, 258] on input "Average Weight   *" at bounding box center [715, 258] width 411 height 27
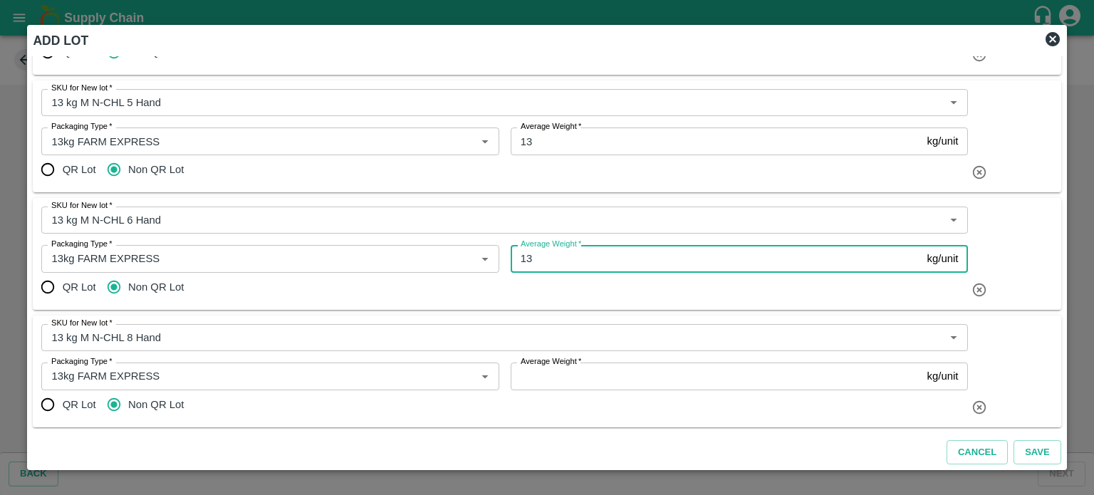
type input "13"
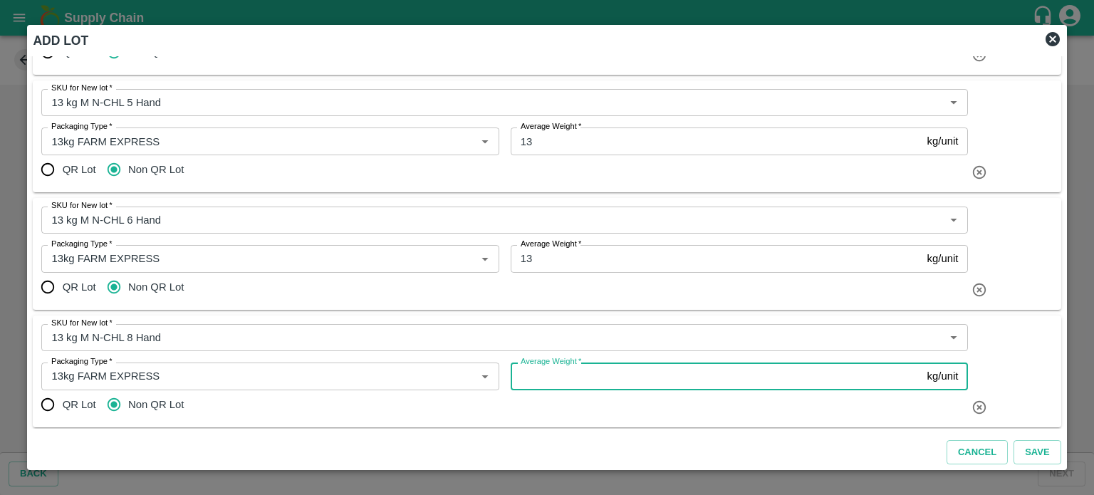
click at [534, 387] on input "Average Weight   *" at bounding box center [715, 375] width 411 height 27
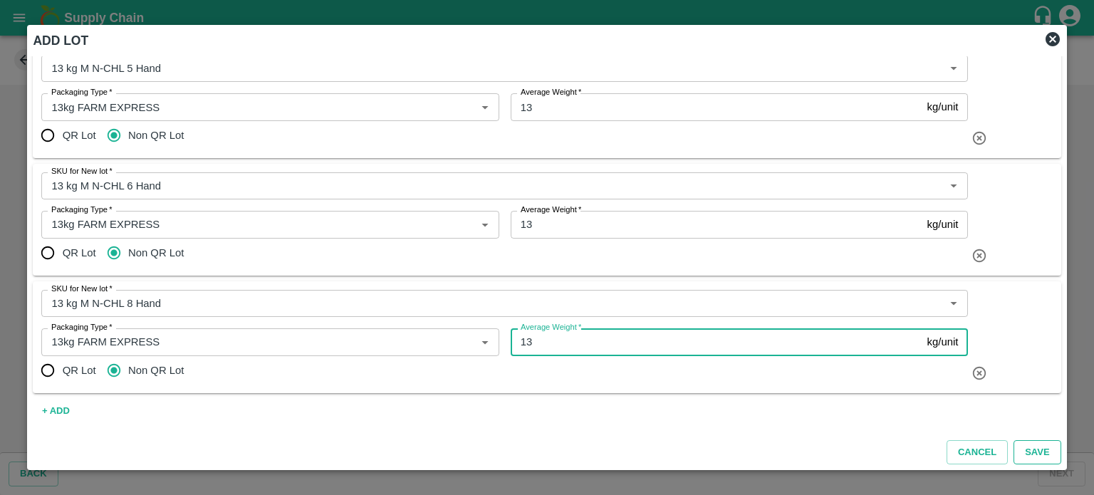
type input "13"
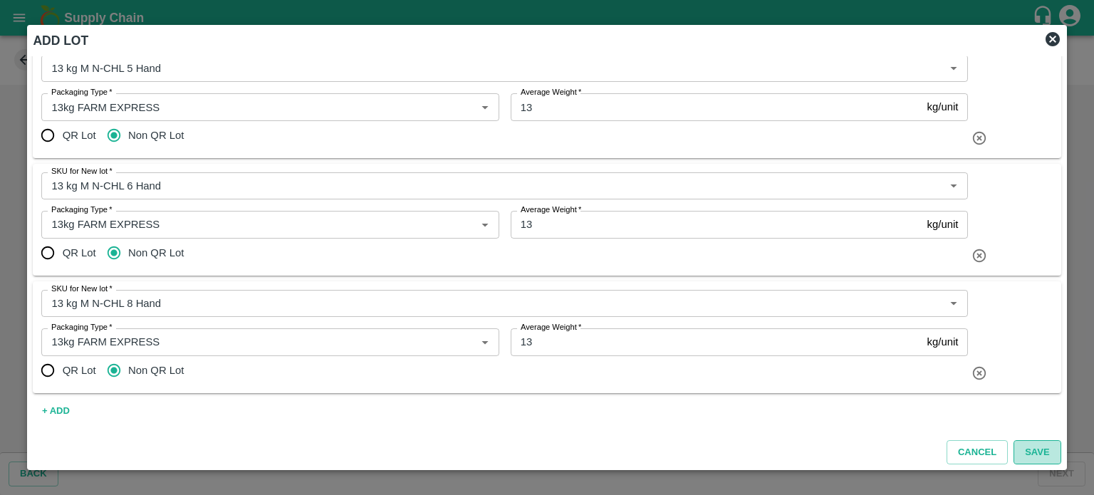
click at [1036, 457] on button "Save" at bounding box center [1036, 452] width 47 height 25
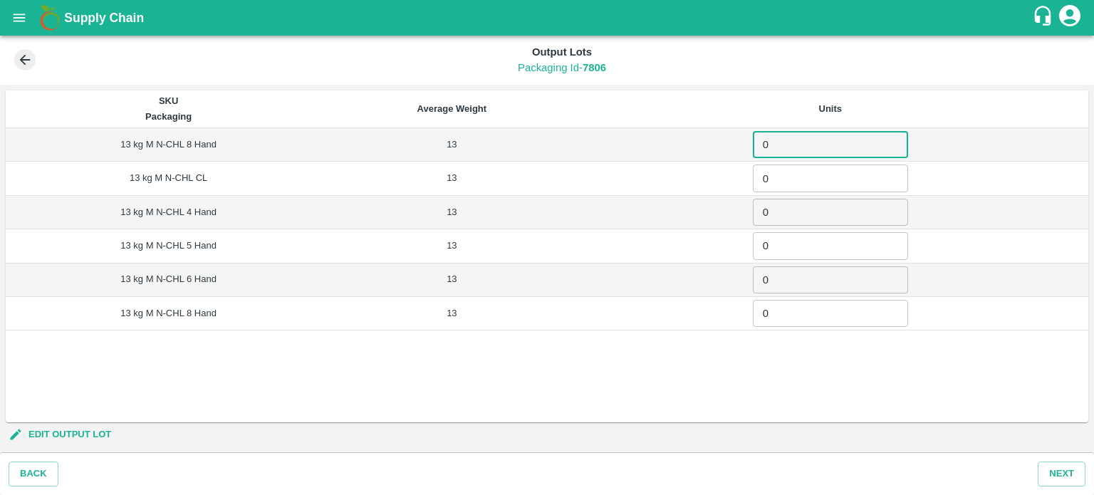
click at [803, 140] on input "0" at bounding box center [830, 144] width 155 height 27
type input "722"
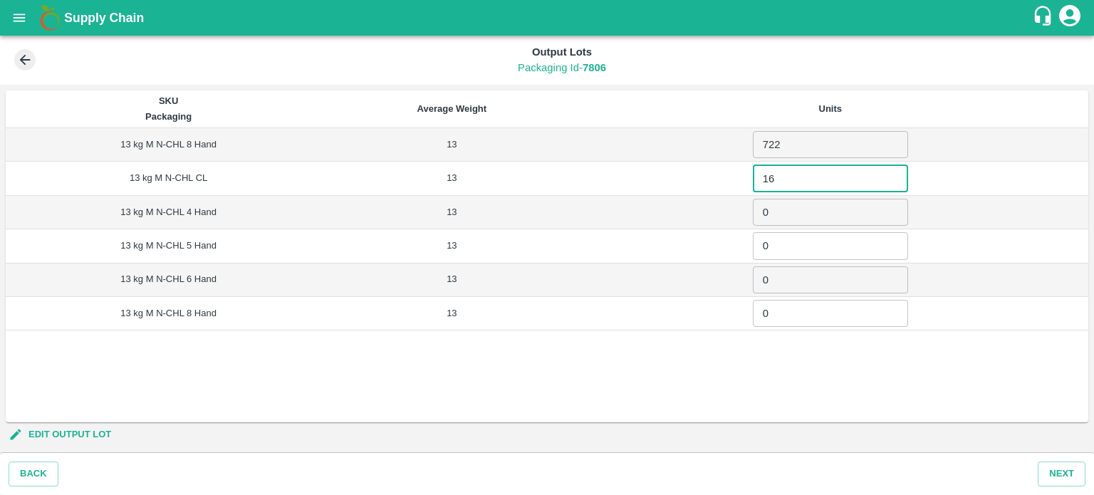
type input "16"
type input "4"
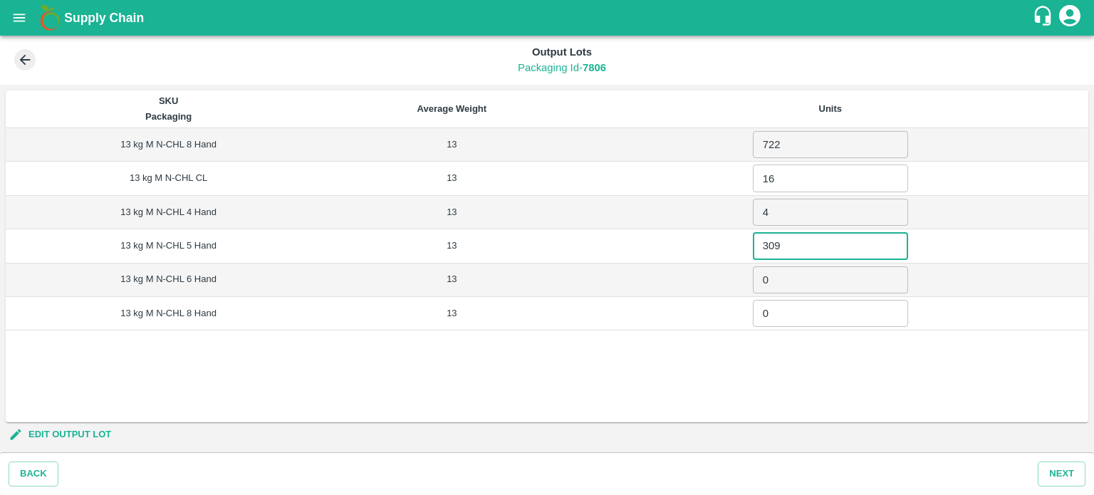
type input "309"
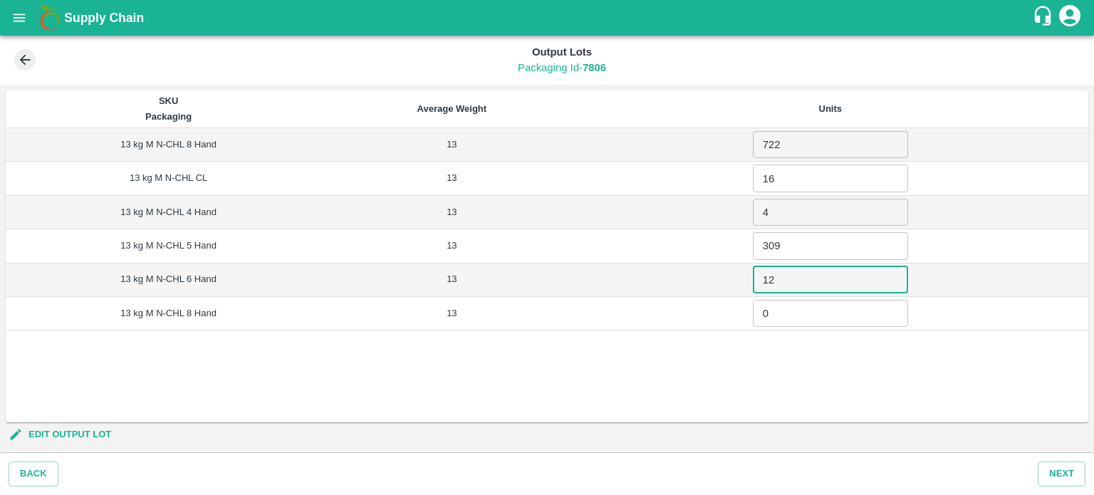
type input "1"
type input "504"
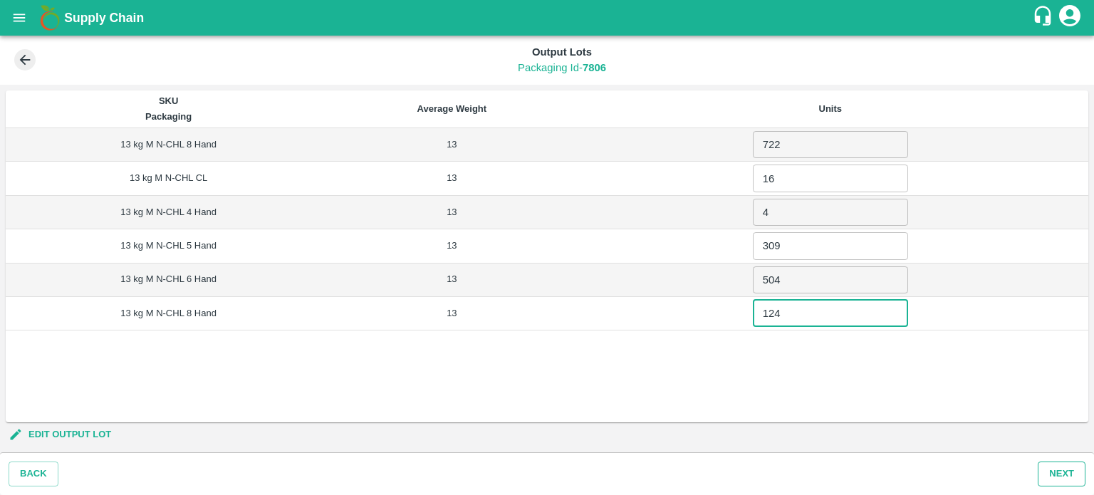
type input "124"
click at [1062, 470] on button "Next" at bounding box center [1061, 473] width 48 height 25
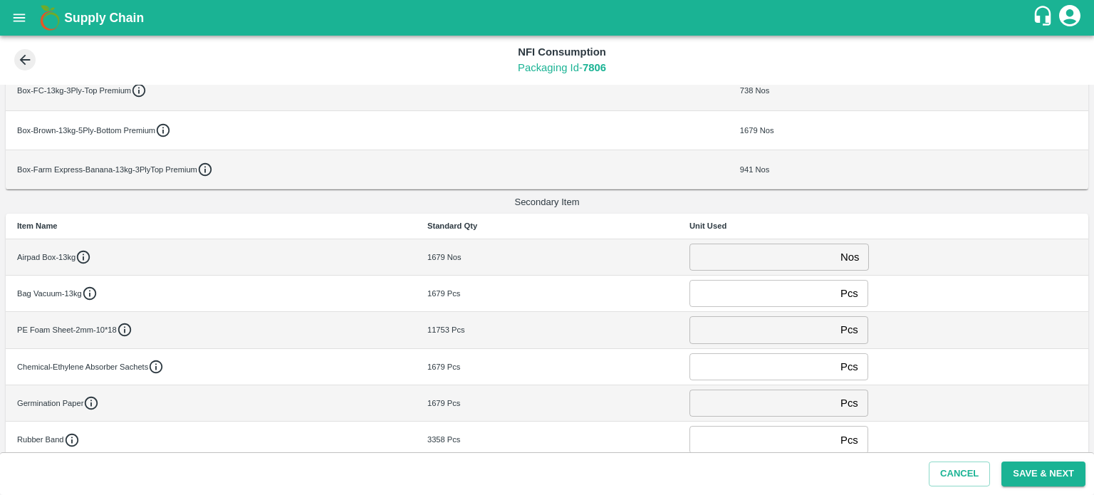
scroll to position [228, 0]
click at [705, 247] on input "number" at bounding box center [761, 256] width 145 height 27
type input "0"
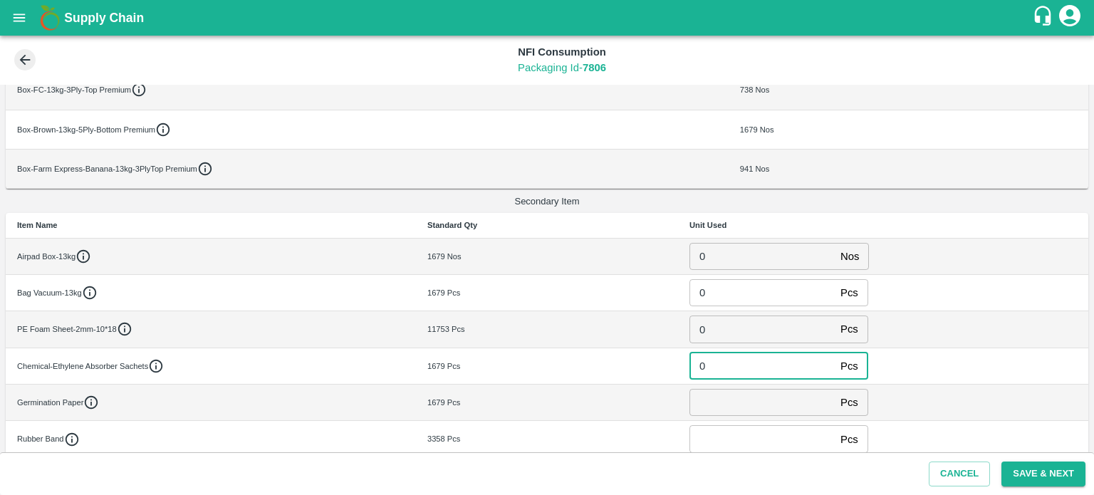
type input "0"
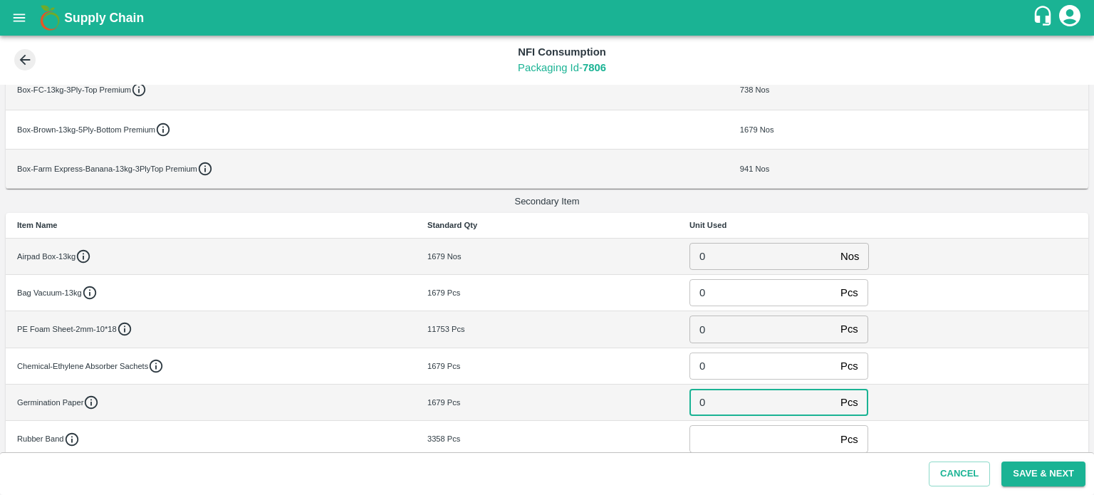
type input "0"
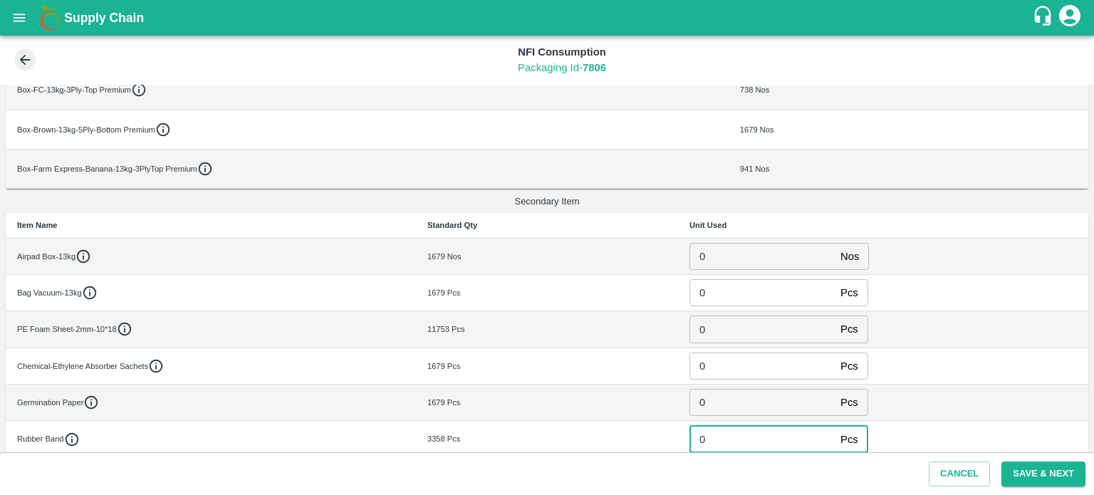
type input "0"
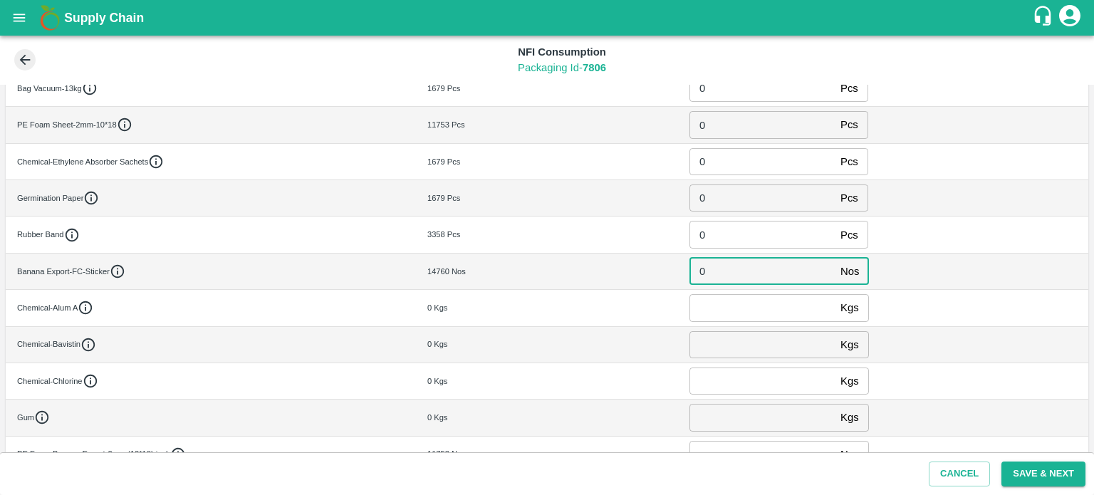
type input "0"
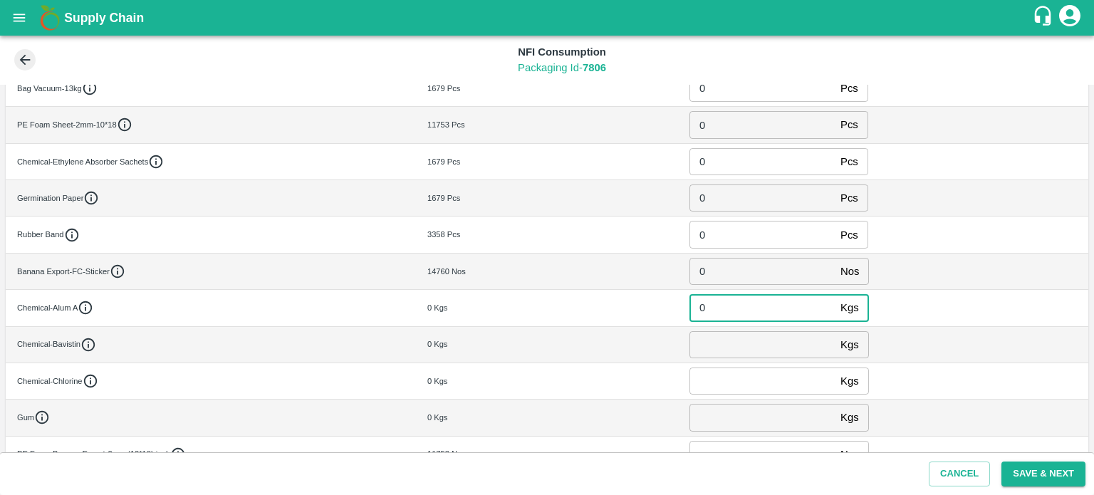
type input "0"
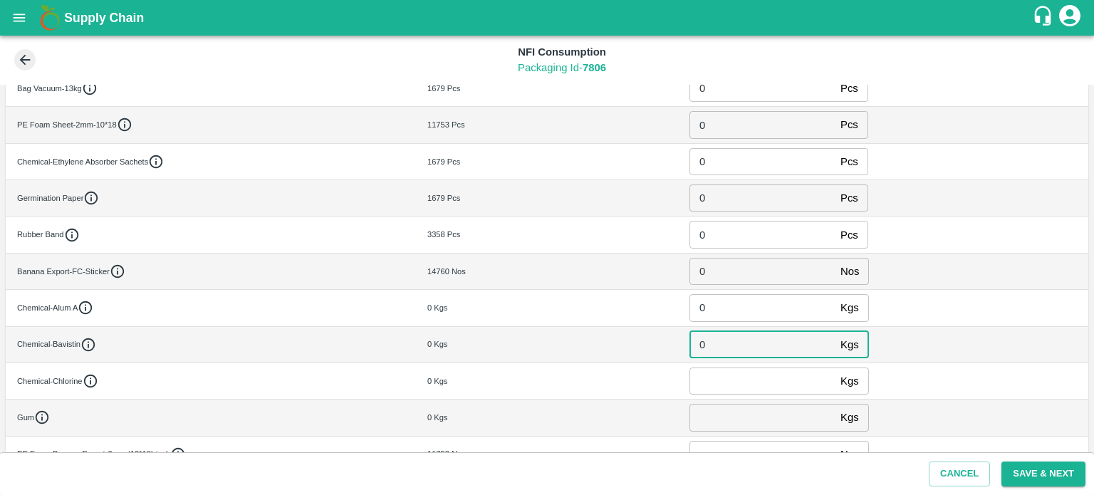
type input "0"
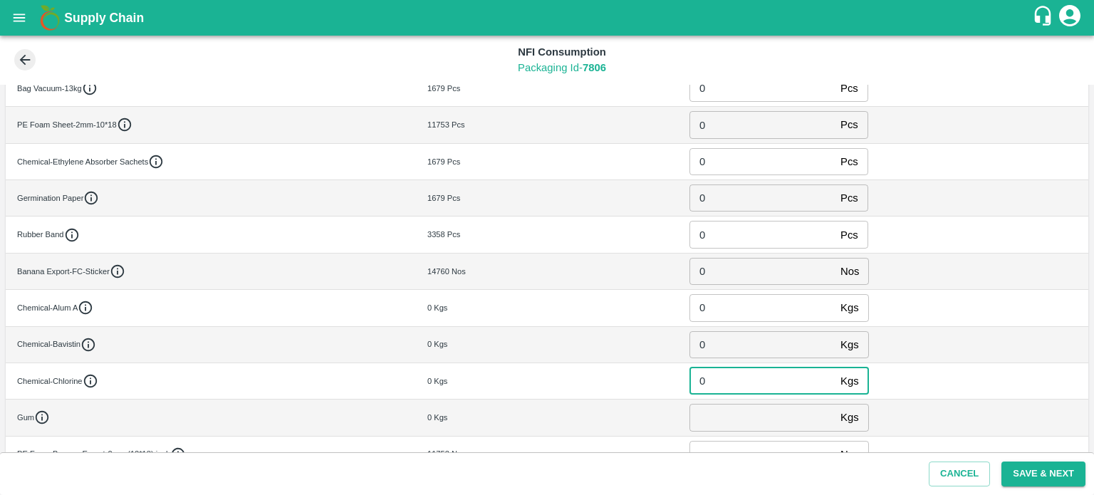
type input "0"
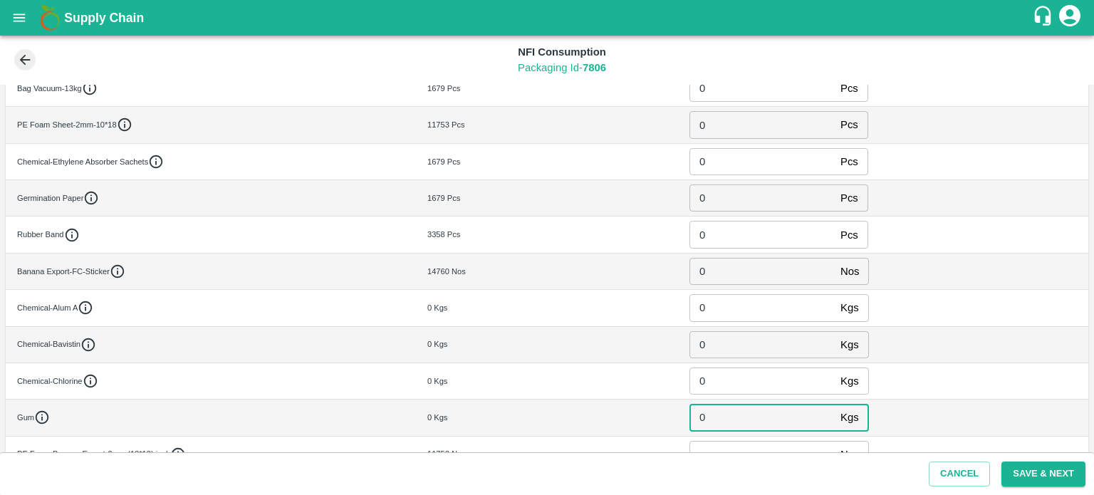
type input "0"
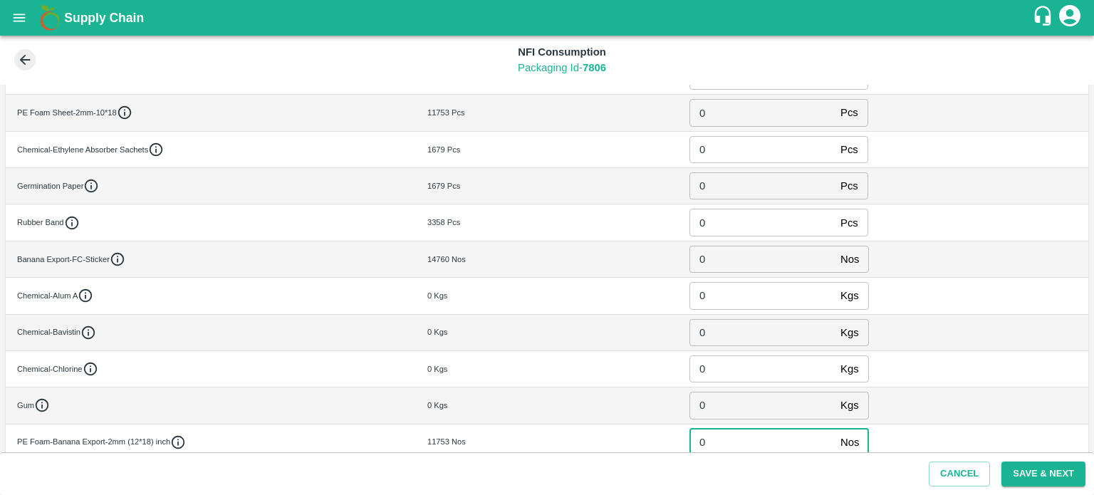
type input "0"
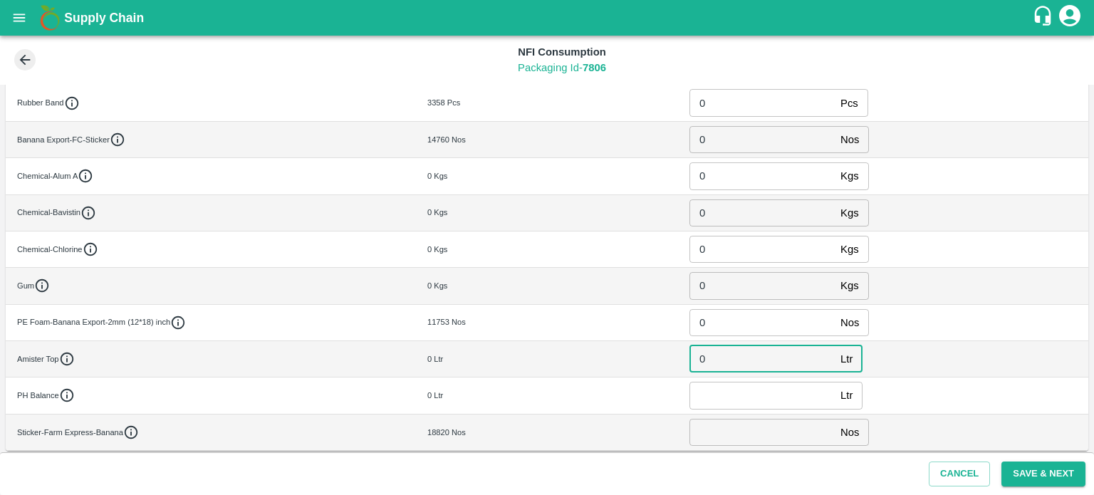
type input "0"
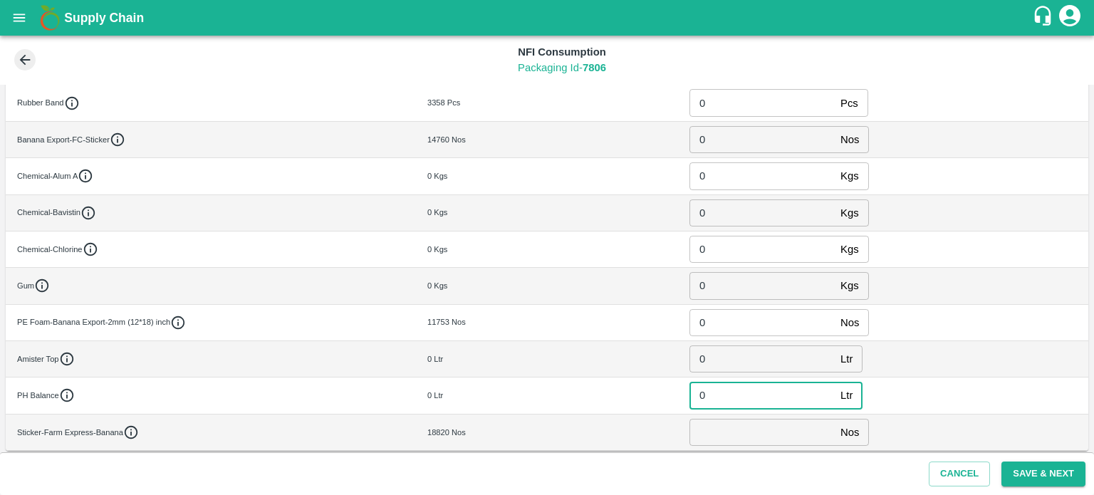
type input "0"
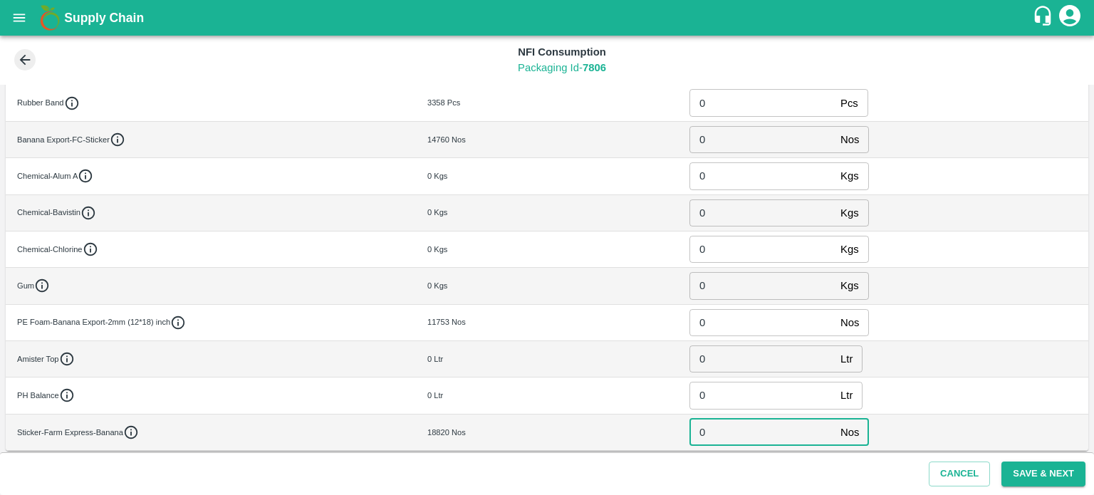
type input "0"
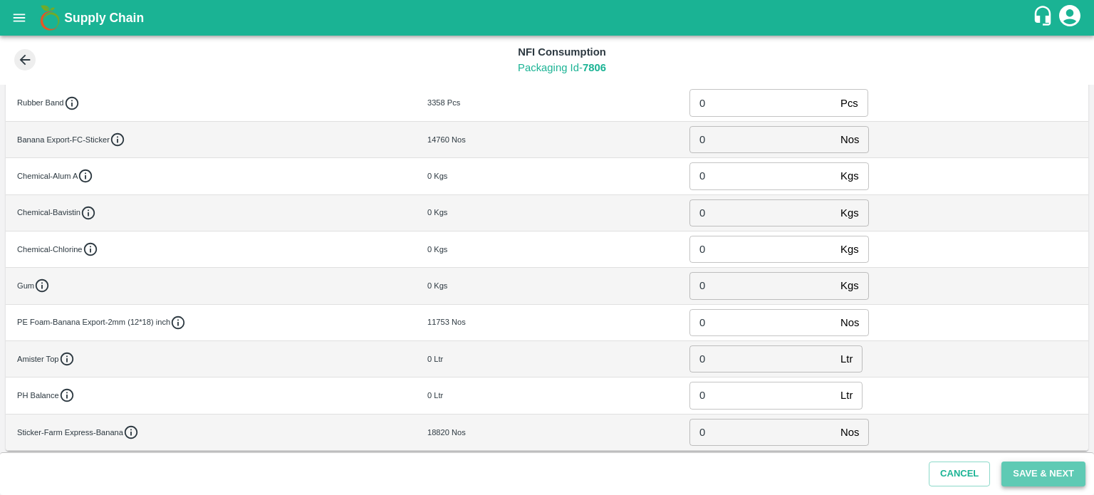
click at [1044, 475] on button "Save & Next" at bounding box center [1043, 473] width 84 height 25
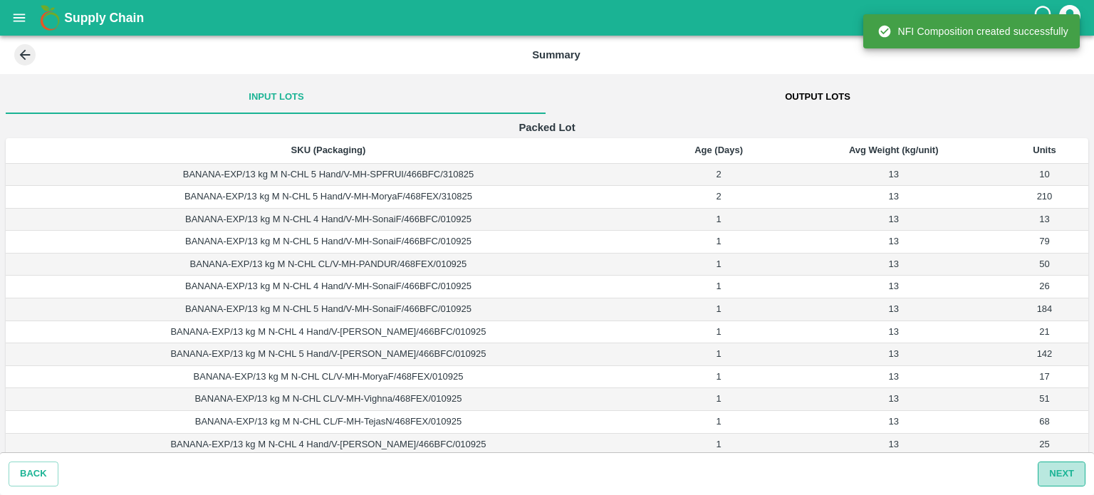
click at [1051, 472] on button "Next" at bounding box center [1061, 473] width 48 height 25
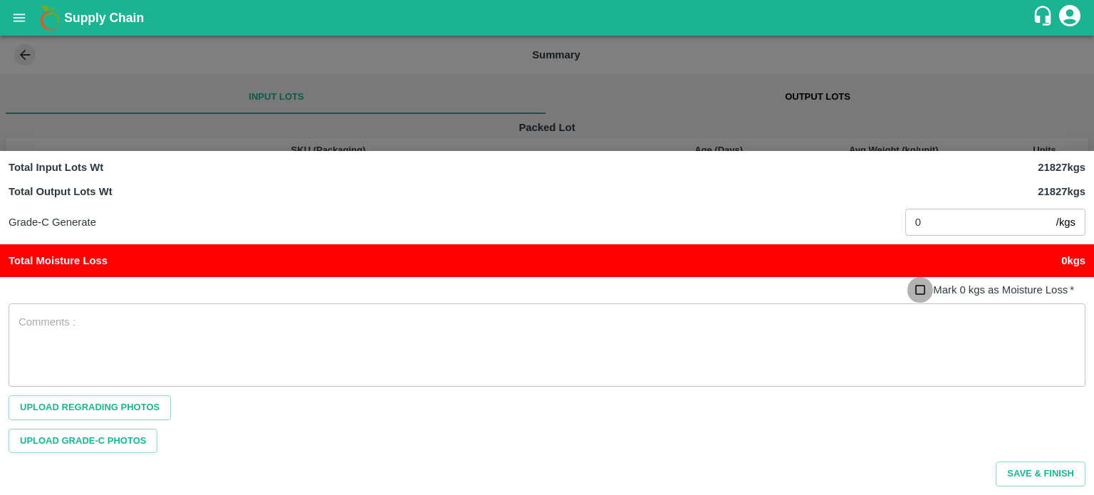
click at [918, 293] on input "Mark 0 kgs as Moisture Loss   *" at bounding box center [920, 290] width 26 height 26
checkbox input "true"
click at [941, 221] on input "0" at bounding box center [977, 222] width 145 height 27
click at [997, 414] on div "Upload Regrading Photos" at bounding box center [547, 407] width 1076 height 25
click at [1037, 470] on button "Save & Finish" at bounding box center [1040, 473] width 90 height 25
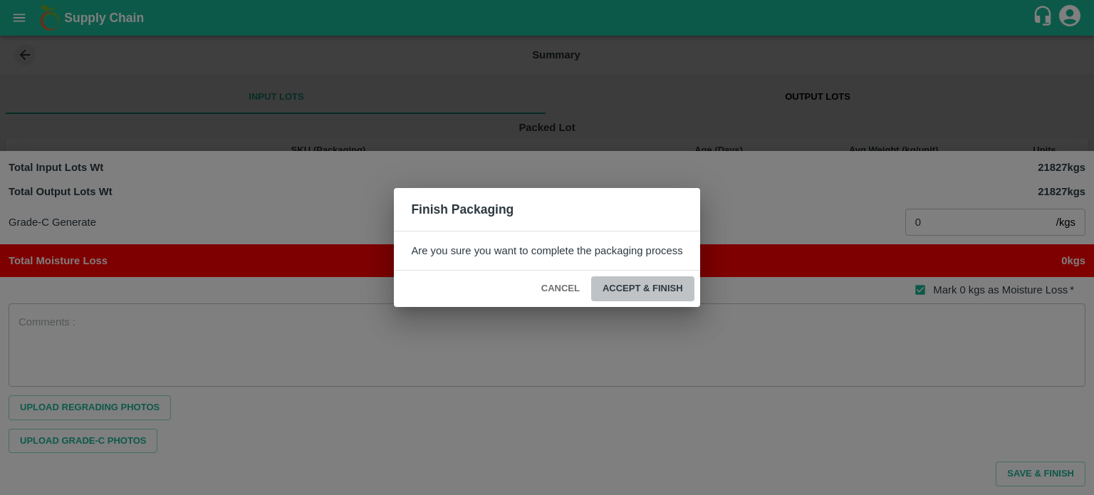
click at [630, 283] on button "ACCEPT & FINISH" at bounding box center [642, 288] width 103 height 25
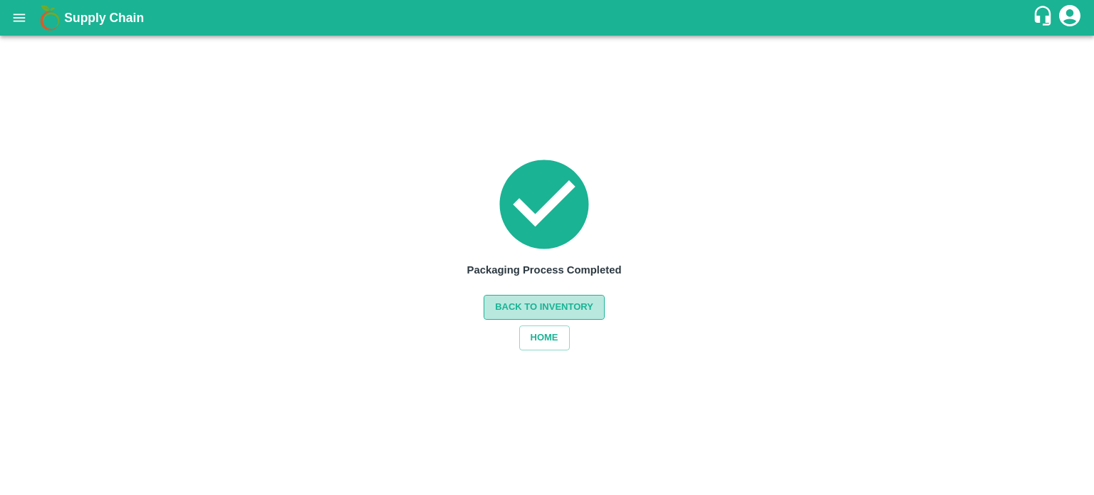
click at [547, 301] on button "Back to Inventory" at bounding box center [543, 307] width 121 height 25
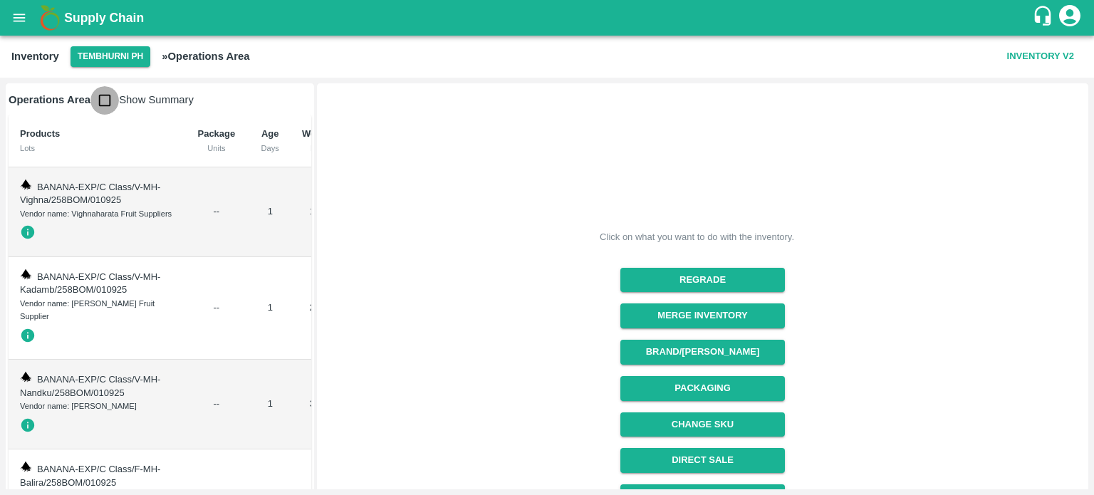
click at [98, 103] on input "checkbox" at bounding box center [104, 100] width 28 height 28
checkbox input "true"
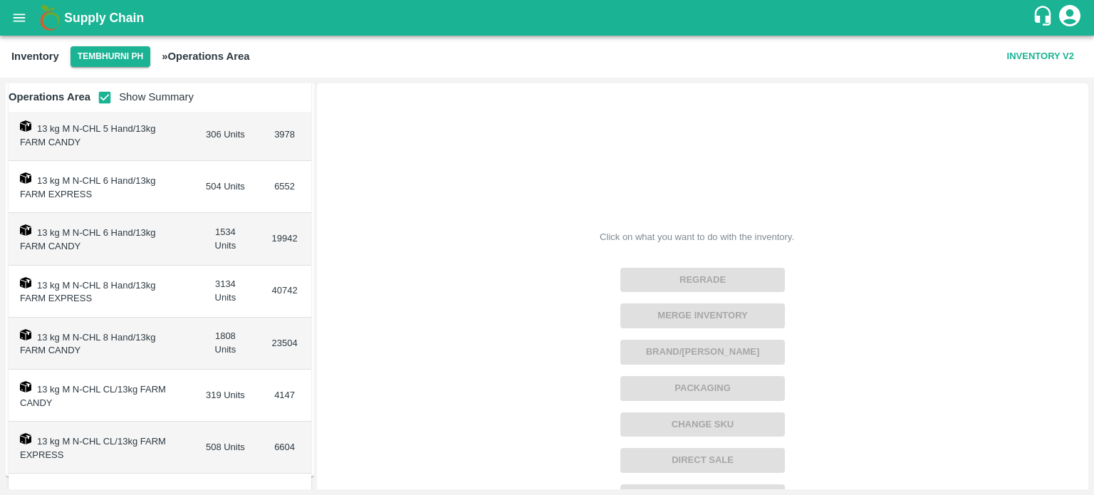
scroll to position [337, 0]
